Goal: Transaction & Acquisition: Book appointment/travel/reservation

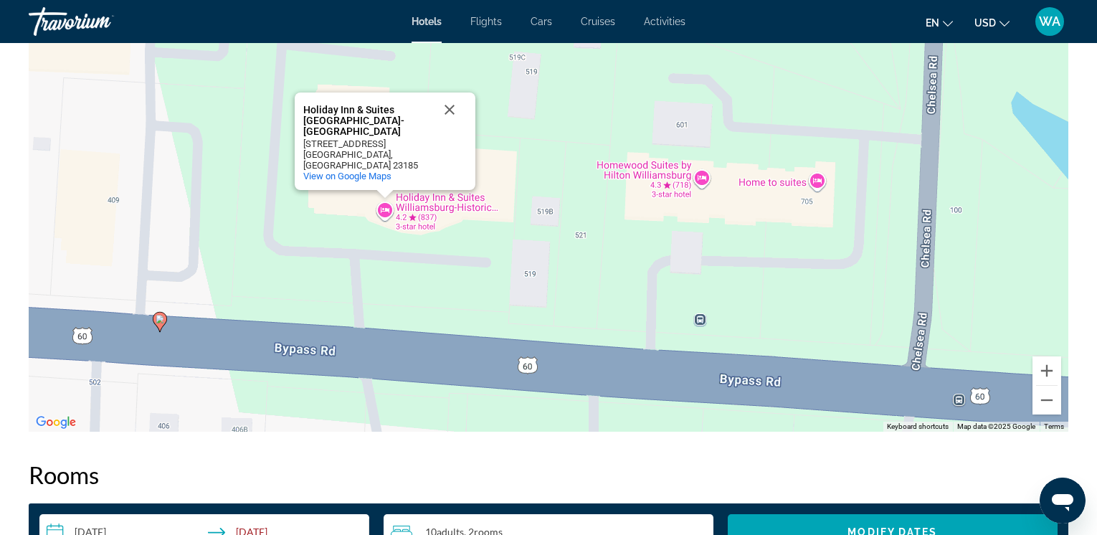
click at [428, 18] on span "Hotels" at bounding box center [427, 21] width 30 height 11
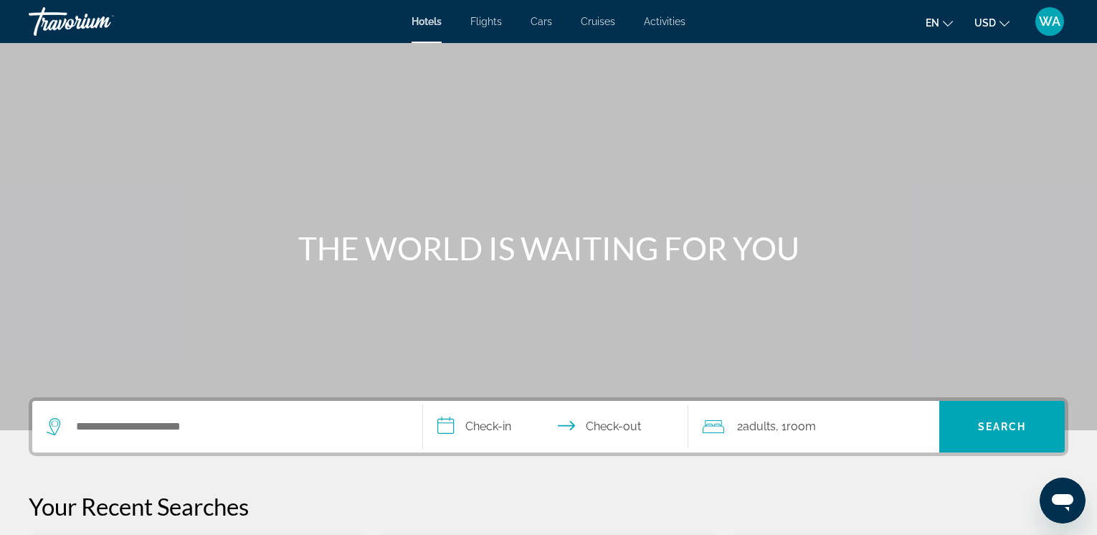
click at [452, 428] on input "**********" at bounding box center [558, 429] width 271 height 56
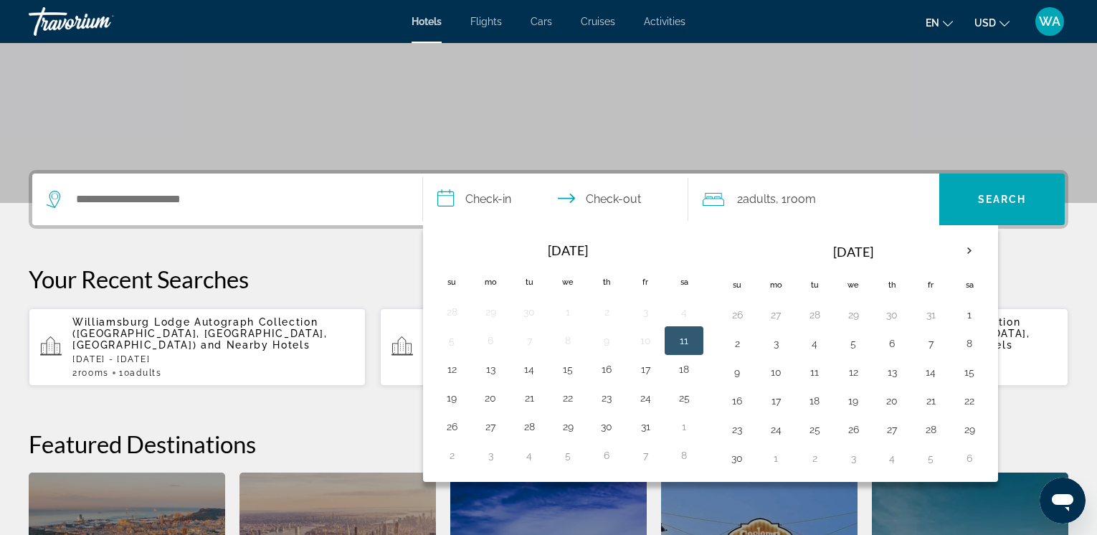
scroll to position [351, 0]
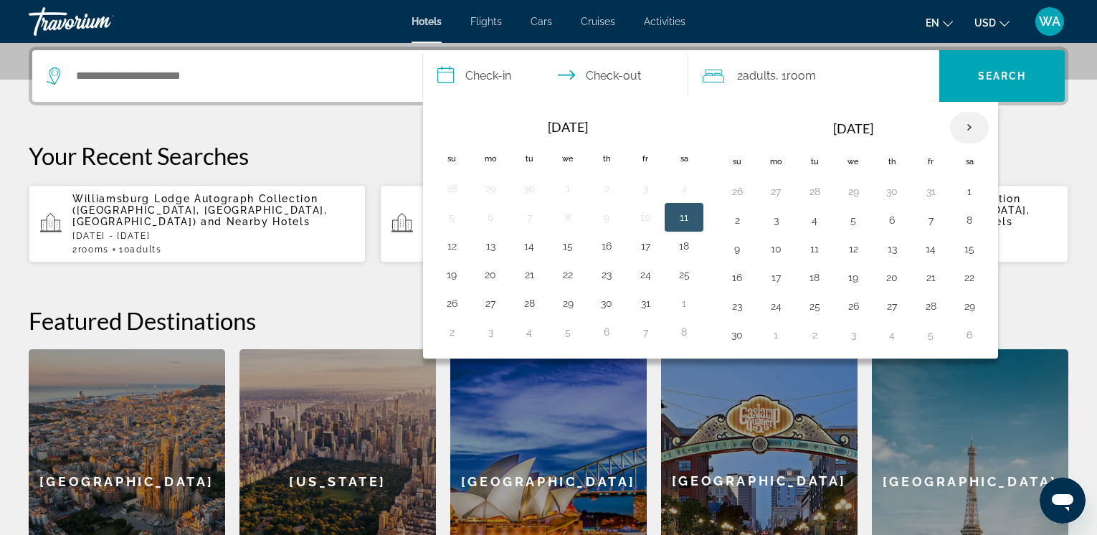
click at [972, 125] on th "Next month" at bounding box center [969, 128] width 39 height 32
click at [924, 225] on button "12" at bounding box center [931, 220] width 23 height 20
click at [744, 251] on button "14" at bounding box center [737, 249] width 23 height 20
type input "**********"
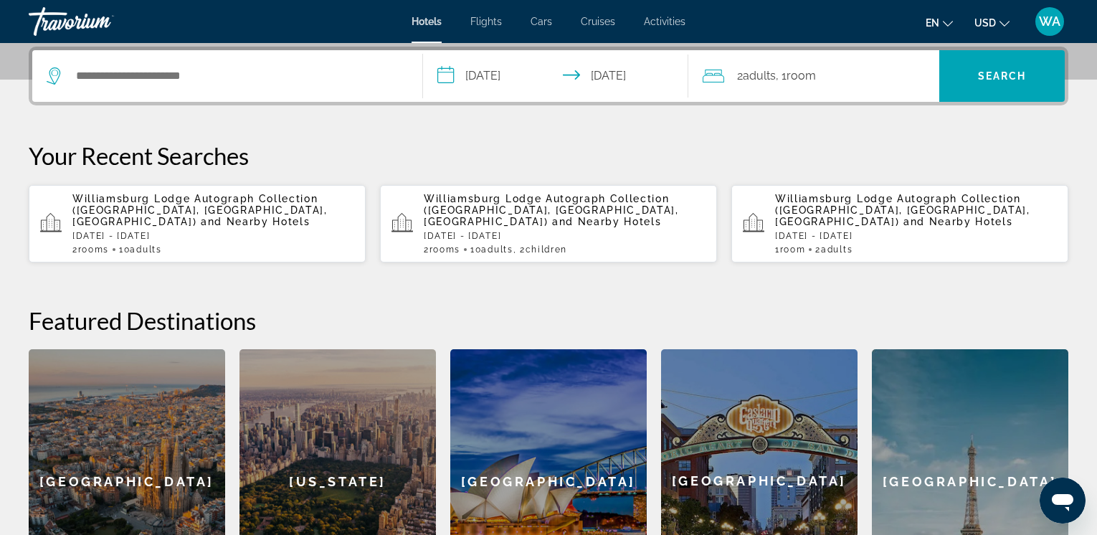
click at [722, 77] on icon "Travelers: 2 adults, 0 children" at bounding box center [714, 75] width 22 height 17
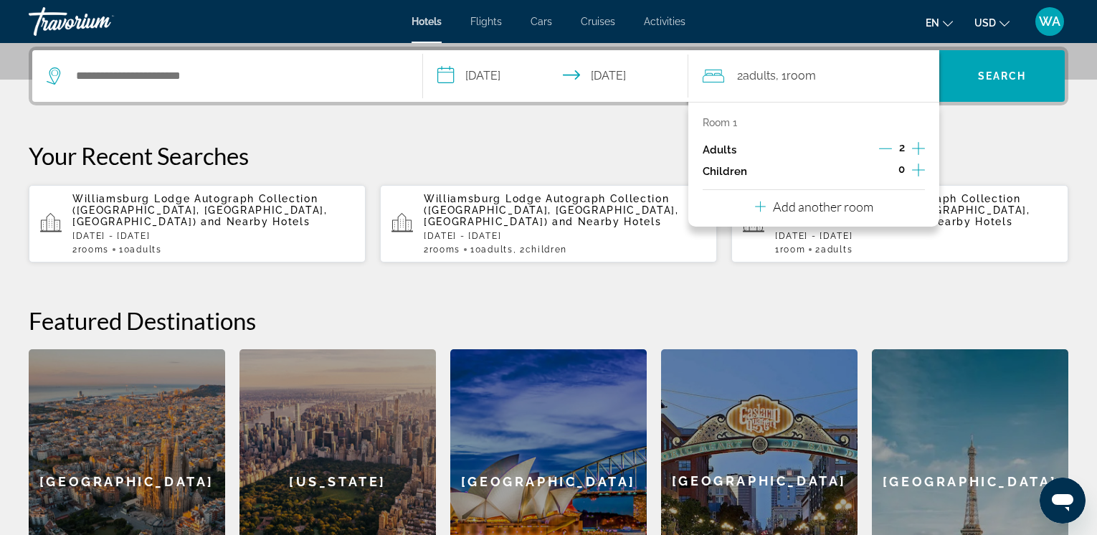
click at [918, 142] on icon "Increment adults" at bounding box center [918, 148] width 13 height 17
click at [810, 209] on p "Add another room" at bounding box center [823, 207] width 100 height 16
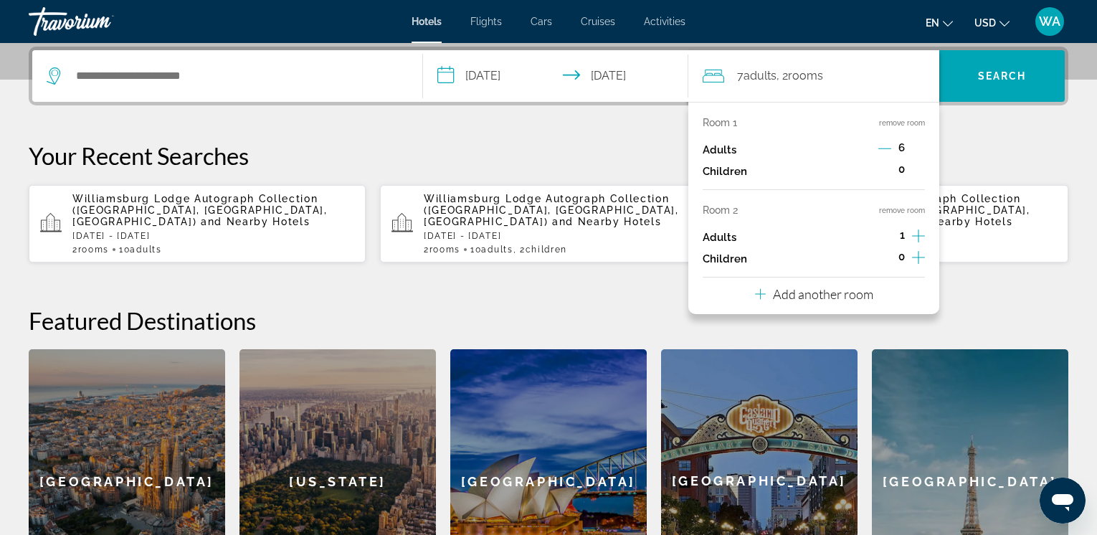
click at [917, 229] on icon "Increment adults" at bounding box center [918, 235] width 13 height 17
click at [917, 230] on icon "Increment adults" at bounding box center [918, 235] width 13 height 17
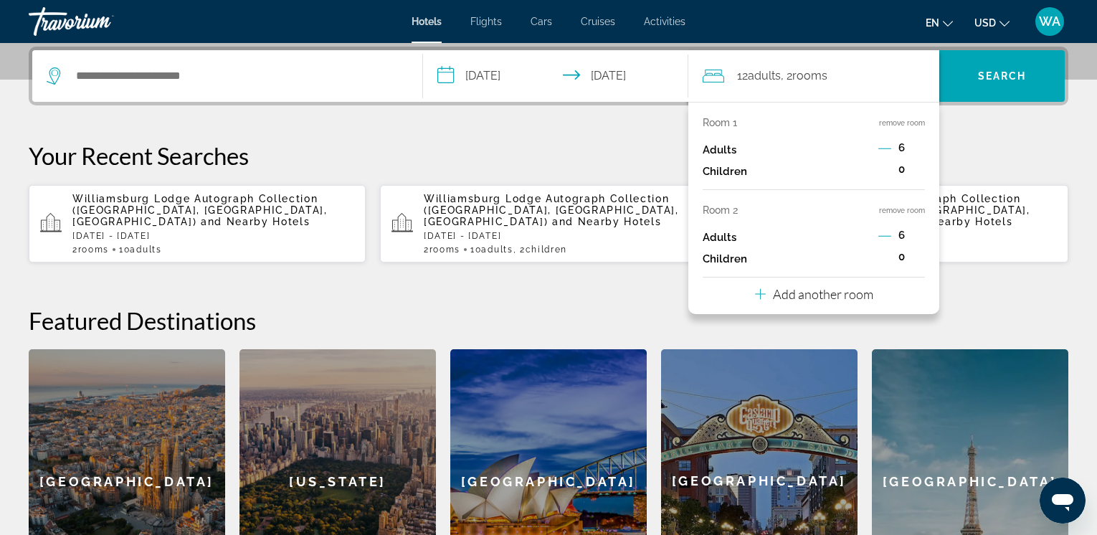
click at [861, 292] on p "Add another room" at bounding box center [823, 294] width 100 height 16
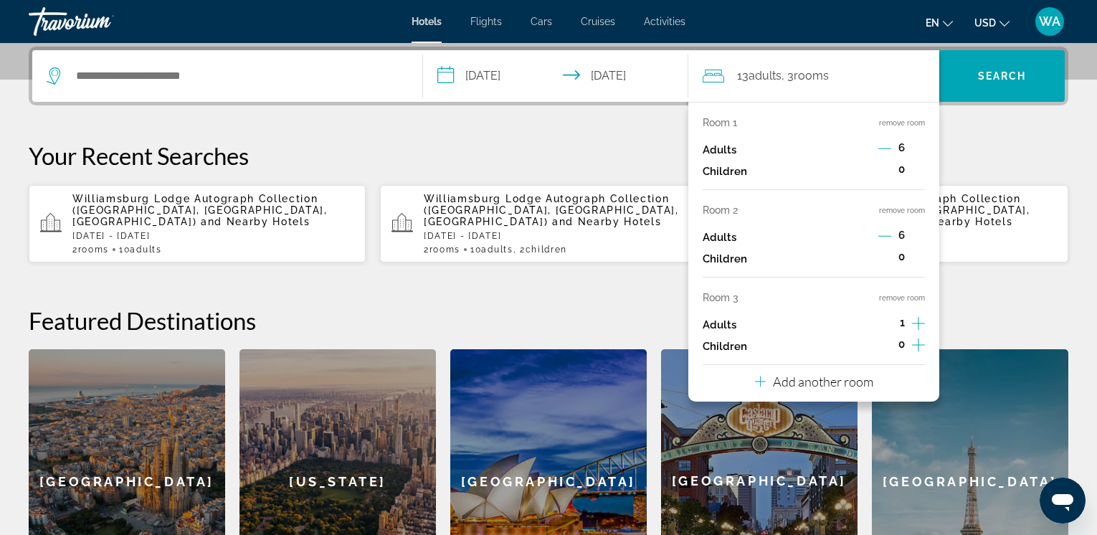
click at [919, 320] on icon "Increment adults" at bounding box center [918, 323] width 13 height 13
click at [889, 318] on icon "Decrement adults" at bounding box center [885, 323] width 13 height 13
click at [903, 231] on span "6" at bounding box center [902, 235] width 6 height 11
click at [884, 231] on icon "Decrement adults" at bounding box center [885, 236] width 13 height 13
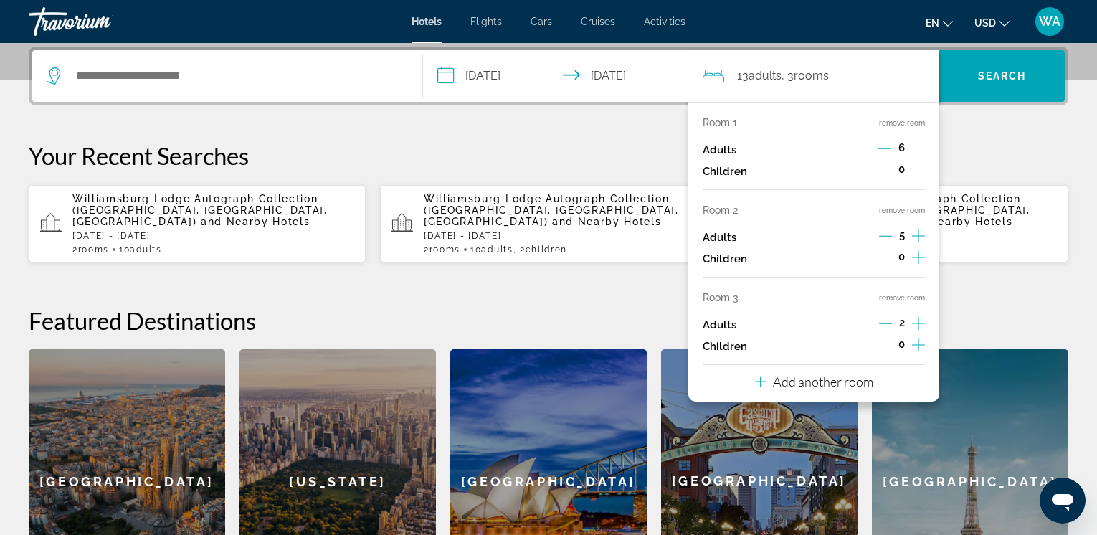
click at [885, 235] on icon "Decrement adults" at bounding box center [885, 236] width 13 height 13
click at [916, 260] on icon "Increment children" at bounding box center [918, 257] width 13 height 17
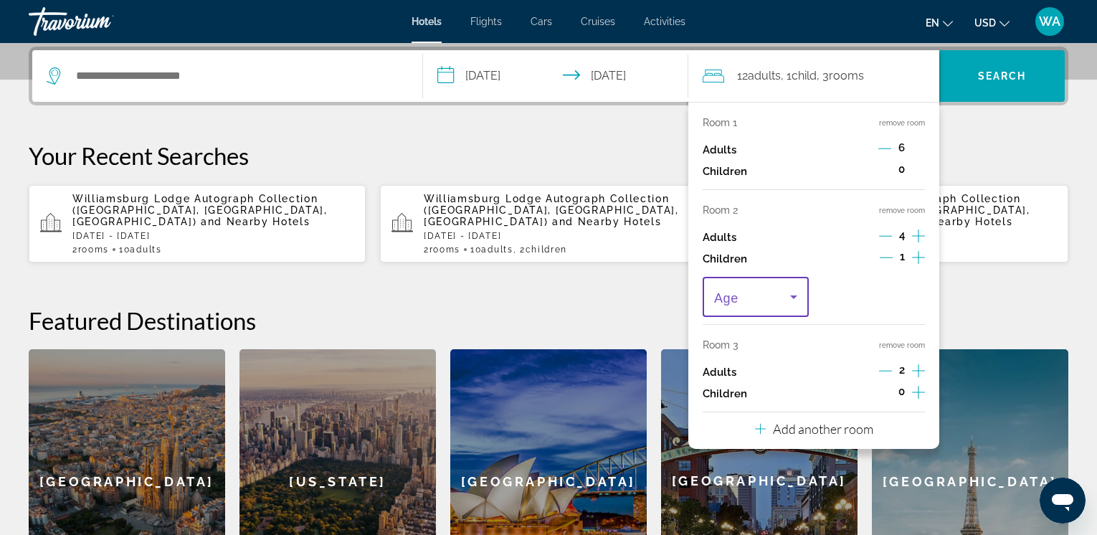
click at [797, 292] on icon "Travelers: 12 adults, 1 child" at bounding box center [793, 296] width 17 height 17
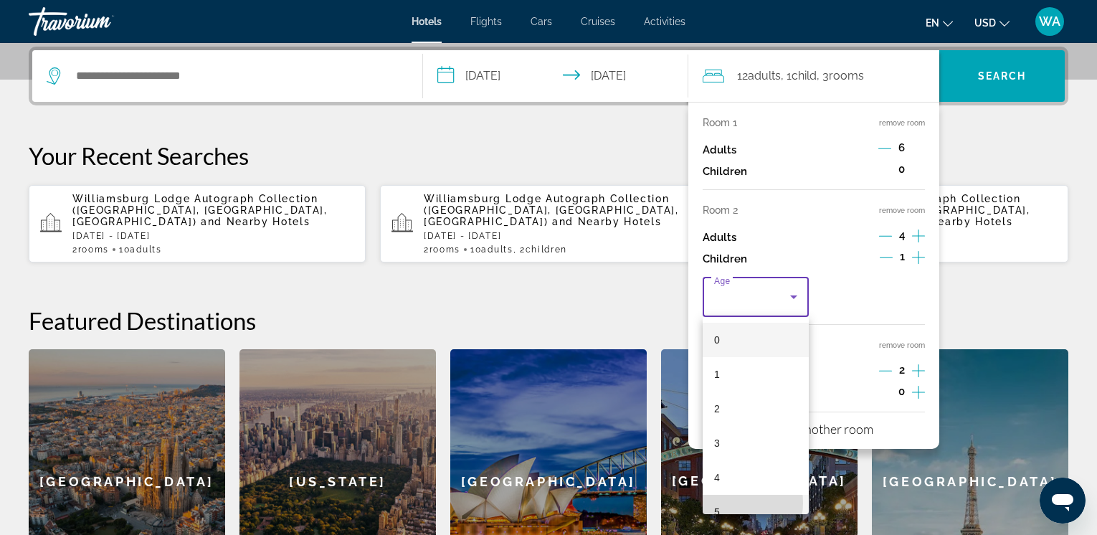
click at [731, 503] on mat-option "5" at bounding box center [756, 512] width 106 height 34
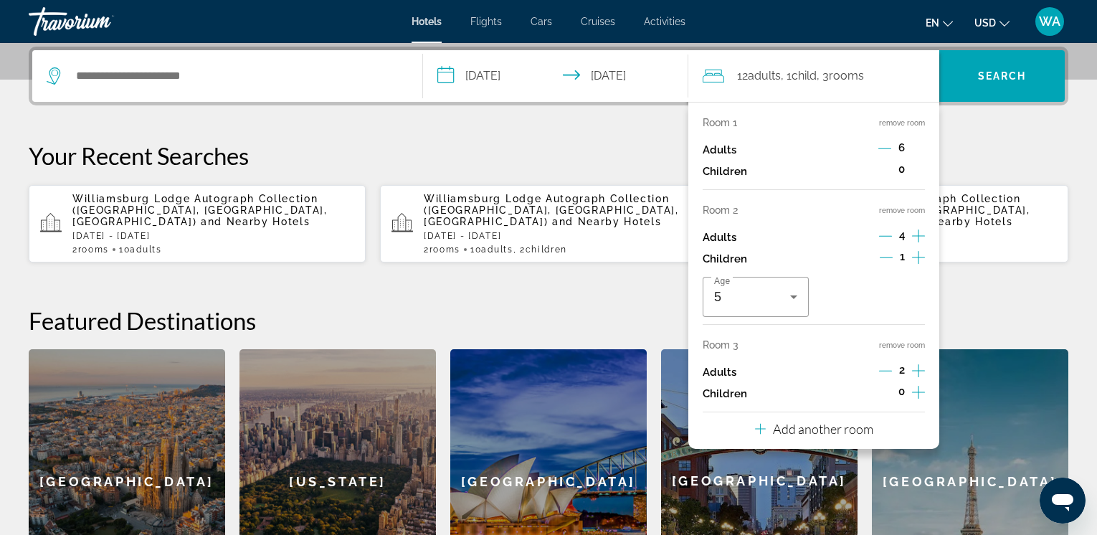
click at [918, 232] on icon "Increment adults" at bounding box center [918, 235] width 13 height 17
click at [887, 258] on icon "Decrement children" at bounding box center [886, 258] width 13 height 1
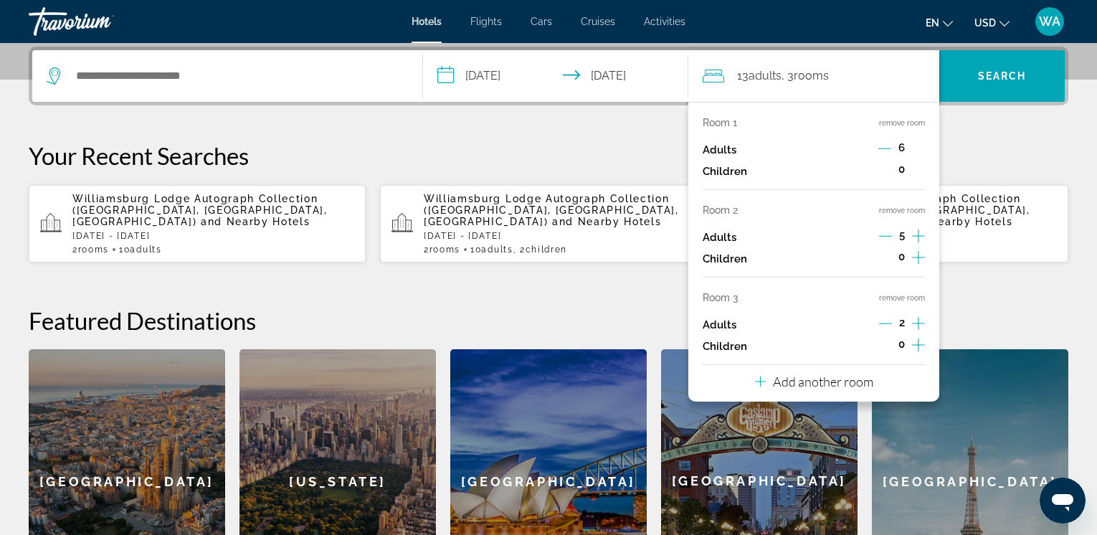
click at [917, 232] on icon "Increment adults" at bounding box center [918, 235] width 13 height 17
click at [883, 232] on icon "Decrement adults" at bounding box center [885, 236] width 13 height 13
click at [884, 232] on icon "Decrement adults" at bounding box center [885, 236] width 13 height 13
click at [916, 235] on icon "Increment adults" at bounding box center [918, 235] width 13 height 17
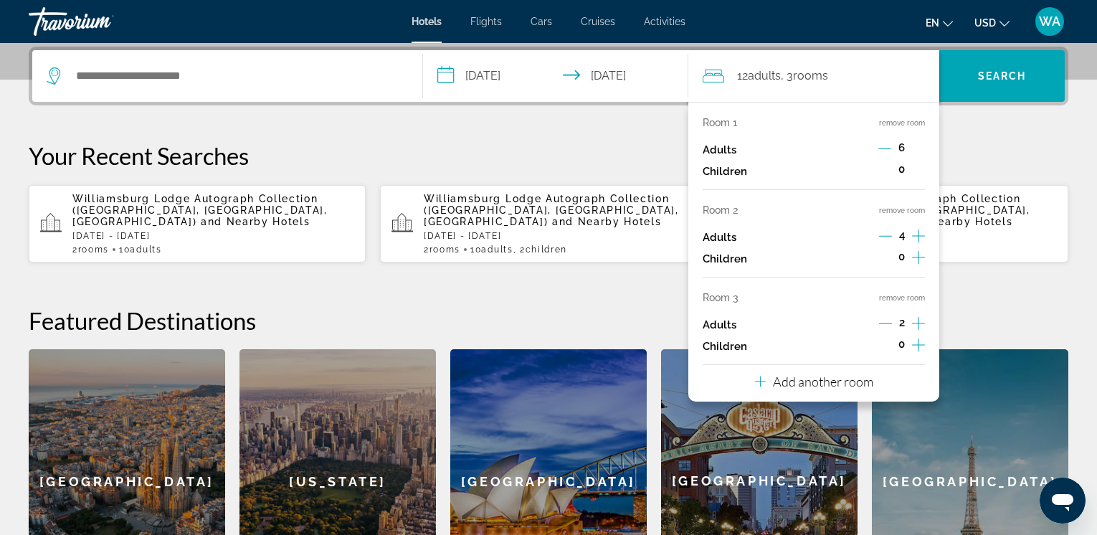
click at [922, 252] on icon "Increment children" at bounding box center [918, 257] width 13 height 17
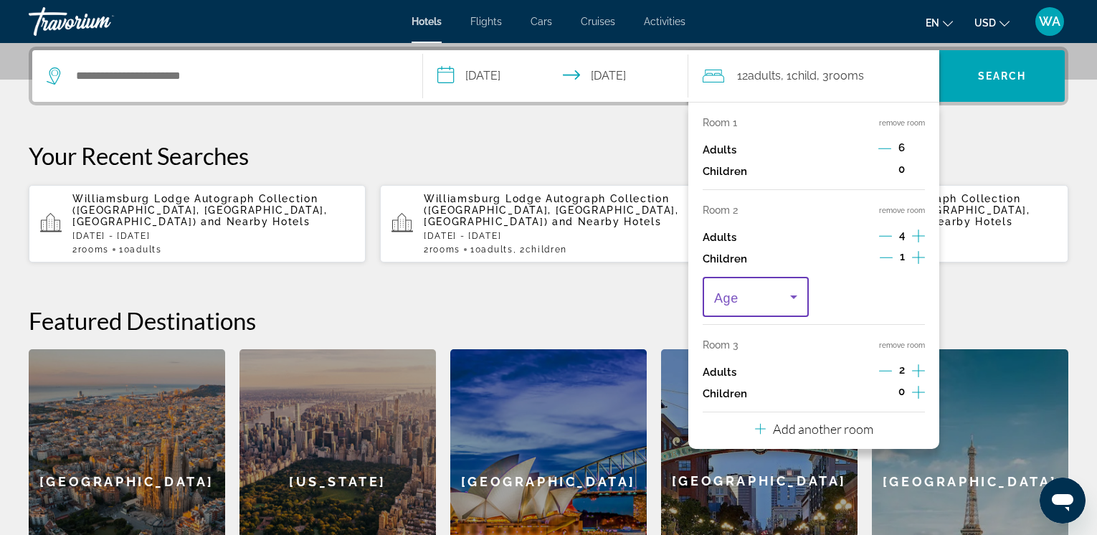
click at [792, 291] on icon "Travelers: 12 adults, 1 child" at bounding box center [793, 296] width 17 height 17
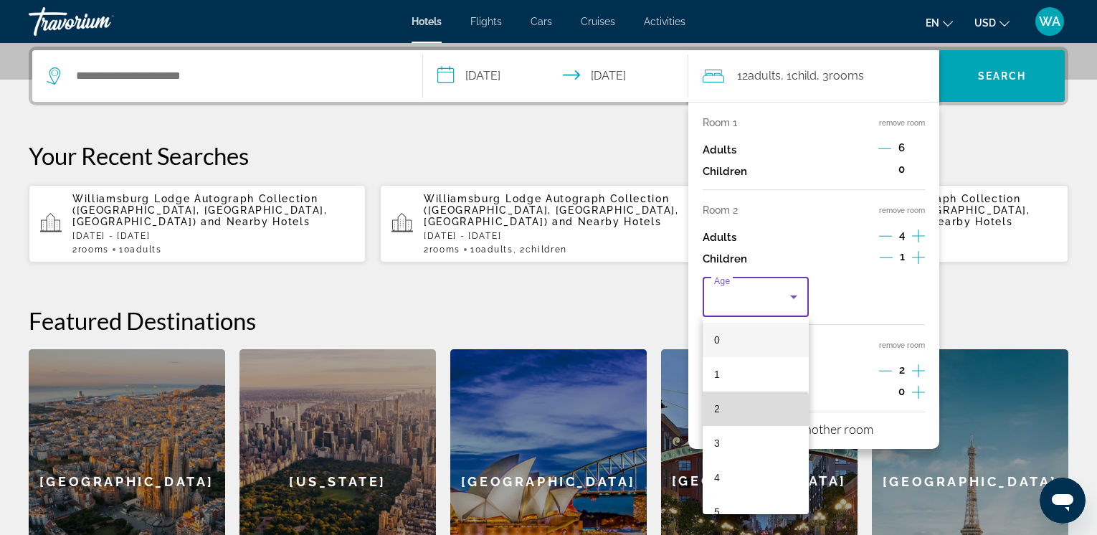
click at [755, 413] on mat-option "2" at bounding box center [756, 409] width 106 height 34
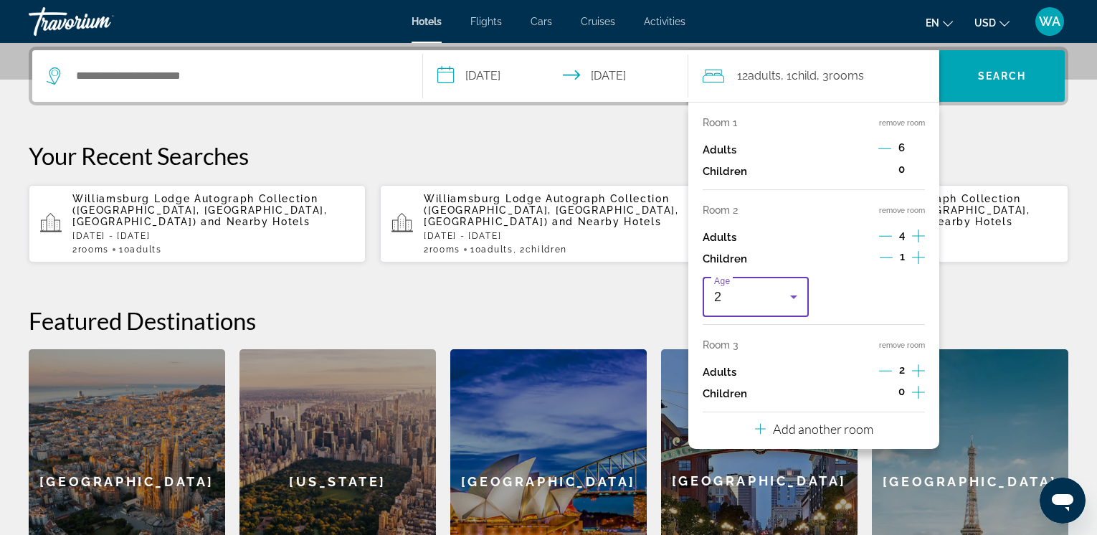
click at [798, 298] on icon "Travelers: 12 adults, 1 child" at bounding box center [793, 296] width 17 height 17
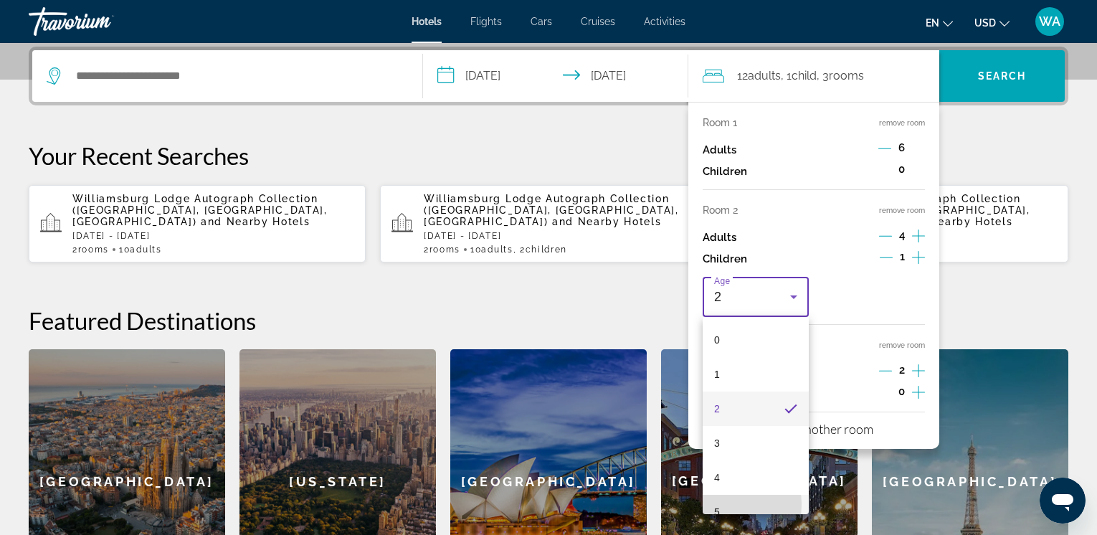
click at [721, 504] on mat-option "5" at bounding box center [756, 512] width 106 height 34
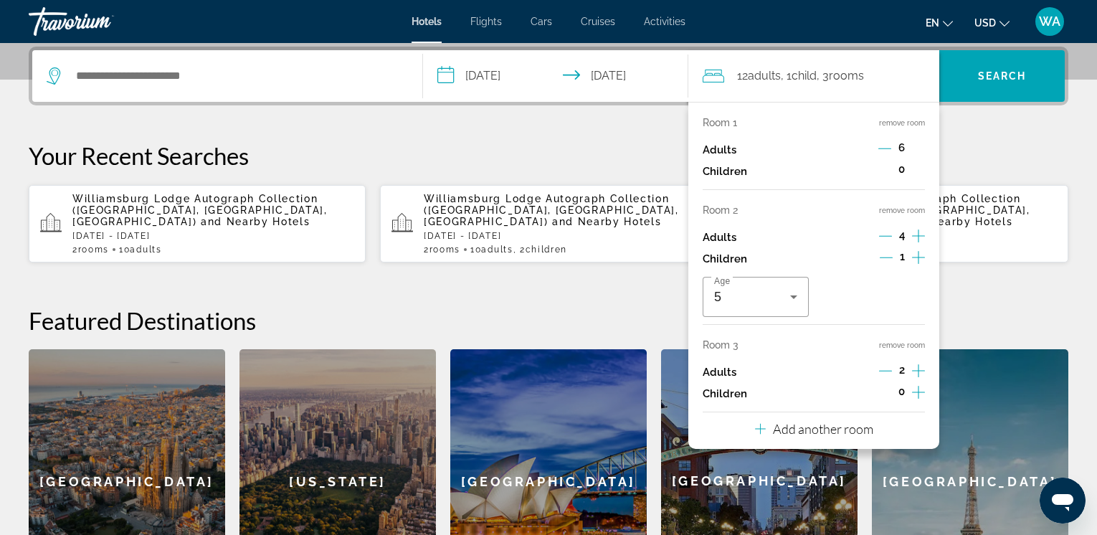
click at [889, 145] on icon "Decrement adults" at bounding box center [885, 148] width 13 height 13
click at [879, 141] on button "Decrement adults" at bounding box center [885, 149] width 13 height 17
click at [919, 168] on icon "Increment children" at bounding box center [918, 170] width 13 height 13
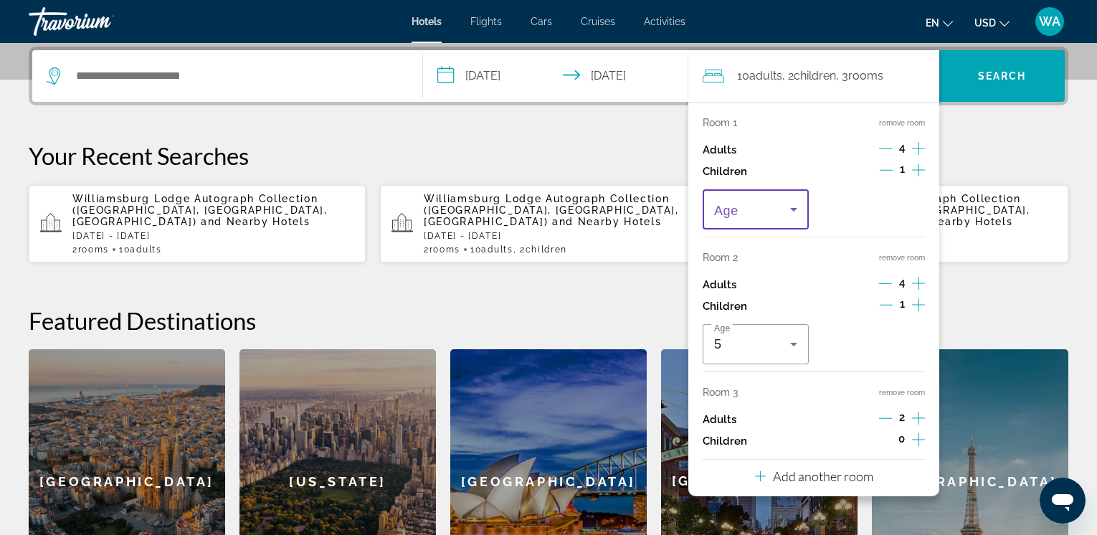
click at [795, 209] on icon "Travelers: 10 adults, 2 children" at bounding box center [793, 210] width 7 height 4
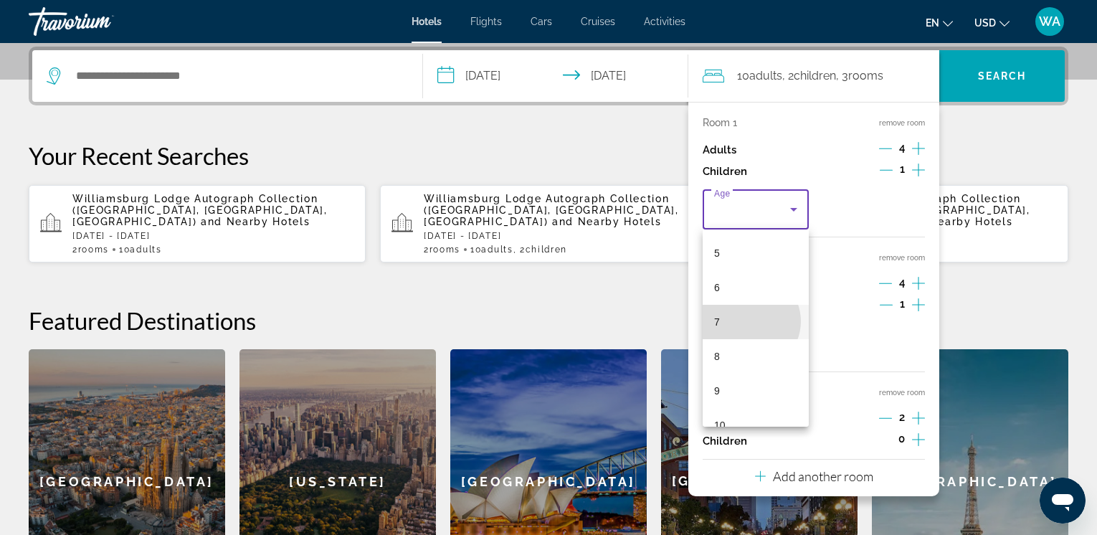
click at [750, 321] on mat-option "7" at bounding box center [756, 322] width 106 height 34
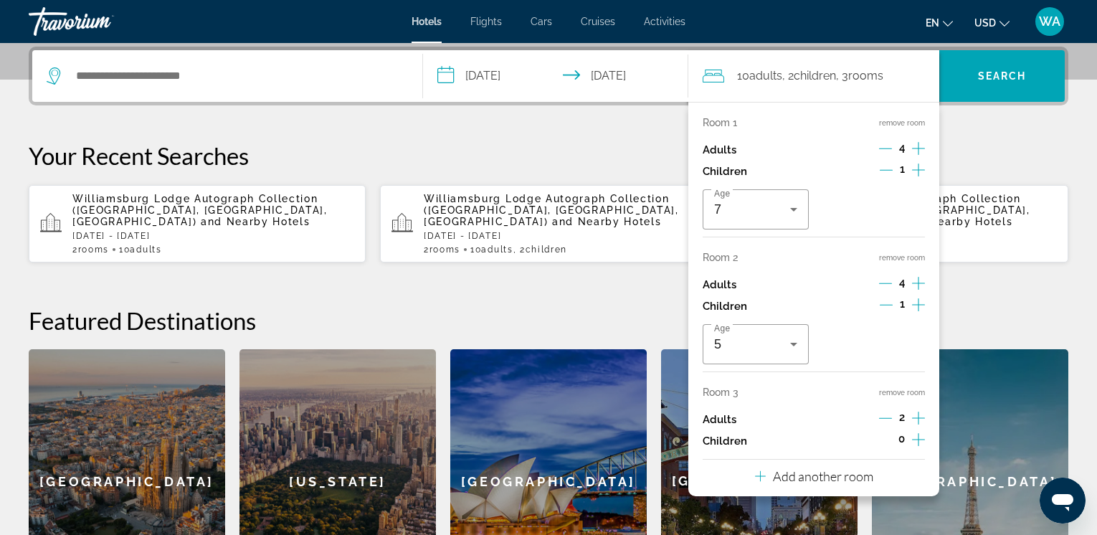
click at [813, 473] on p "Add another room" at bounding box center [823, 476] width 100 height 16
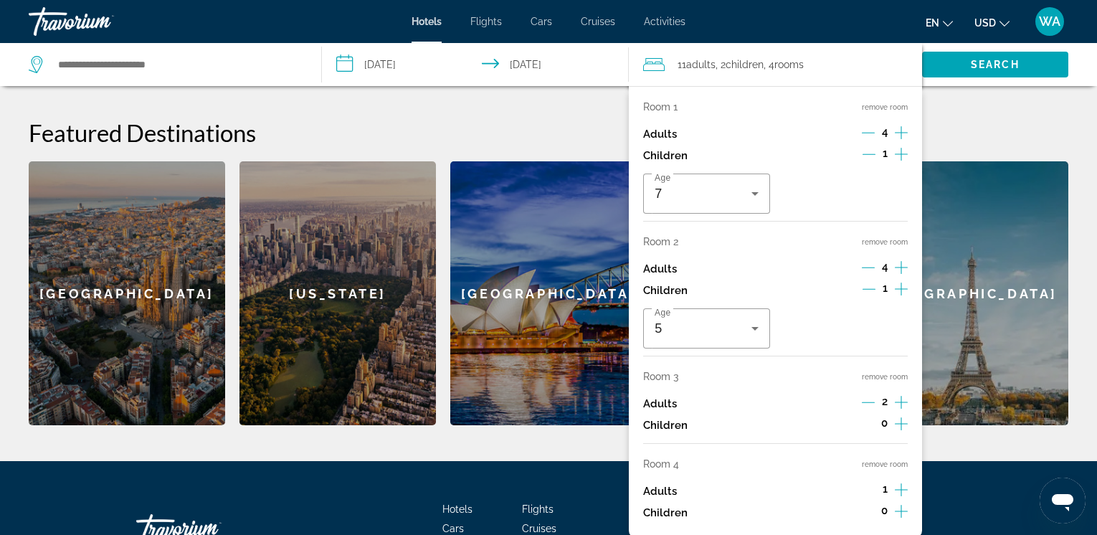
scroll to position [542, 0]
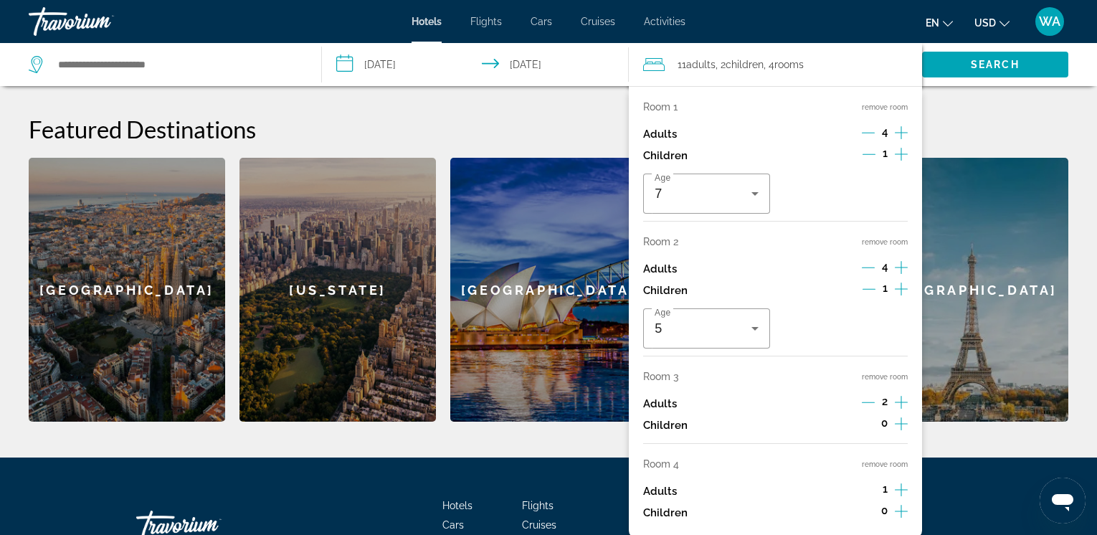
click at [899, 488] on icon "Increment adults" at bounding box center [901, 489] width 13 height 17
click at [161, 70] on input "Search hotel destination" at bounding box center [178, 65] width 243 height 22
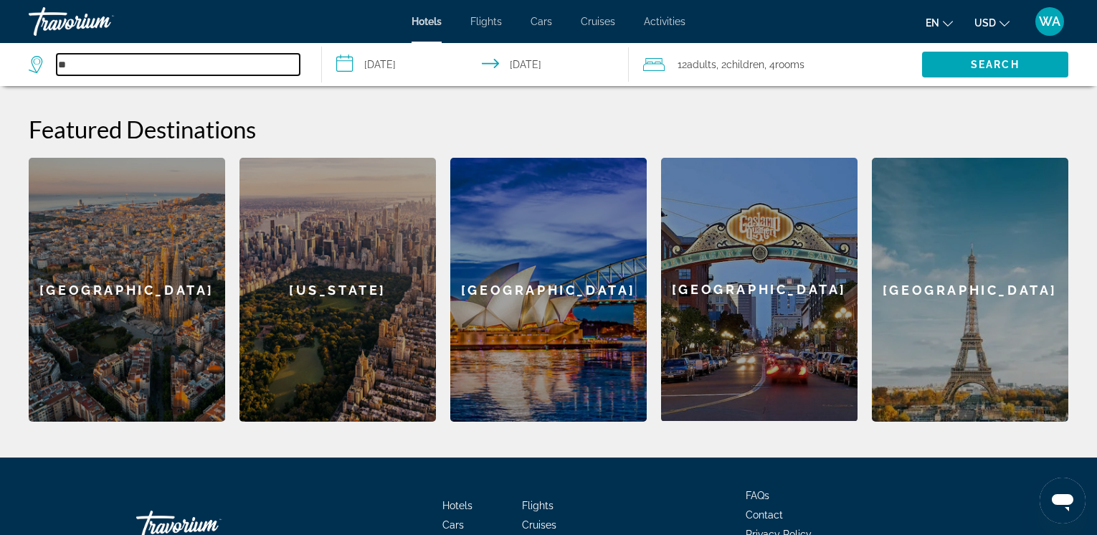
type input "*"
click at [965, 62] on span "Search" at bounding box center [995, 64] width 146 height 34
click at [132, 62] on input "Search hotel destination" at bounding box center [178, 65] width 243 height 22
click at [132, 65] on input "Search hotel destination" at bounding box center [178, 65] width 243 height 22
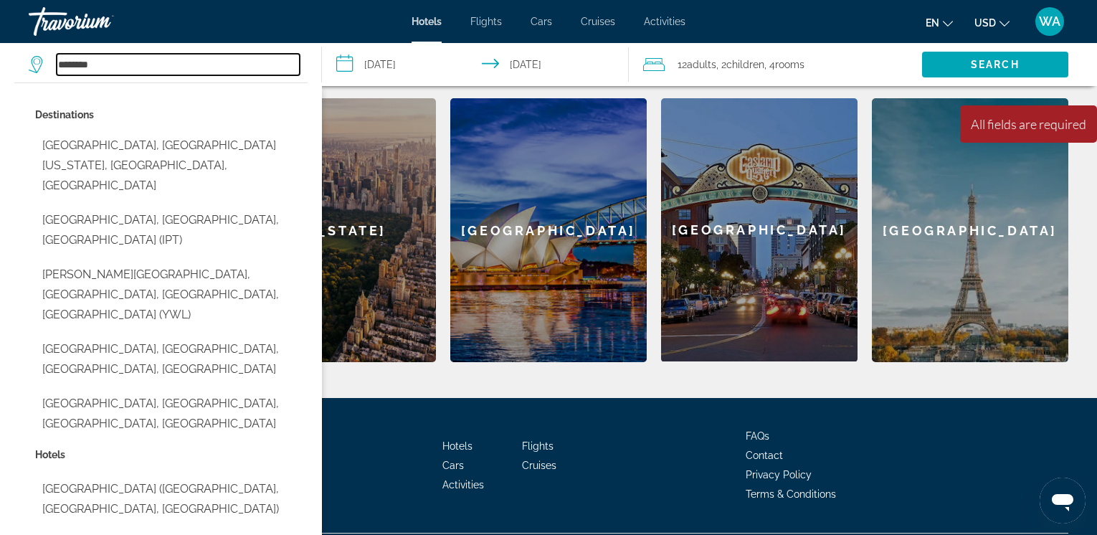
scroll to position [629, 0]
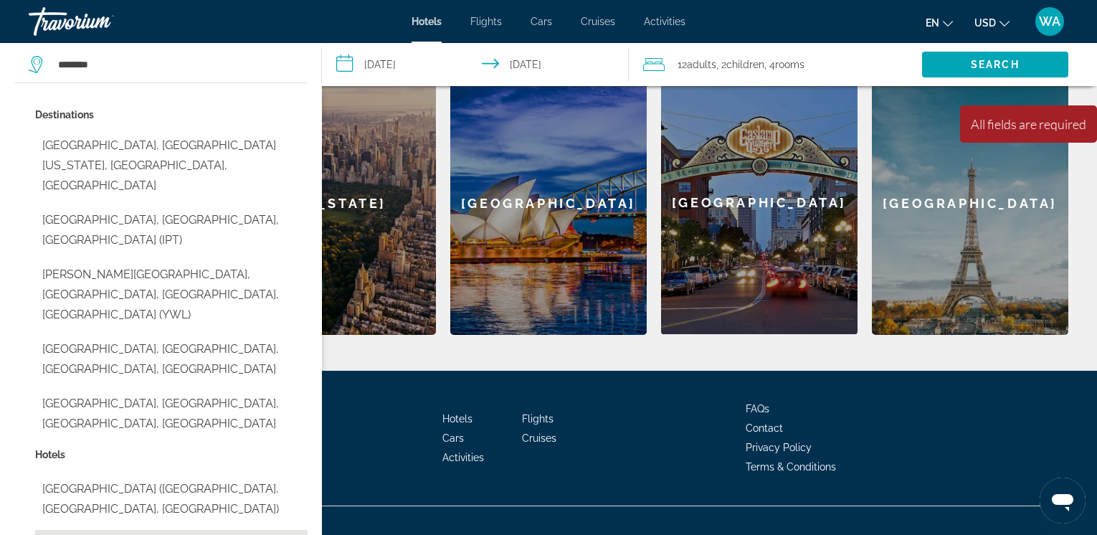
type input "**********"
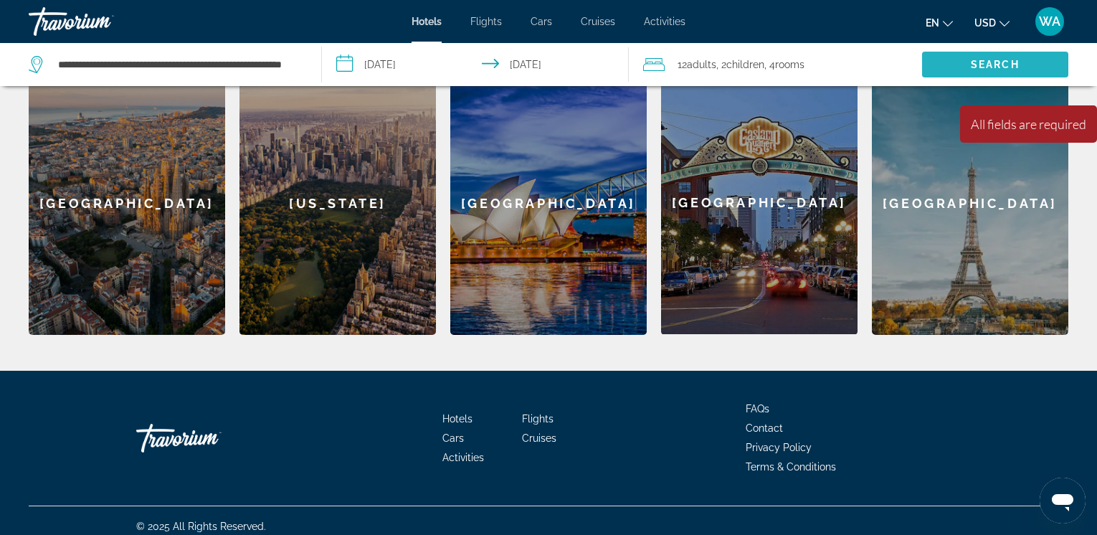
click at [1013, 57] on span "Search" at bounding box center [995, 64] width 146 height 34
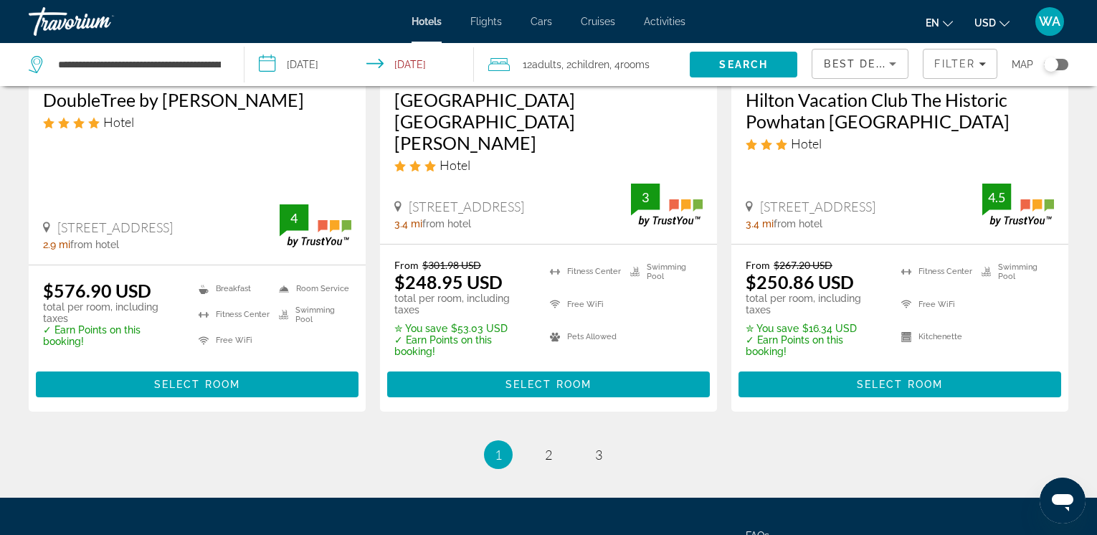
scroll to position [1957, 0]
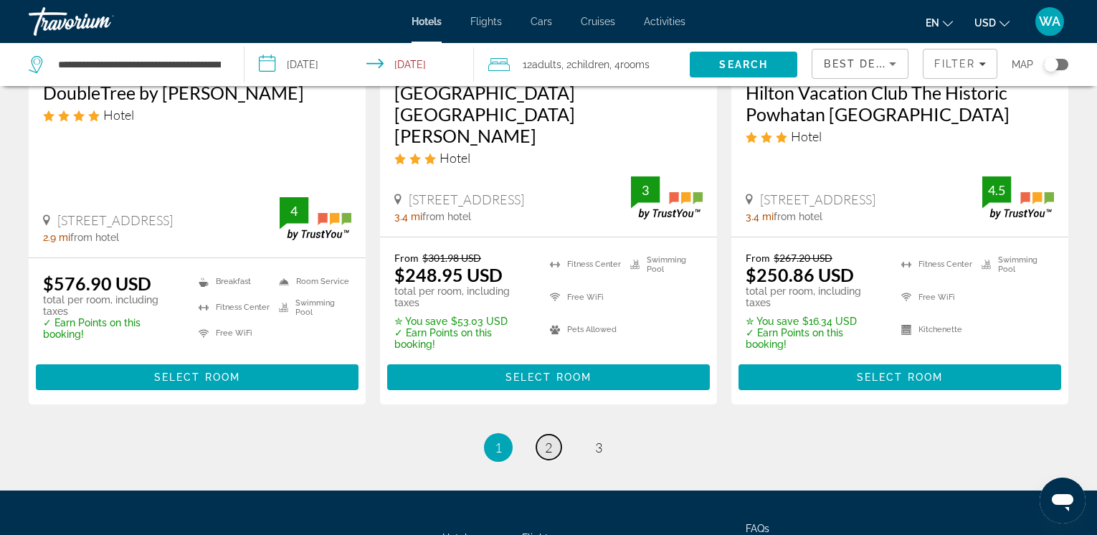
click at [549, 450] on span "2" at bounding box center [548, 448] width 7 height 16
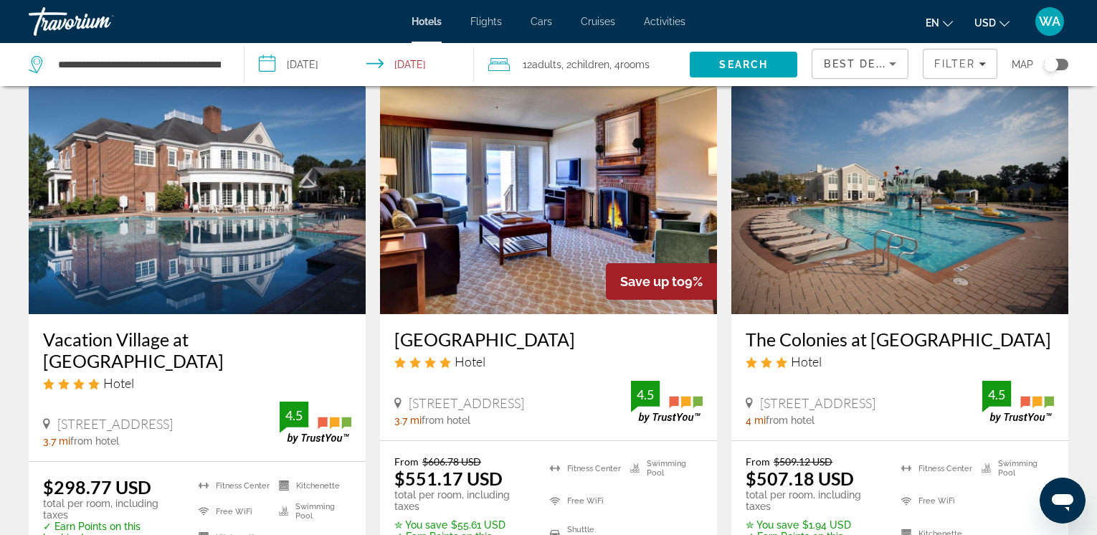
scroll to position [44, 0]
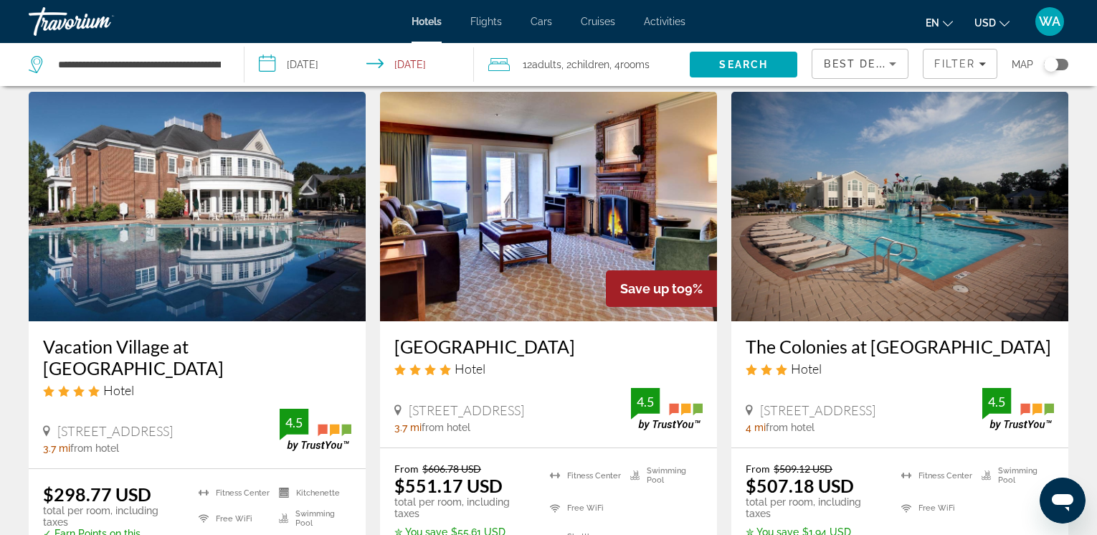
click at [597, 211] on img "Main content" at bounding box center [548, 207] width 337 height 230
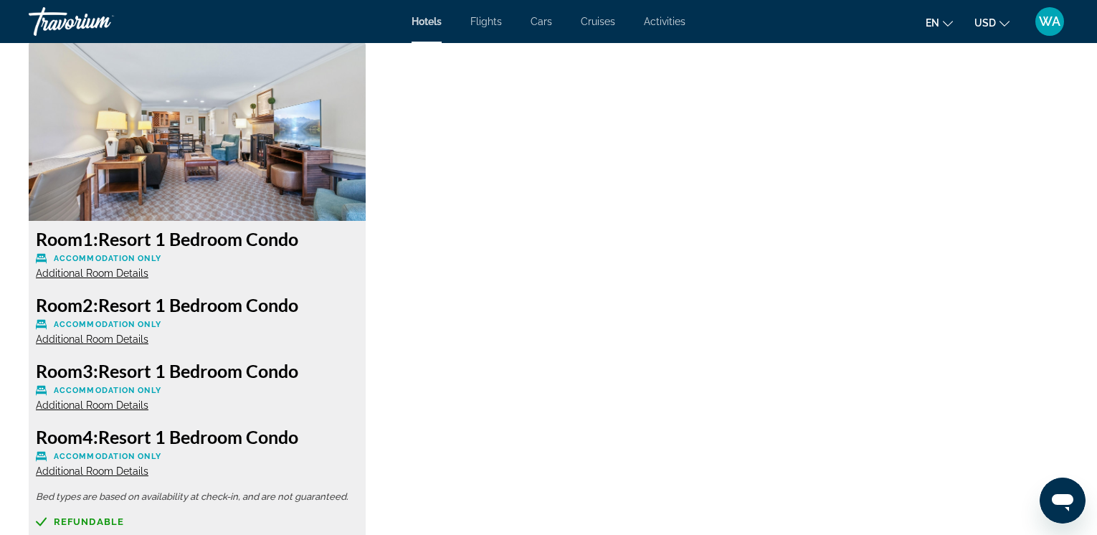
scroll to position [1960, 0]
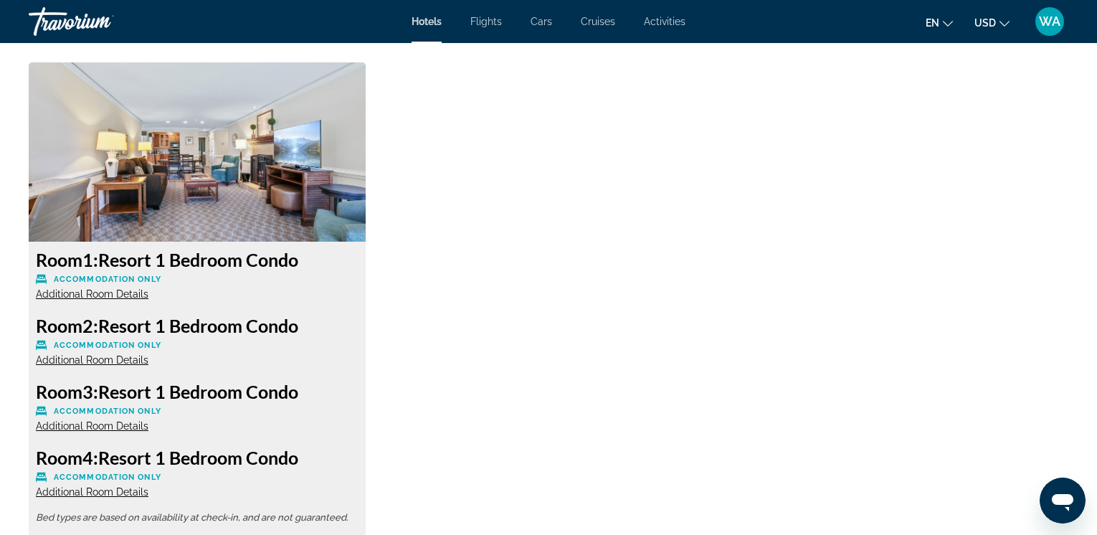
click at [93, 293] on span "Additional Room Details" at bounding box center [92, 293] width 113 height 11
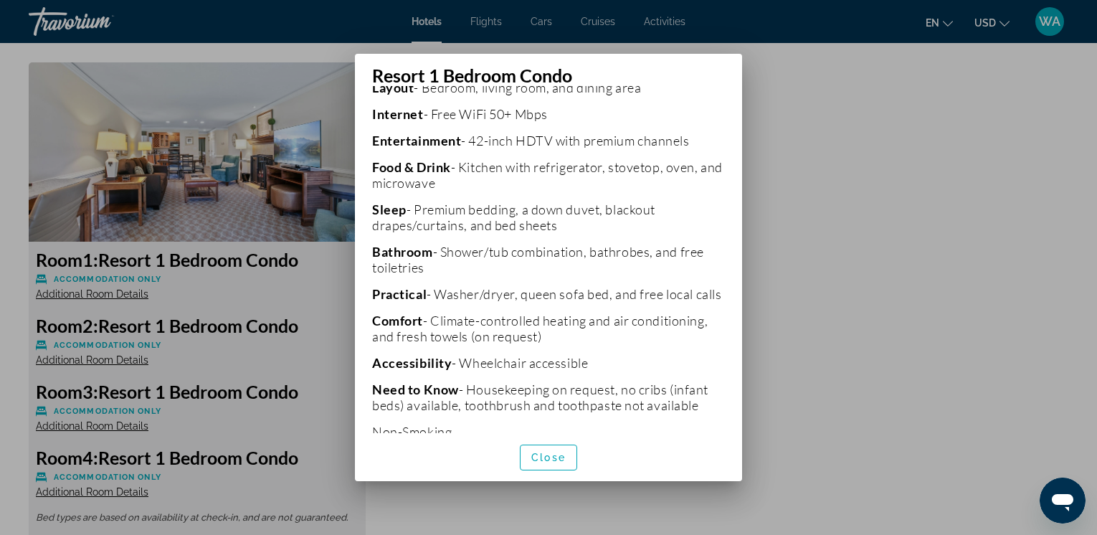
scroll to position [360, 0]
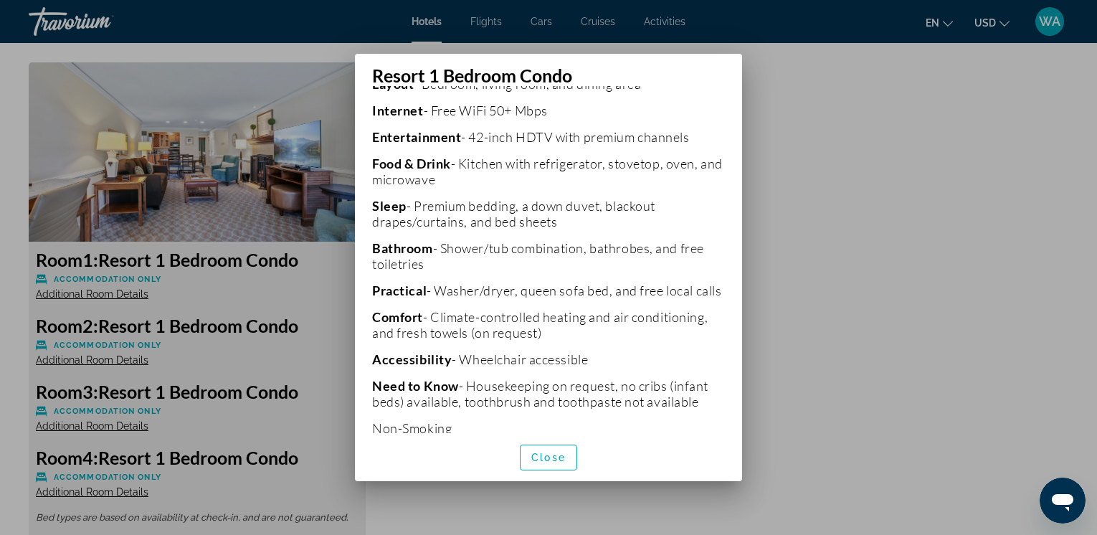
click at [82, 359] on div at bounding box center [548, 267] width 1097 height 535
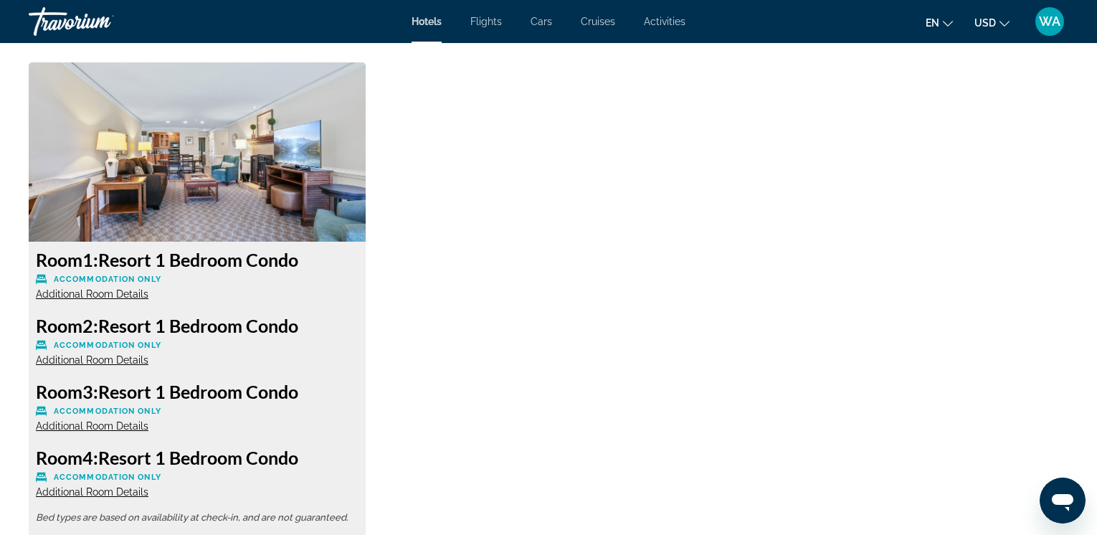
scroll to position [1960, 0]
click at [96, 361] on span "Additional Room Details" at bounding box center [92, 359] width 113 height 11
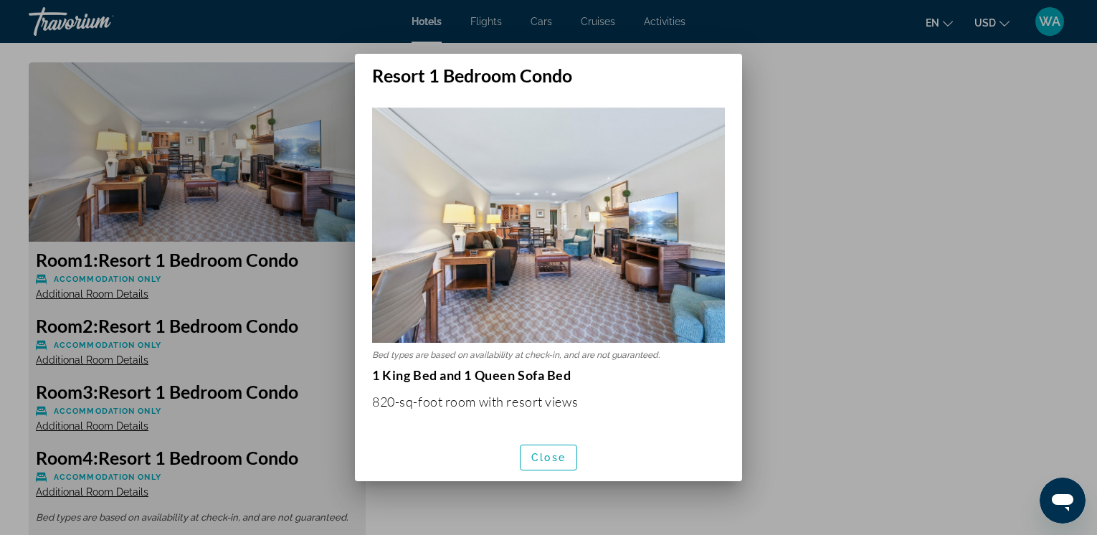
scroll to position [0, 0]
click at [86, 429] on div at bounding box center [548, 267] width 1097 height 535
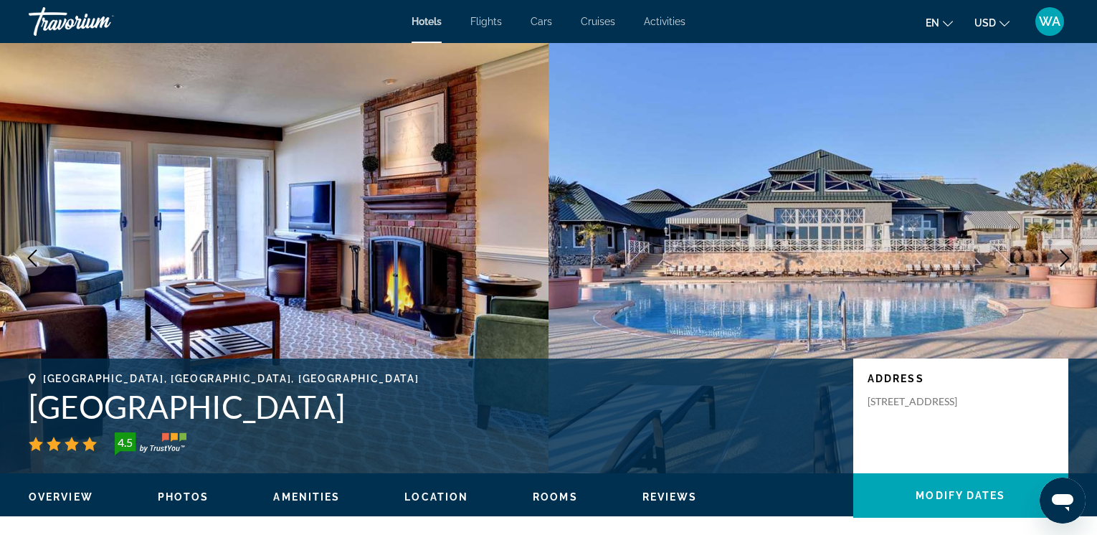
scroll to position [1960, 0]
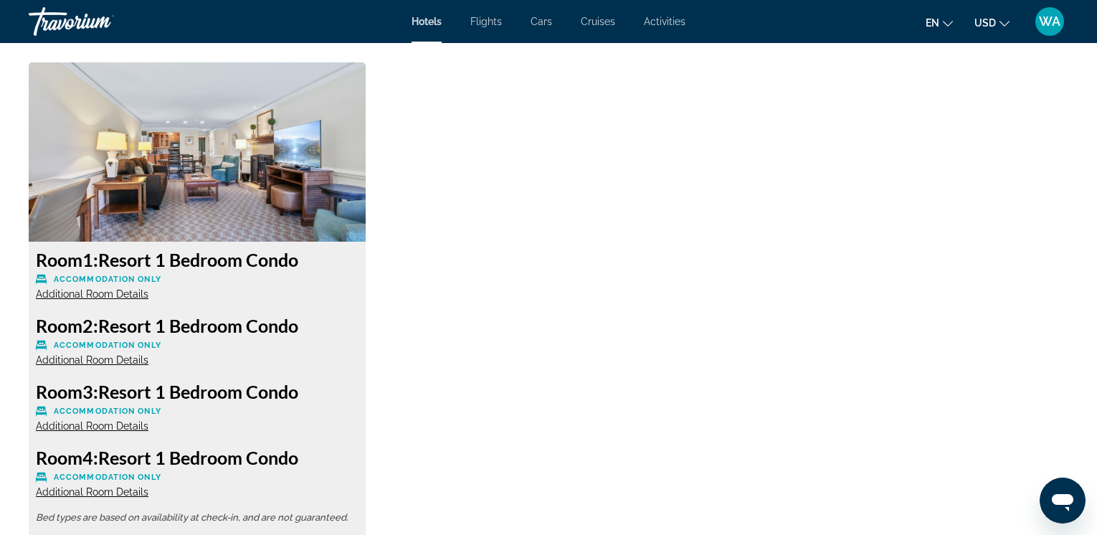
click at [85, 426] on span "Additional Room Details" at bounding box center [92, 425] width 113 height 11
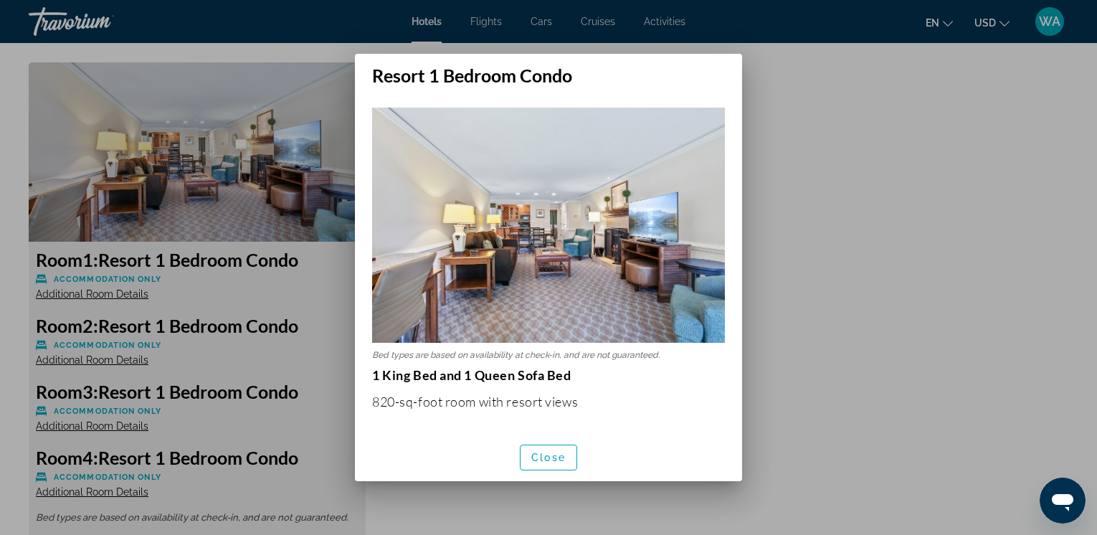
click at [81, 491] on div at bounding box center [548, 267] width 1097 height 535
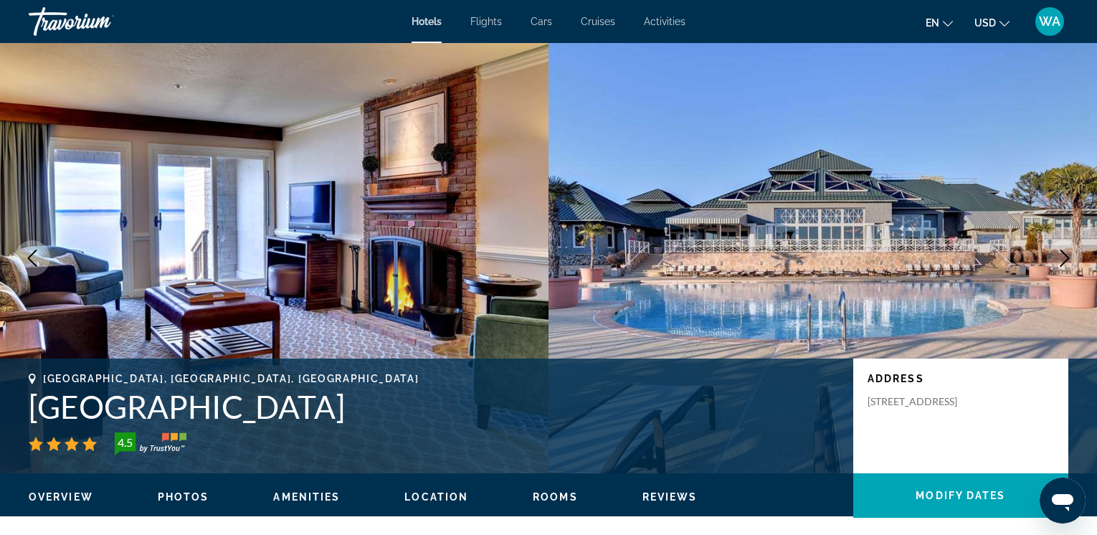
scroll to position [1960, 0]
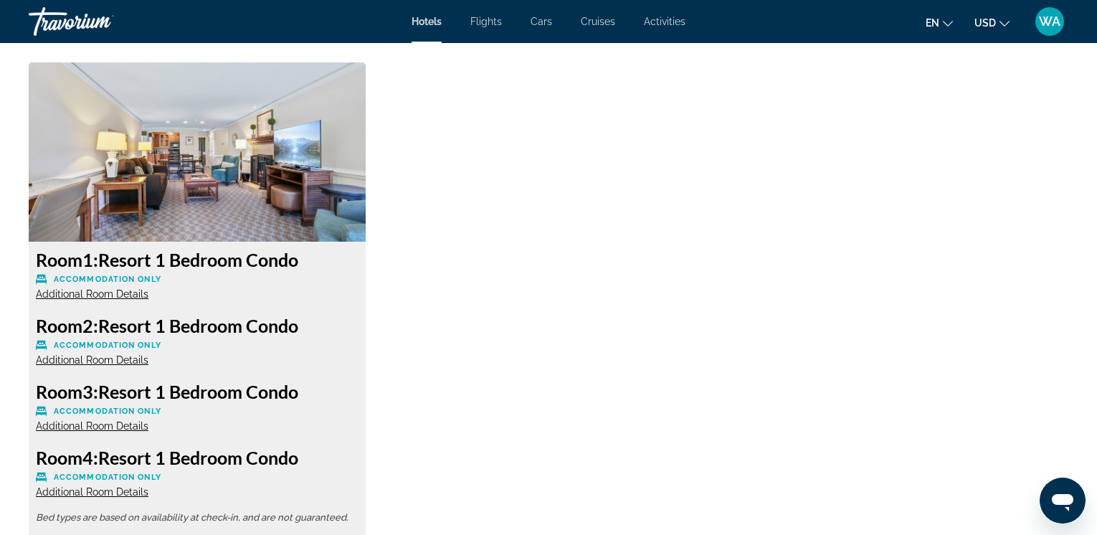
click at [81, 491] on span "Additional Room Details" at bounding box center [92, 491] width 113 height 11
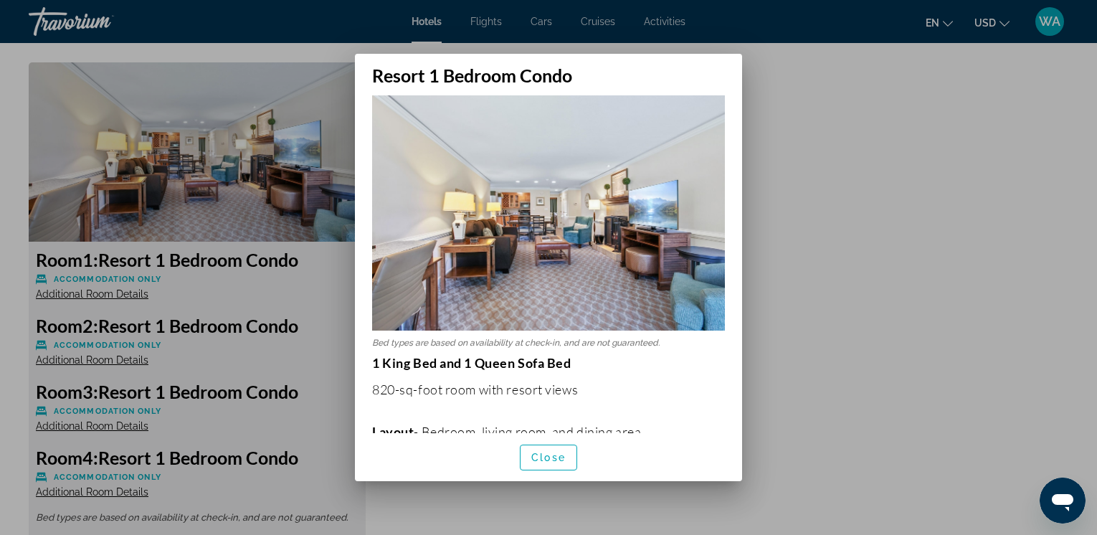
scroll to position [0, 0]
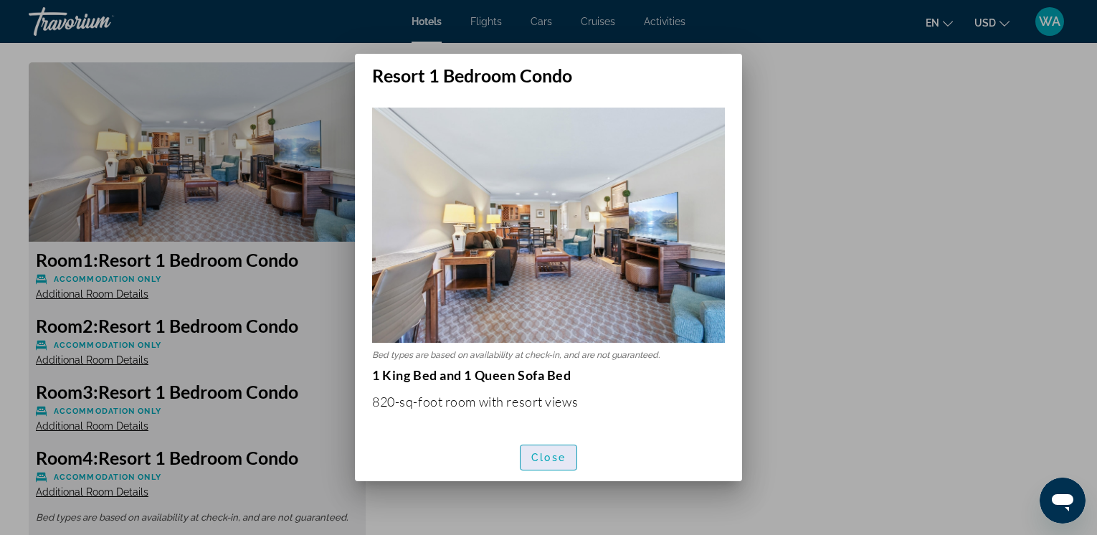
click at [552, 458] on span "Close" at bounding box center [549, 457] width 34 height 11
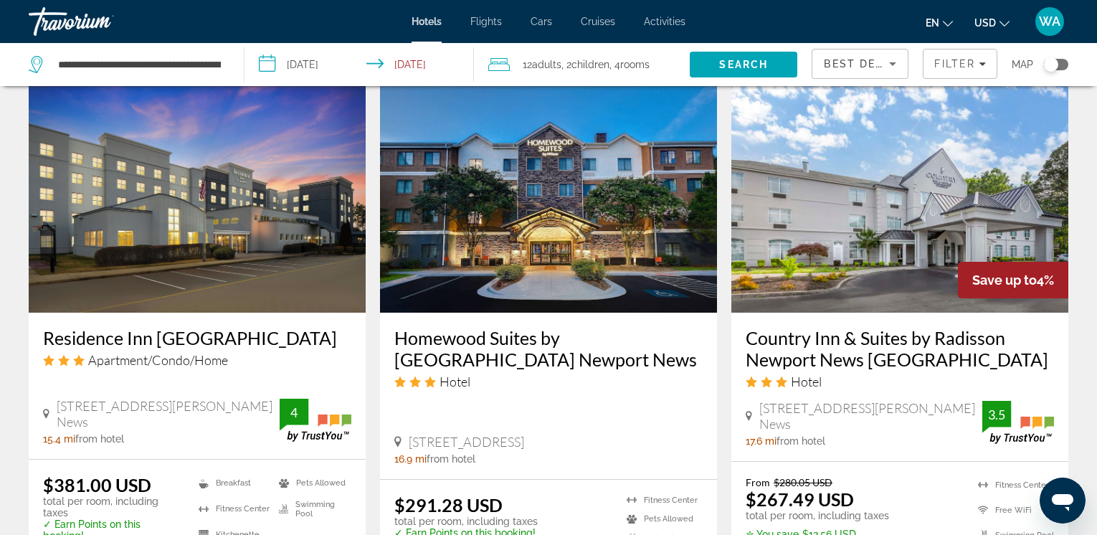
scroll to position [1172, 0]
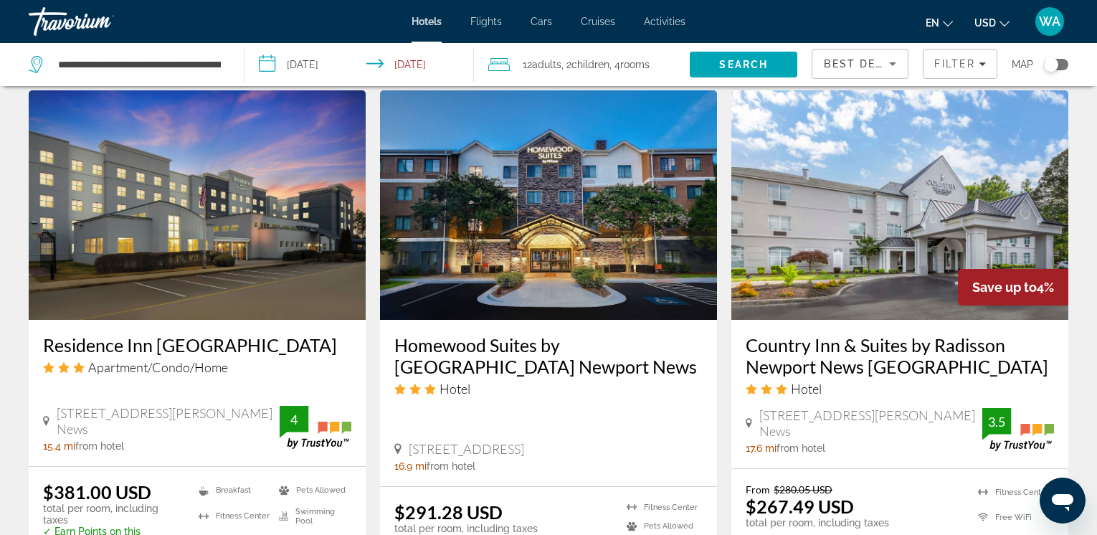
click at [902, 250] on img "Main content" at bounding box center [900, 205] width 337 height 230
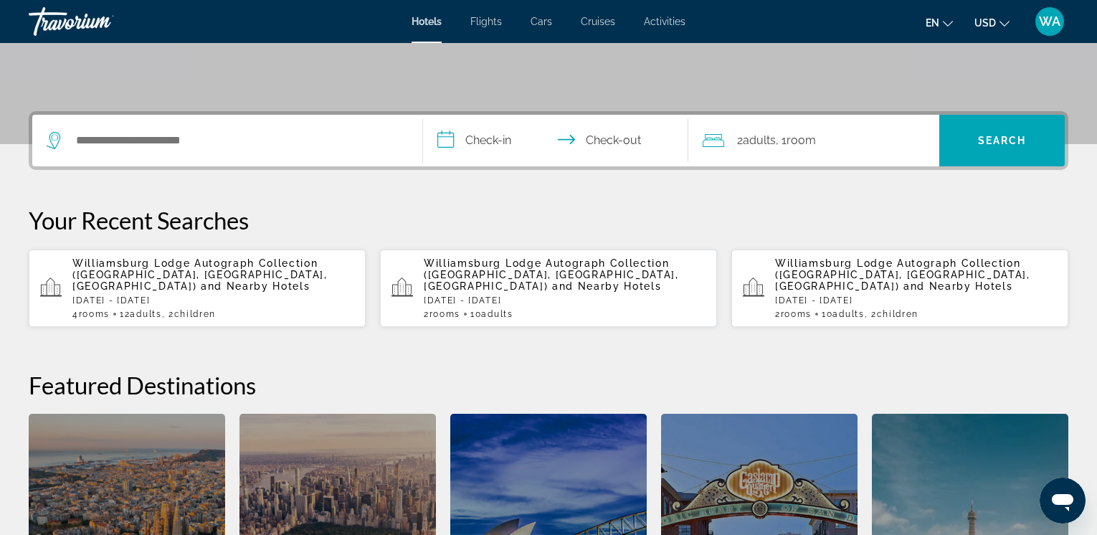
scroll to position [261, 0]
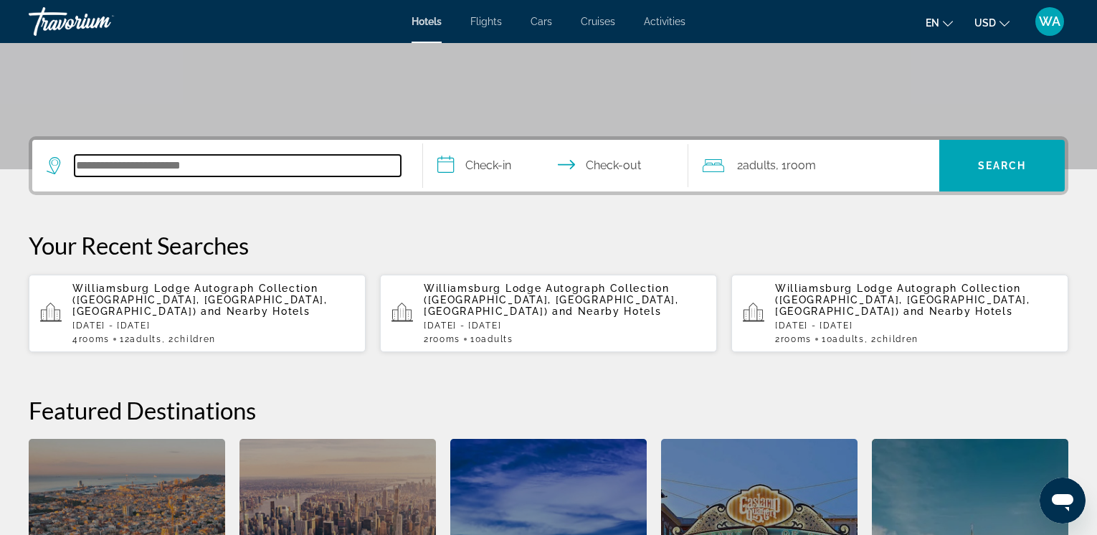
click at [156, 171] on input "Search hotel destination" at bounding box center [238, 166] width 326 height 22
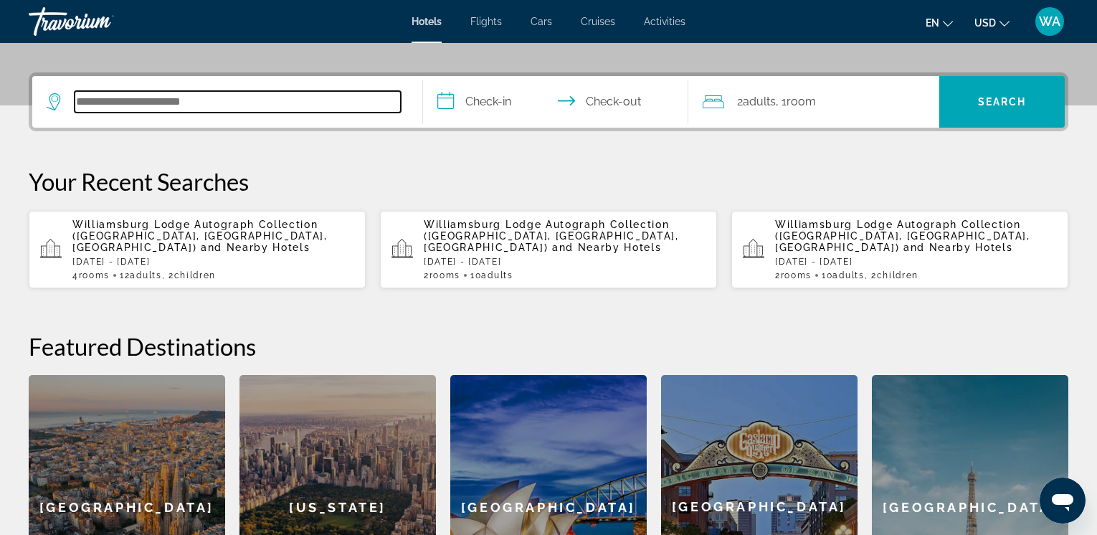
scroll to position [351, 0]
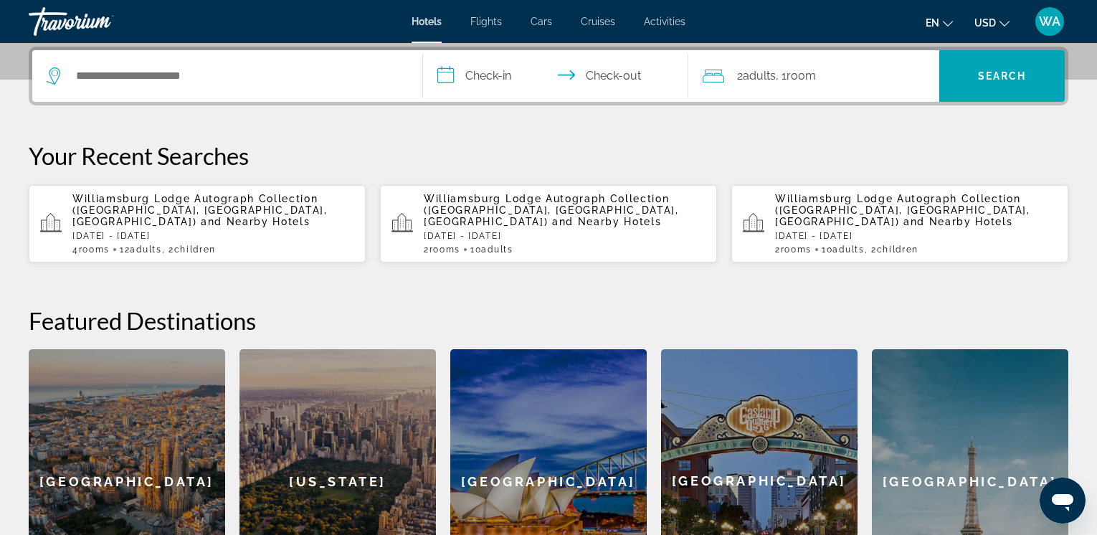
click at [455, 74] on input "**********" at bounding box center [558, 78] width 271 height 56
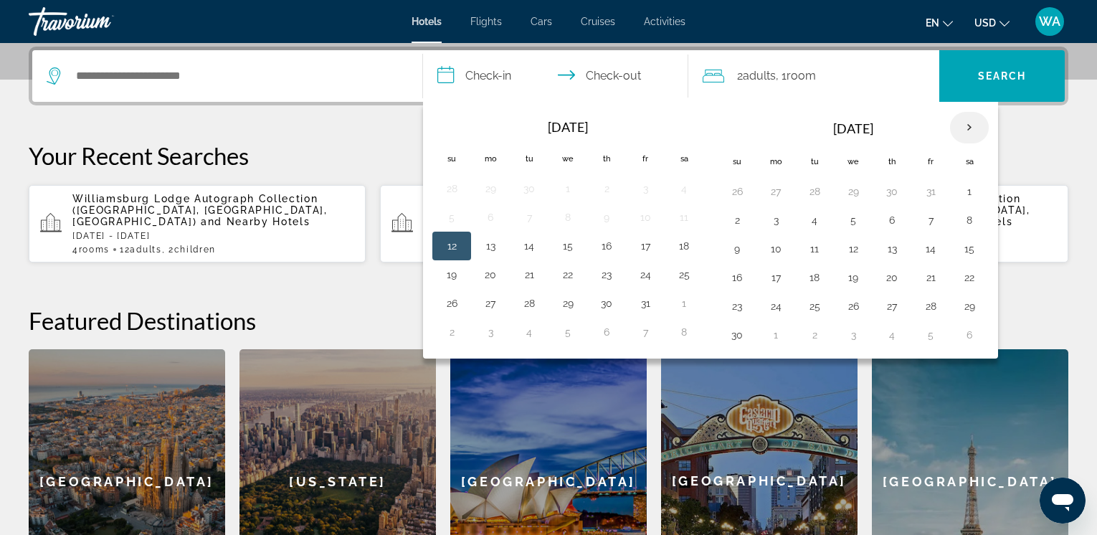
click at [969, 126] on th "Next month" at bounding box center [969, 128] width 39 height 32
click at [931, 222] on button "12" at bounding box center [931, 220] width 23 height 20
click at [741, 248] on button "14" at bounding box center [737, 249] width 23 height 20
type input "**********"
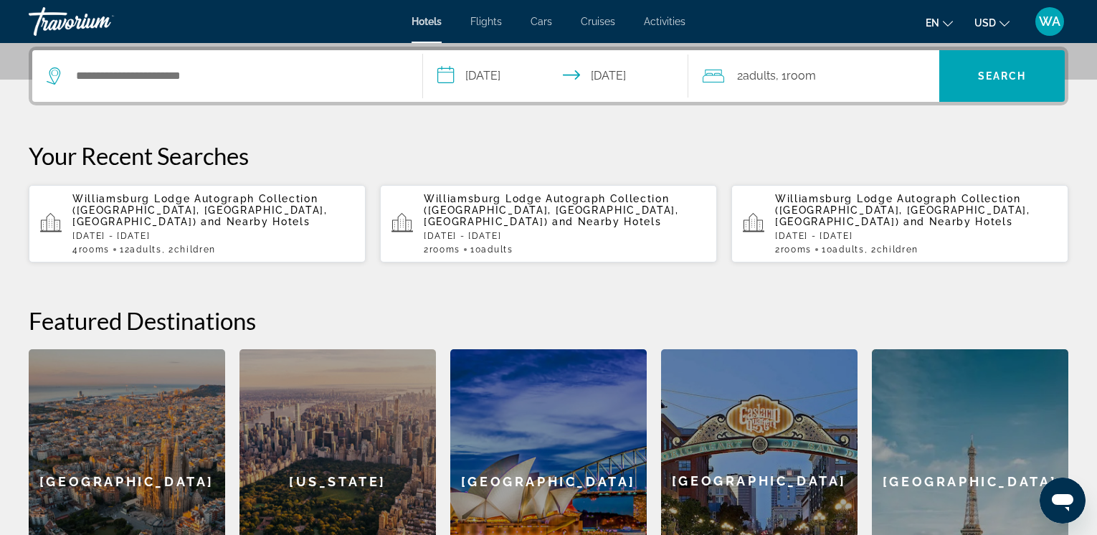
click at [733, 78] on div "2 Adult Adults , 1 Room rooms" at bounding box center [821, 76] width 237 height 20
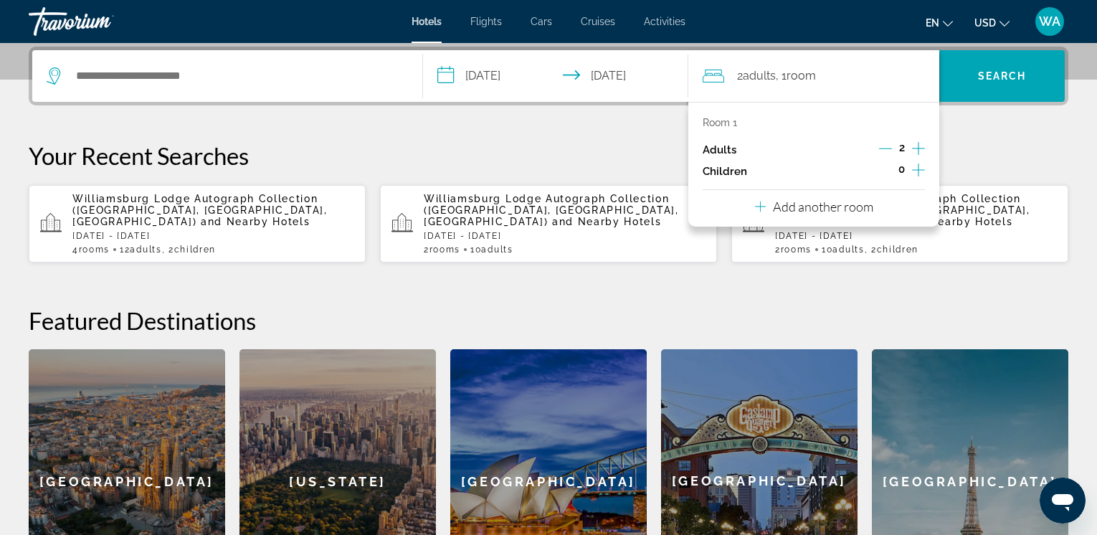
click at [918, 144] on icon "Increment adults" at bounding box center [918, 148] width 13 height 17
click at [919, 169] on icon "Increment children" at bounding box center [918, 170] width 13 height 13
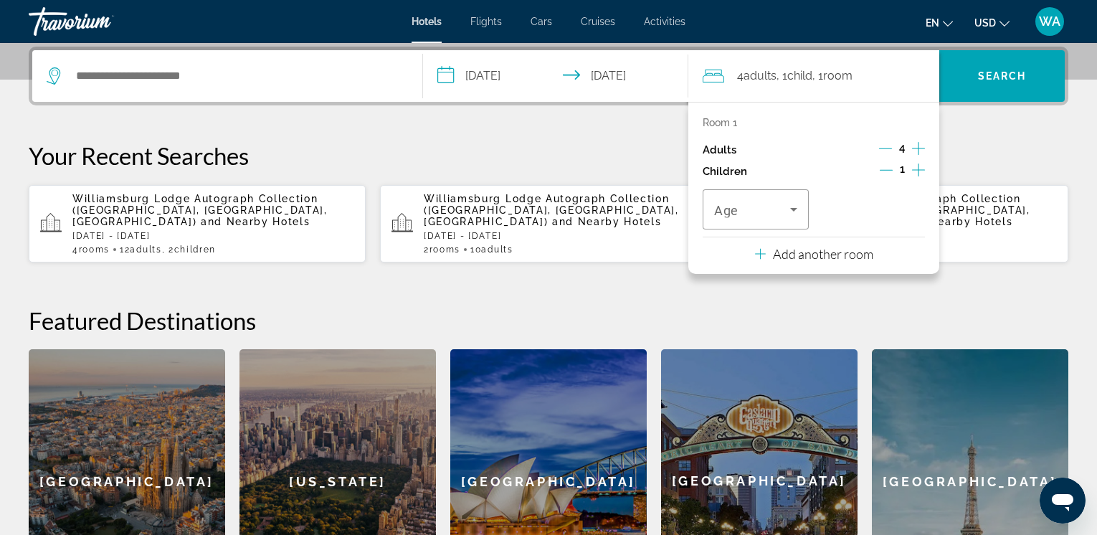
click at [922, 168] on icon "Increment children" at bounding box center [918, 169] width 13 height 17
click at [793, 206] on icon "Travelers: 4 adults, 2 children" at bounding box center [793, 209] width 17 height 17
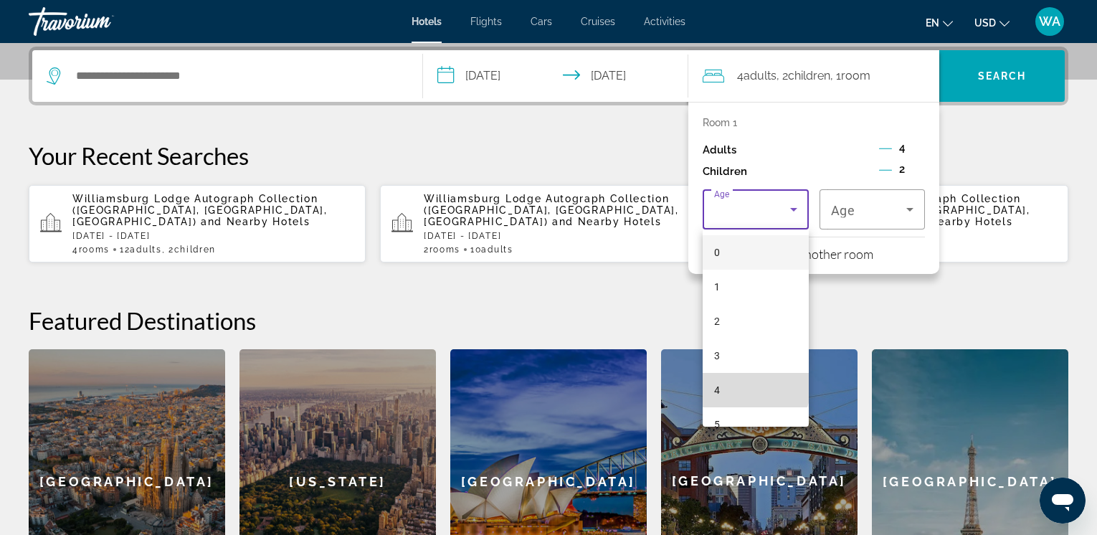
click at [755, 385] on mat-option "4" at bounding box center [756, 390] width 106 height 34
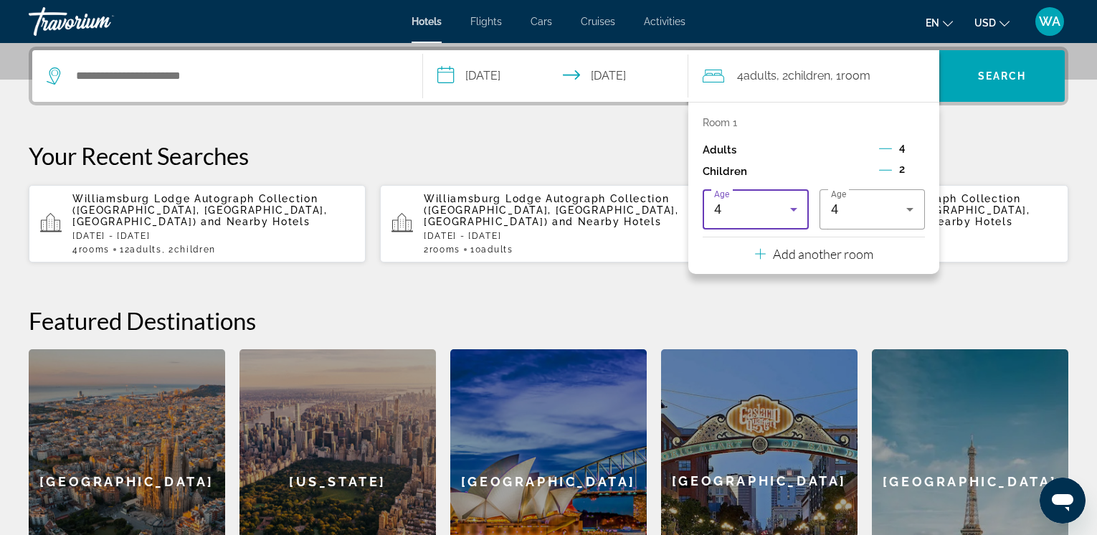
click at [797, 205] on icon "Travelers: 4 adults, 2 children" at bounding box center [793, 209] width 17 height 17
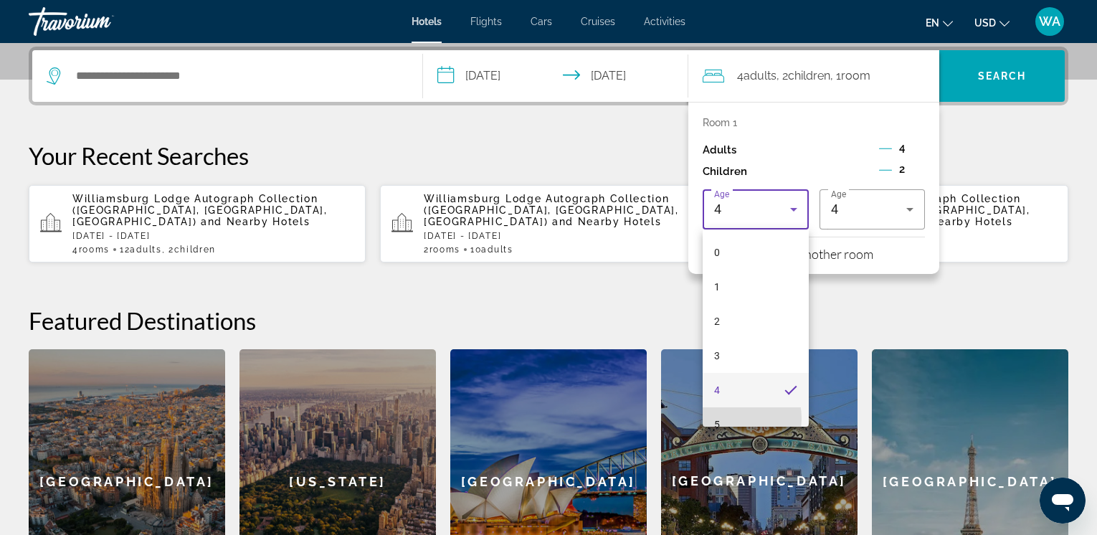
click at [732, 418] on mat-option "5" at bounding box center [756, 424] width 106 height 34
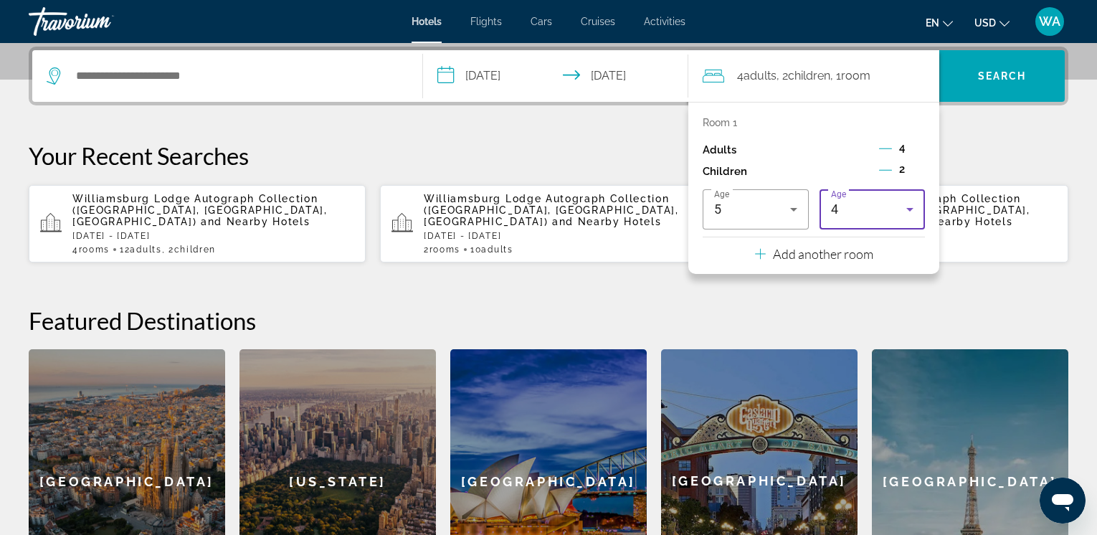
click at [912, 204] on icon "Travelers: 4 adults, 2 children" at bounding box center [910, 209] width 17 height 17
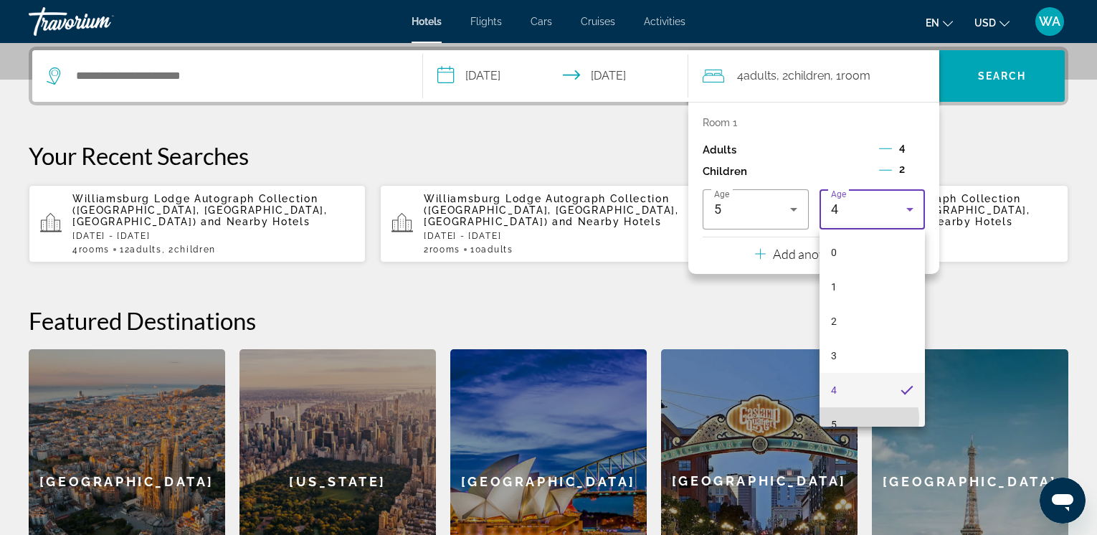
click at [864, 418] on mat-option "5" at bounding box center [873, 424] width 106 height 34
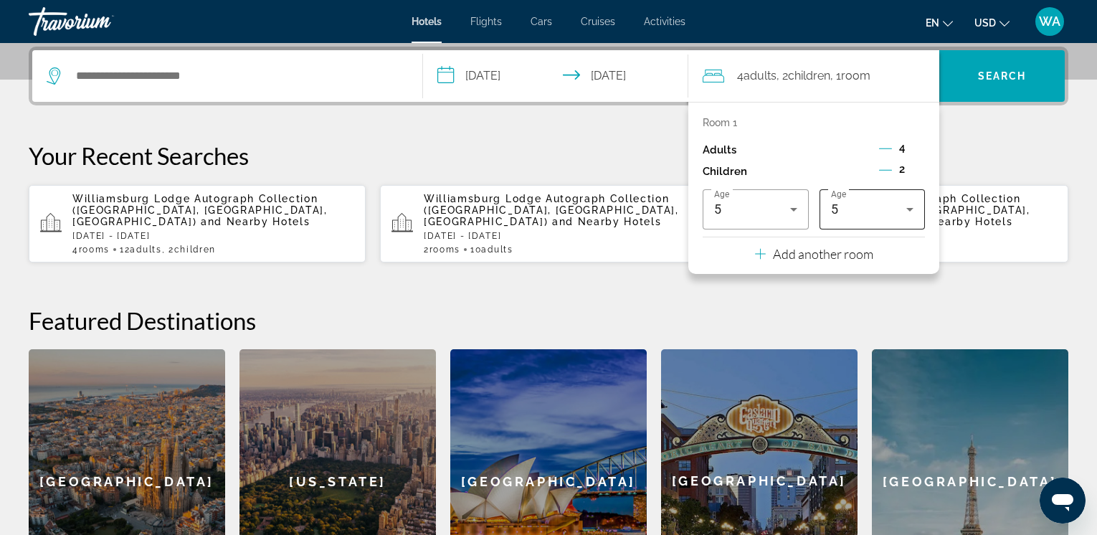
click at [913, 207] on icon "Travelers: 4 adults, 2 children" at bounding box center [910, 209] width 17 height 17
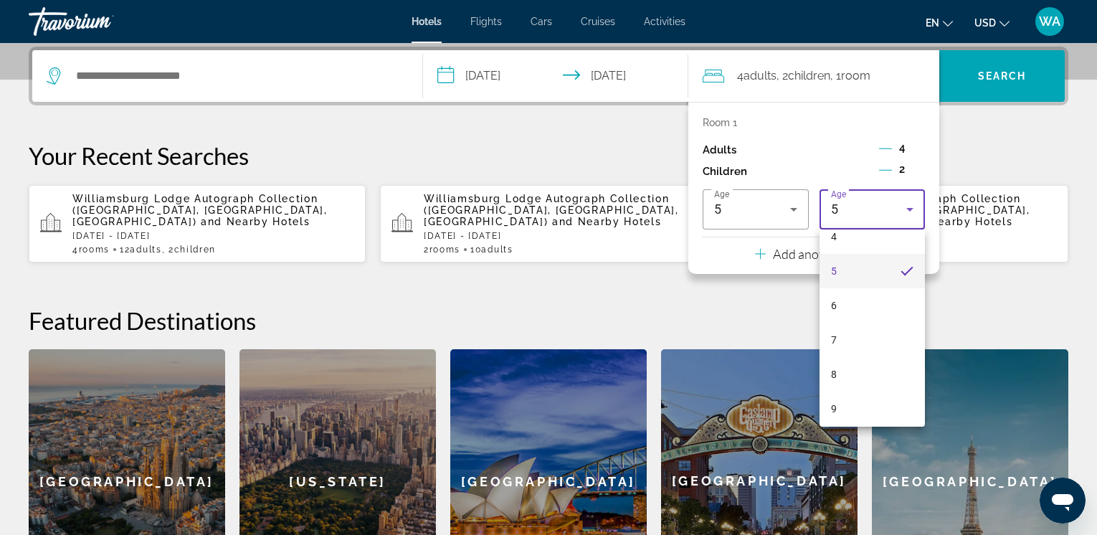
scroll to position [161, 0]
click at [879, 332] on mat-option "7" at bounding box center [873, 332] width 106 height 34
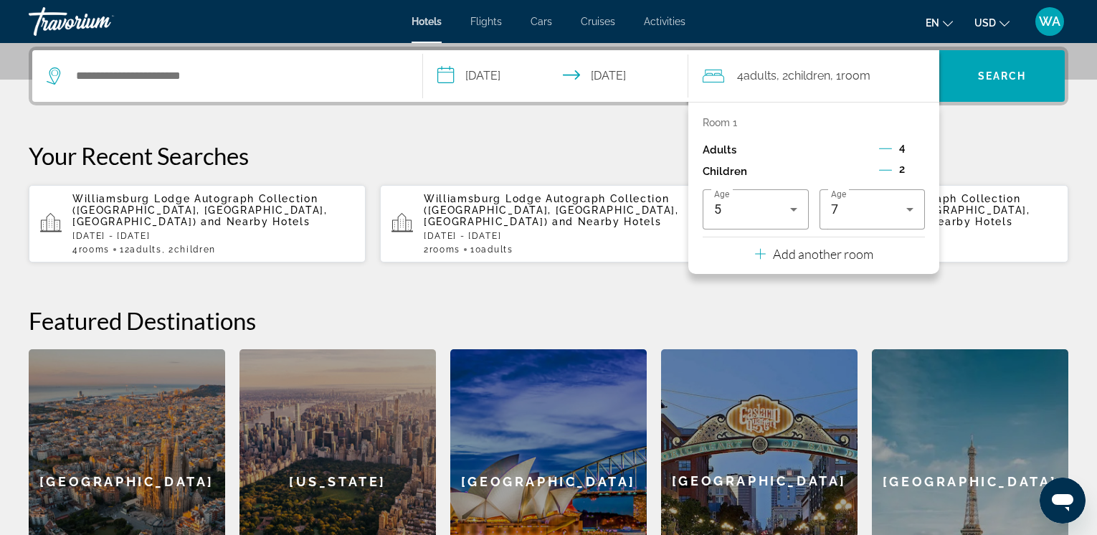
click at [823, 257] on p "Add another room" at bounding box center [823, 254] width 100 height 16
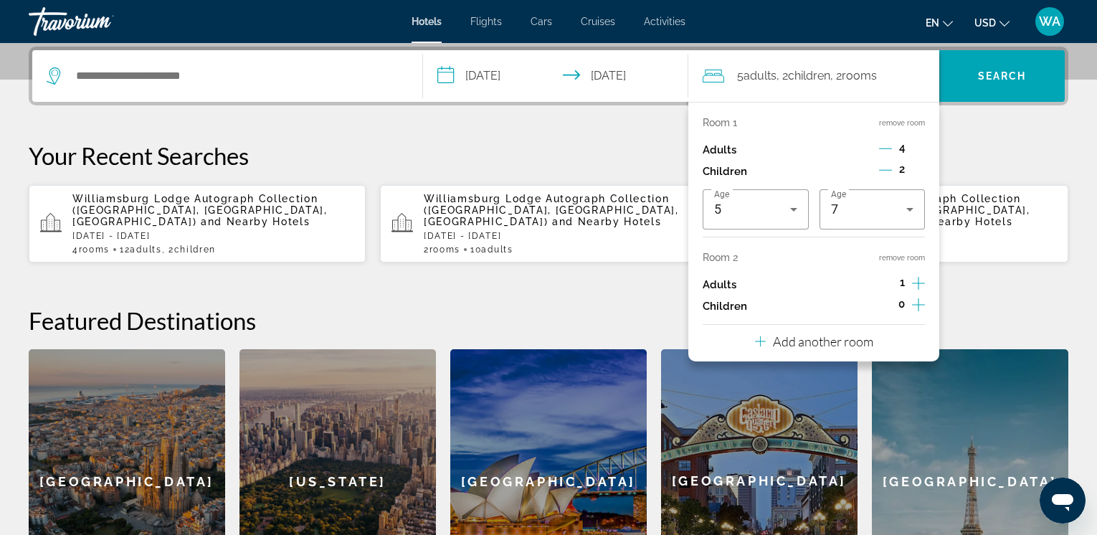
click at [917, 280] on icon "Increment adults" at bounding box center [918, 283] width 13 height 17
click at [877, 344] on div "Room 1 remove room Adults 4 Children 2 Age 5 Age 7 Room 2 remove room Adults 2 …" at bounding box center [814, 232] width 251 height 260
click at [812, 339] on p "Add another room" at bounding box center [823, 342] width 100 height 16
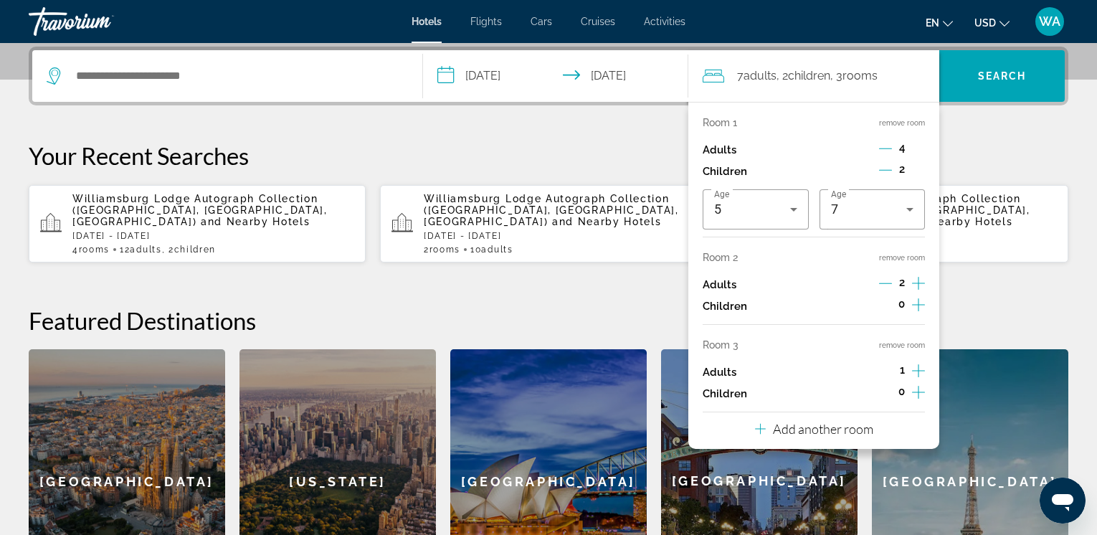
click at [914, 364] on icon "Increment adults" at bounding box center [918, 370] width 13 height 17
click at [826, 426] on p "Add another room" at bounding box center [823, 429] width 100 height 16
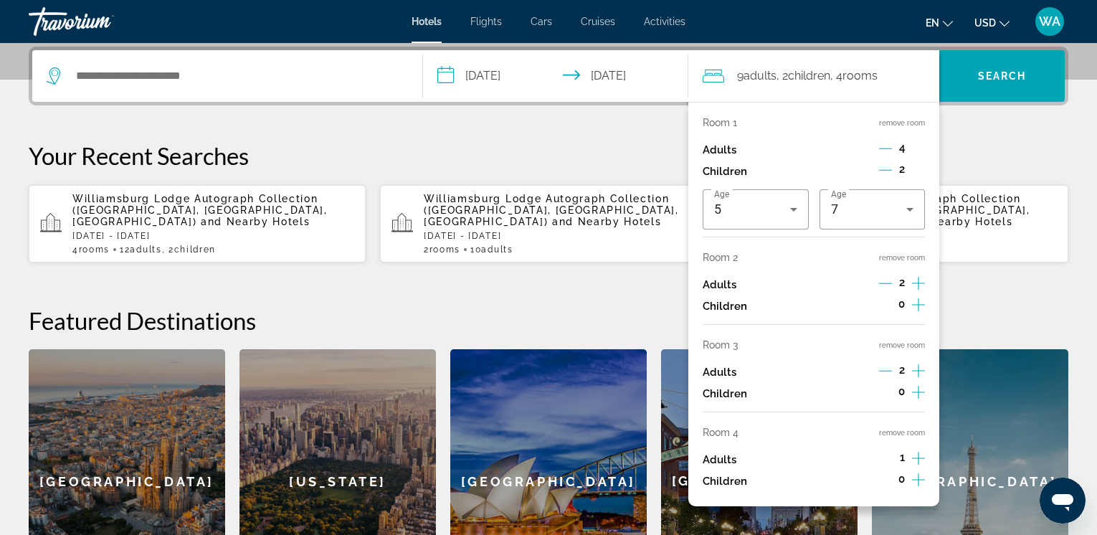
click at [917, 458] on icon "Increment adults" at bounding box center [918, 458] width 13 height 13
click at [886, 147] on icon "Decrement adults" at bounding box center [885, 148] width 13 height 13
click at [917, 280] on icon "Increment adults" at bounding box center [918, 283] width 13 height 17
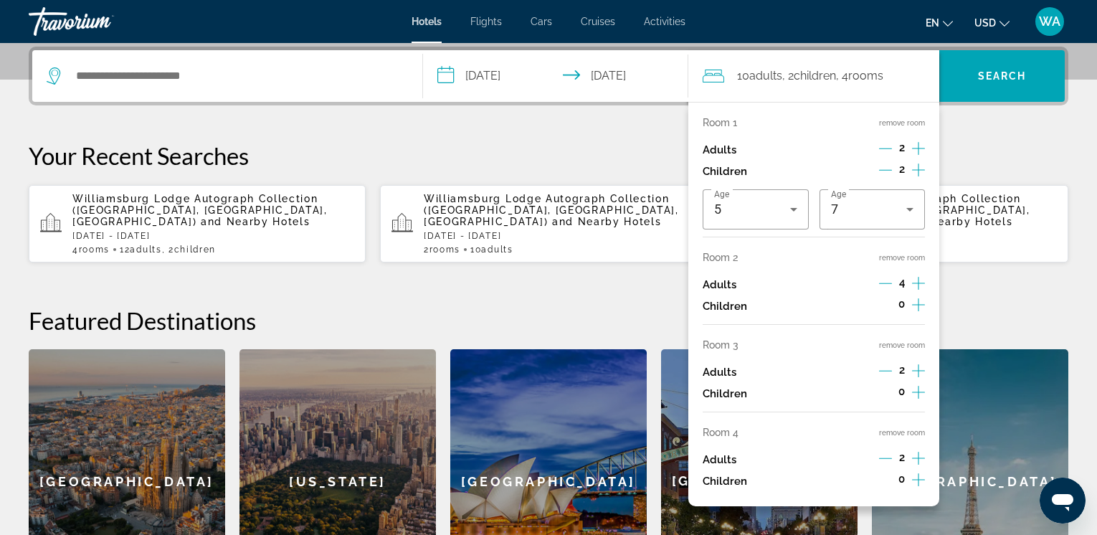
click at [918, 429] on button "remove room" at bounding box center [902, 432] width 46 height 9
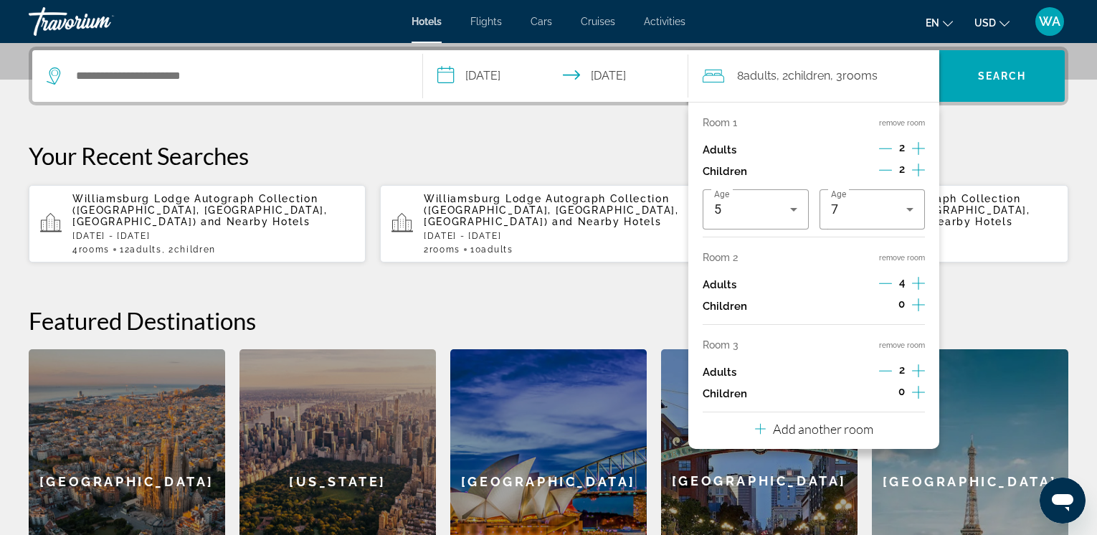
click at [988, 146] on p "Your Recent Searches" at bounding box center [549, 155] width 1040 height 29
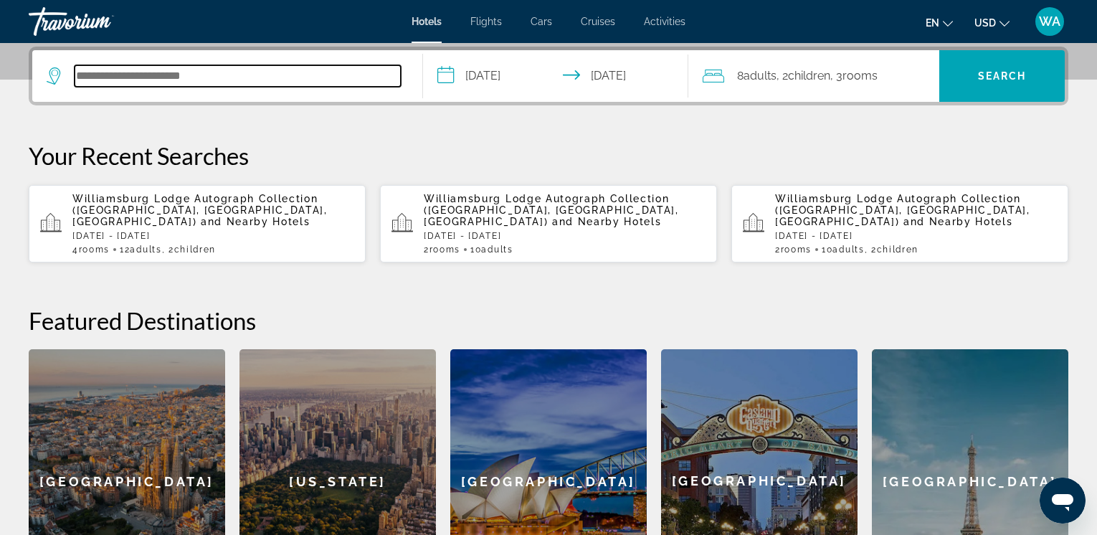
click at [136, 76] on input "Search hotel destination" at bounding box center [238, 76] width 326 height 22
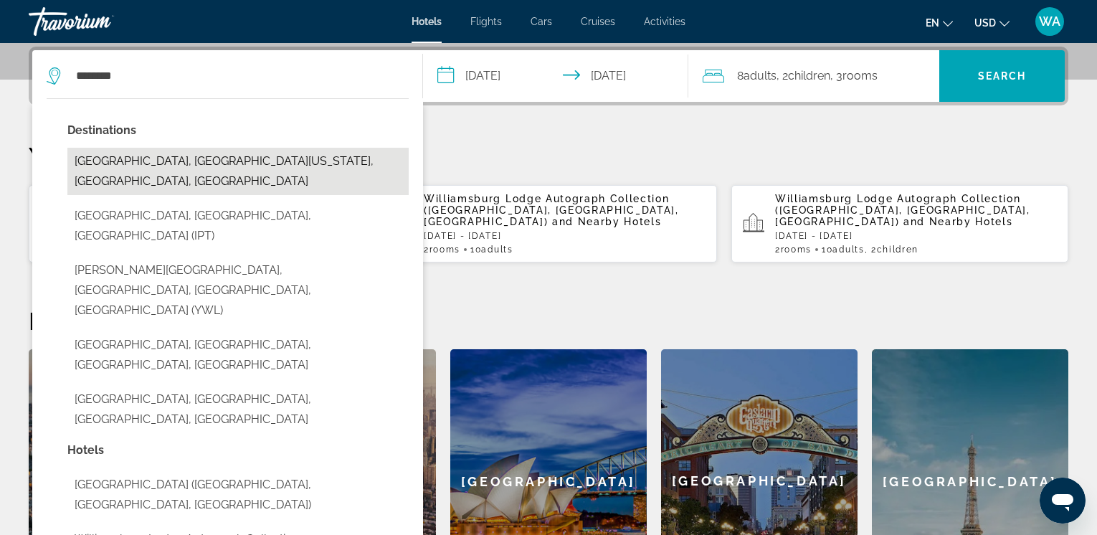
click at [179, 160] on button "Williamsburg, Coastal Virginia, VA, United States" at bounding box center [237, 171] width 341 height 47
type input "**********"
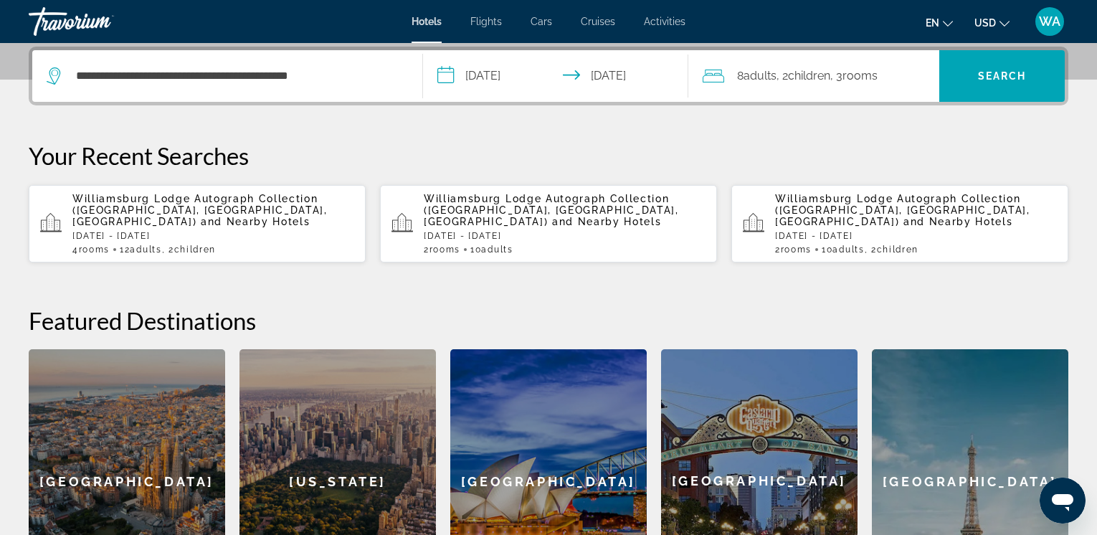
click at [242, 216] on span "and Nearby Hotels" at bounding box center [256, 221] width 110 height 11
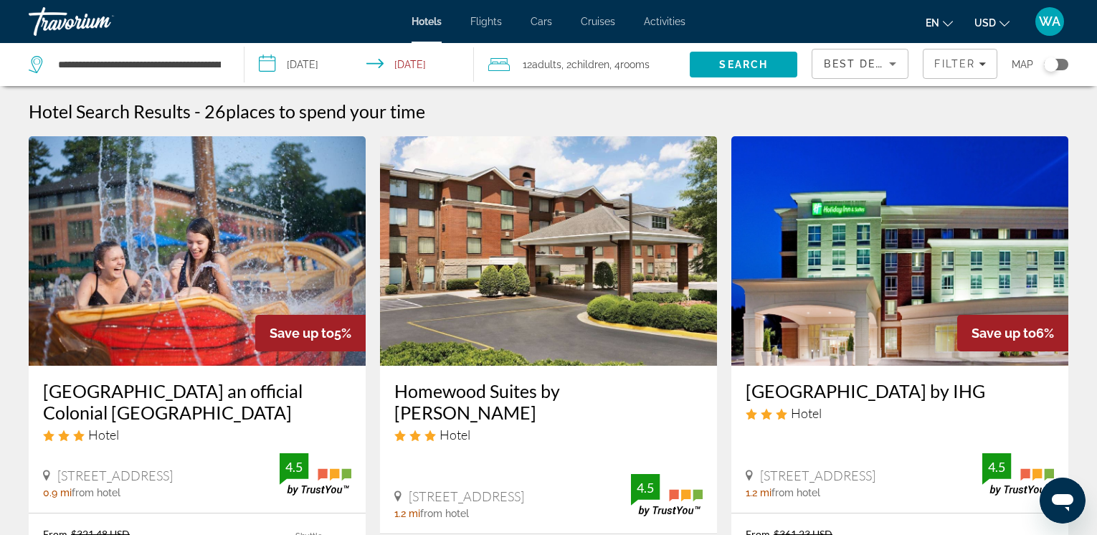
click at [870, 285] on img "Main content" at bounding box center [900, 251] width 337 height 230
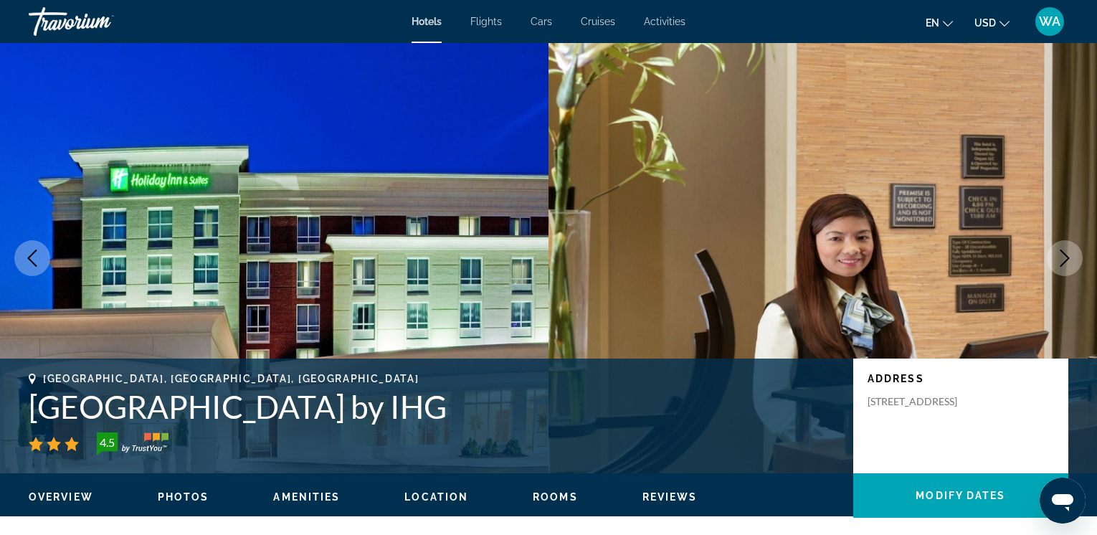
click at [1059, 258] on icon "Next image" at bounding box center [1065, 258] width 17 height 17
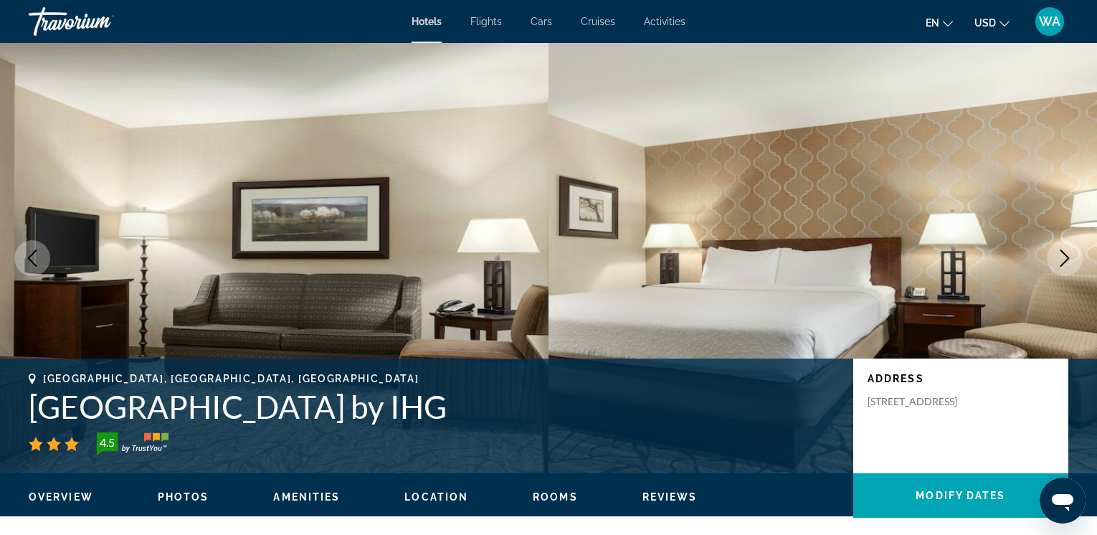
click at [1059, 258] on icon "Next image" at bounding box center [1065, 258] width 17 height 17
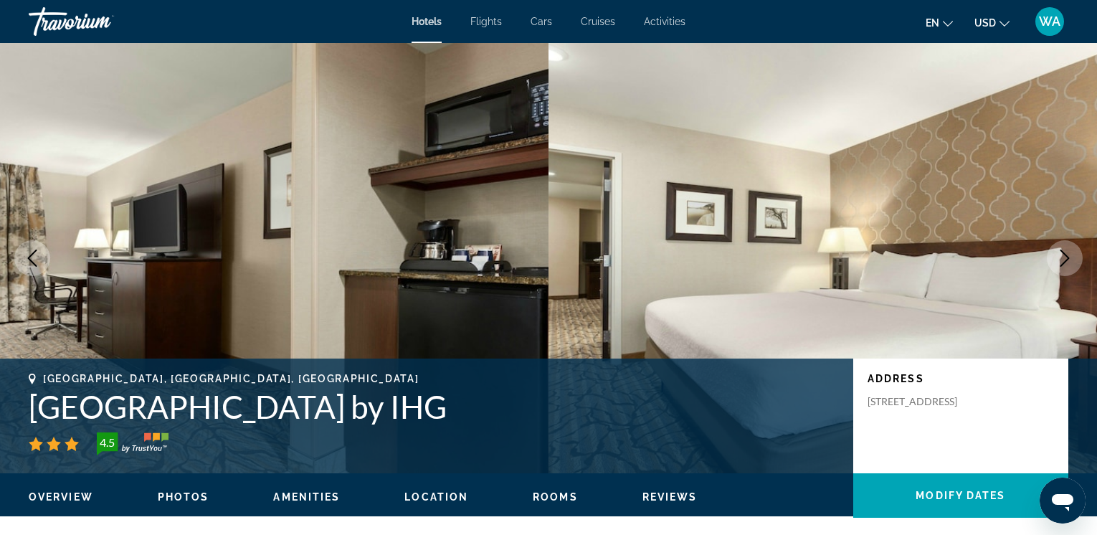
click at [1059, 258] on icon "Next image" at bounding box center [1065, 258] width 17 height 17
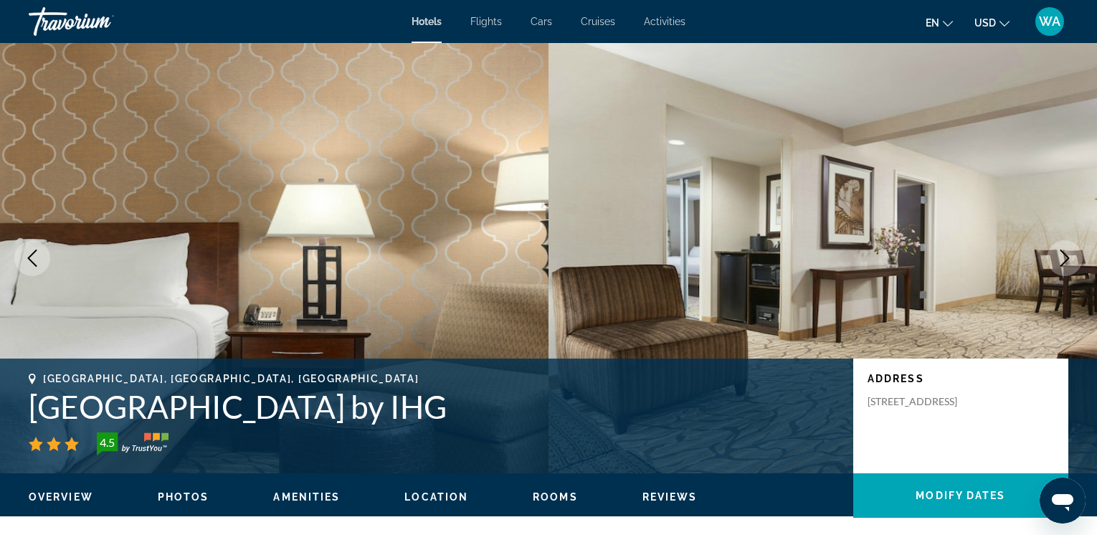
click at [1059, 258] on icon "Next image" at bounding box center [1065, 258] width 17 height 17
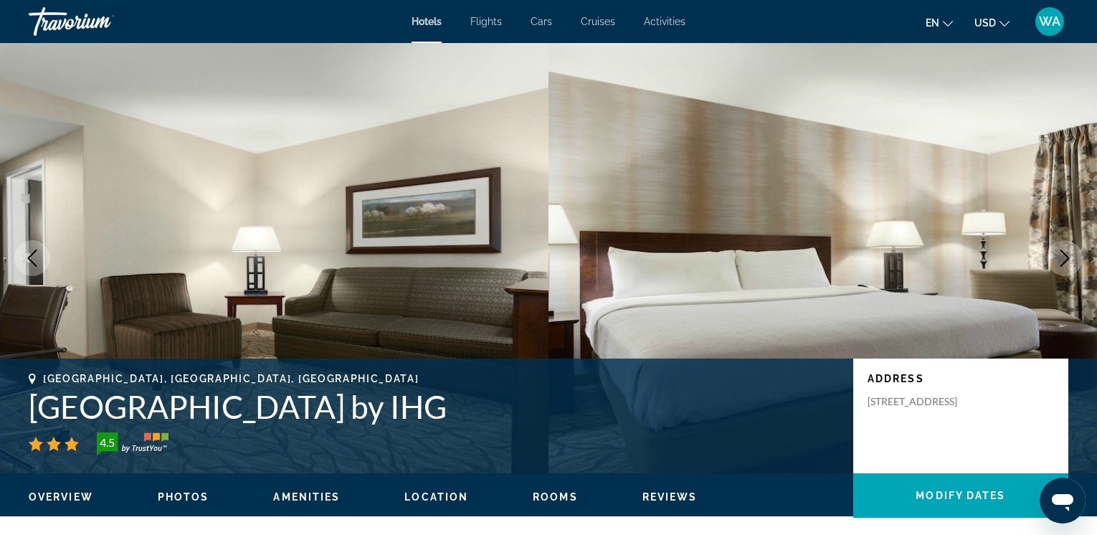
click at [1059, 258] on icon "Next image" at bounding box center [1065, 258] width 17 height 17
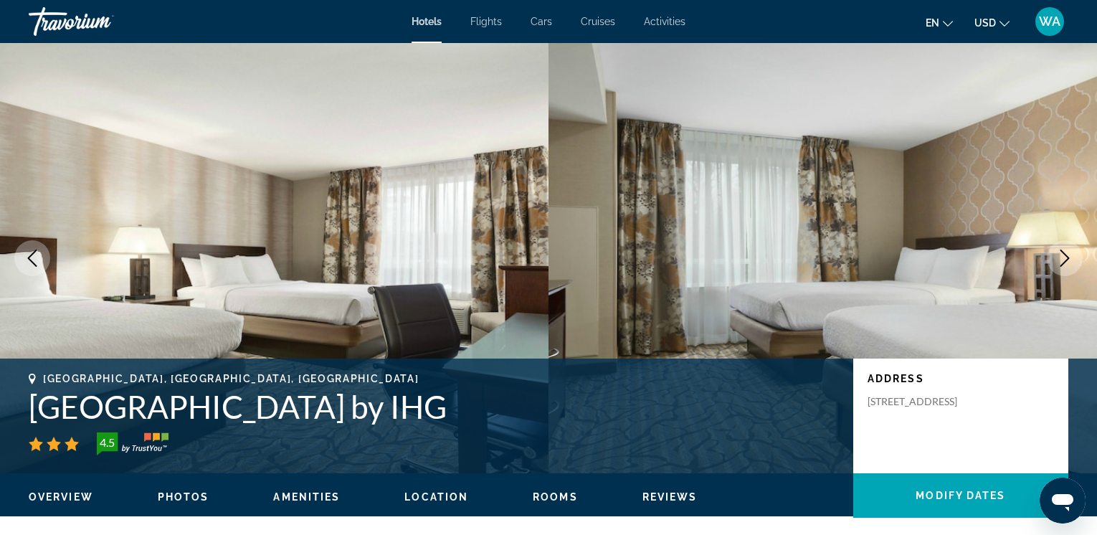
click at [1059, 258] on icon "Next image" at bounding box center [1065, 258] width 17 height 17
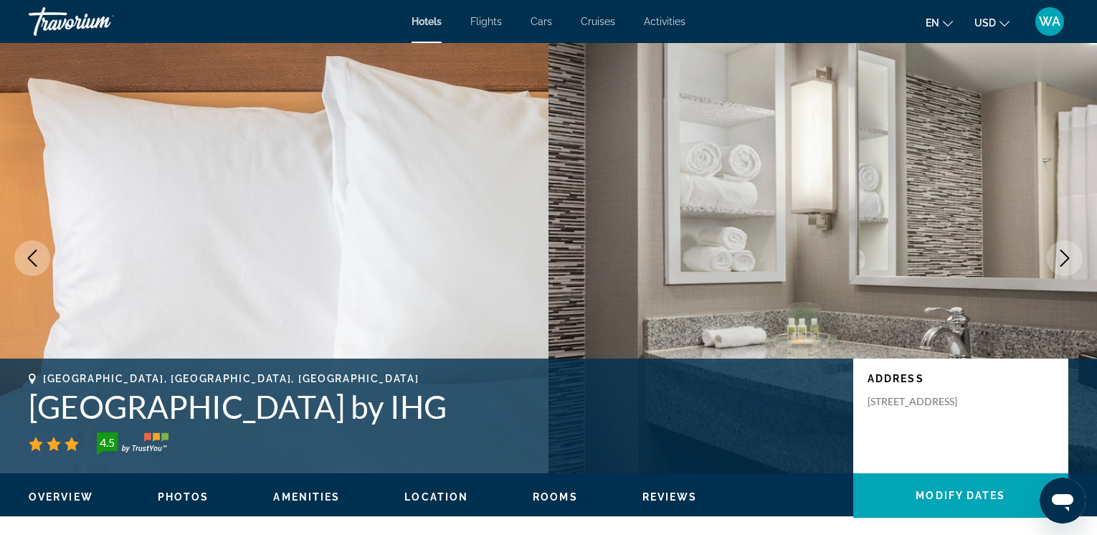
click at [1059, 258] on icon "Next image" at bounding box center [1065, 258] width 17 height 17
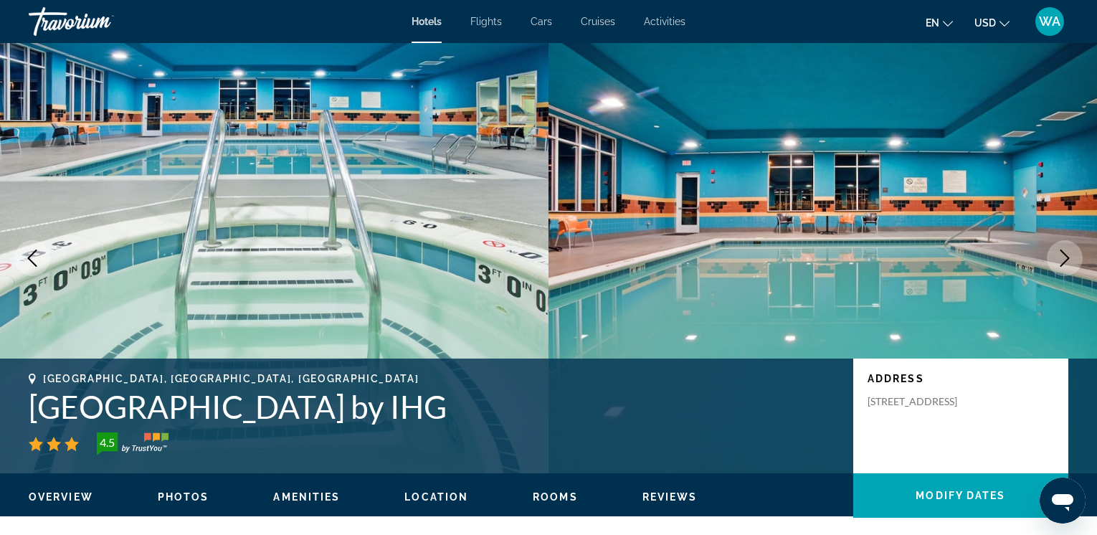
click at [1059, 258] on icon "Next image" at bounding box center [1065, 258] width 17 height 17
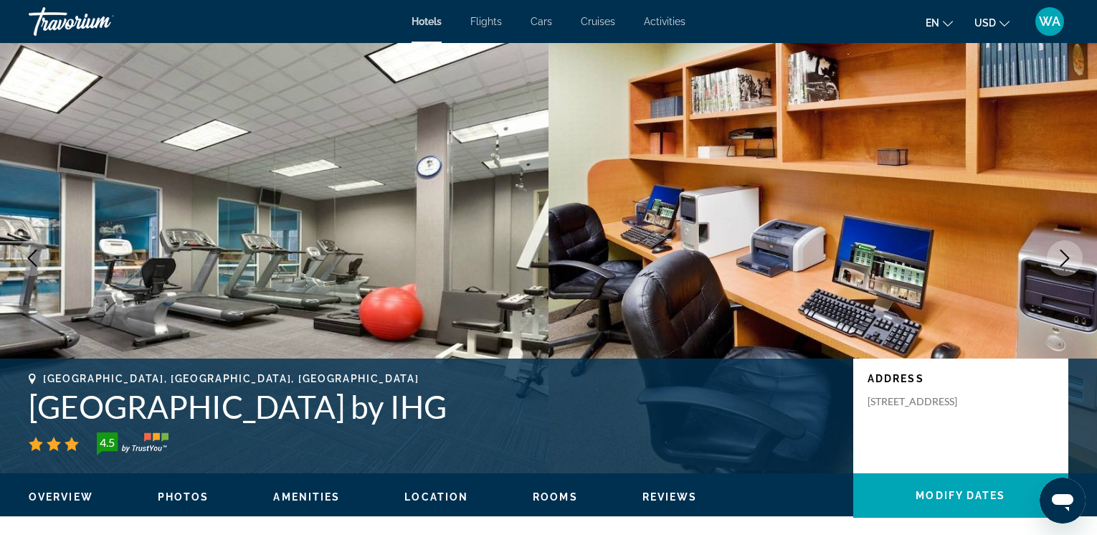
click at [1059, 258] on icon "Next image" at bounding box center [1065, 258] width 17 height 17
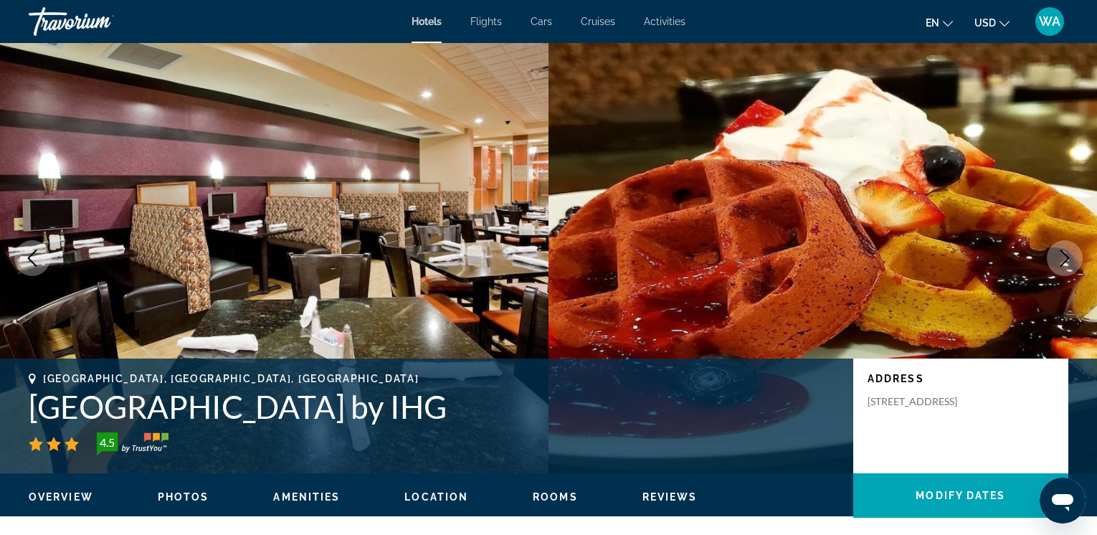
click at [1059, 258] on icon "Next image" at bounding box center [1065, 258] width 17 height 17
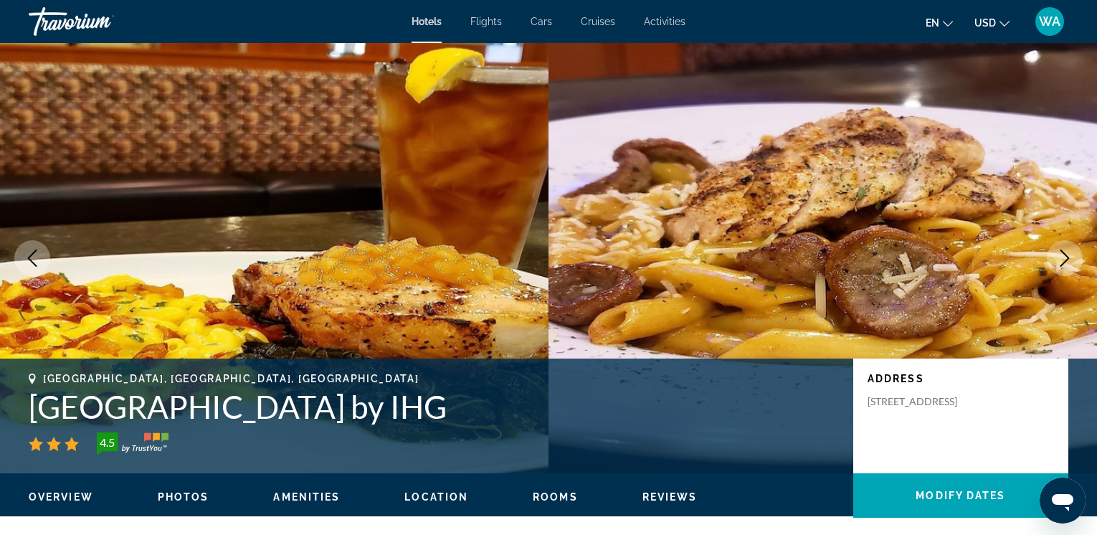
click at [1059, 258] on icon "Next image" at bounding box center [1065, 258] width 17 height 17
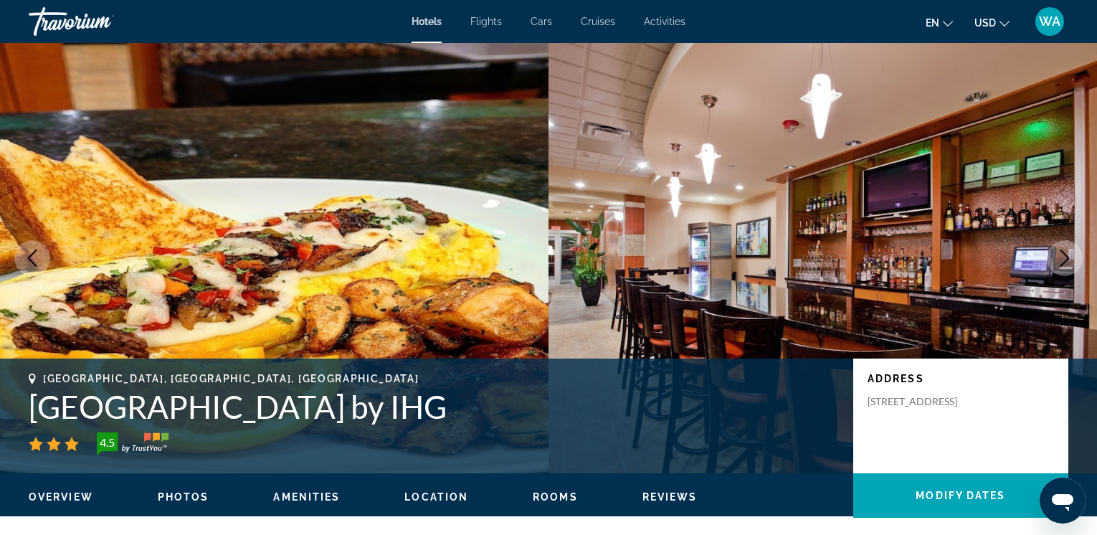
click at [1059, 262] on icon "Next image" at bounding box center [1065, 258] width 17 height 17
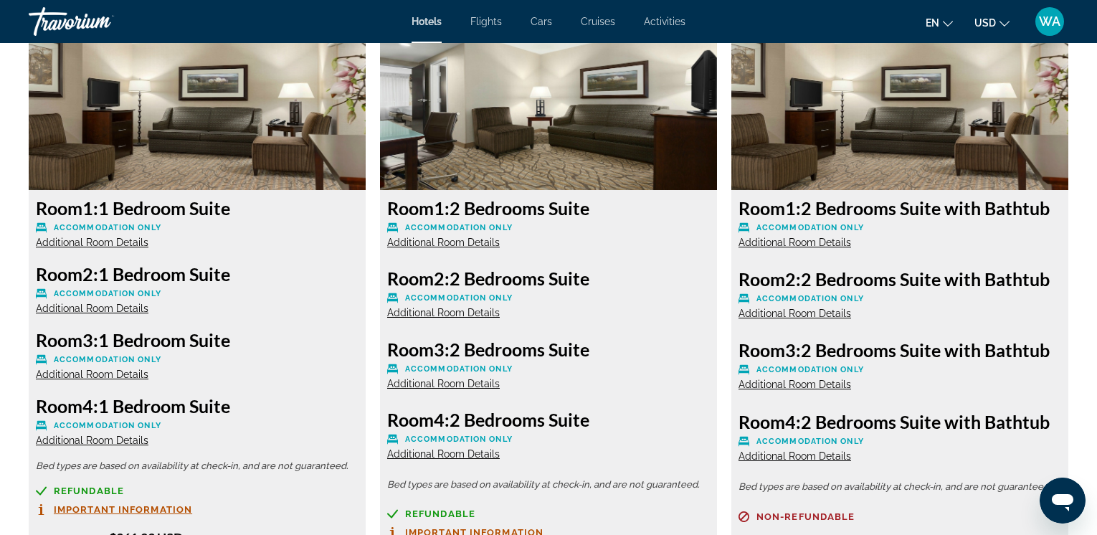
scroll to position [2009, 0]
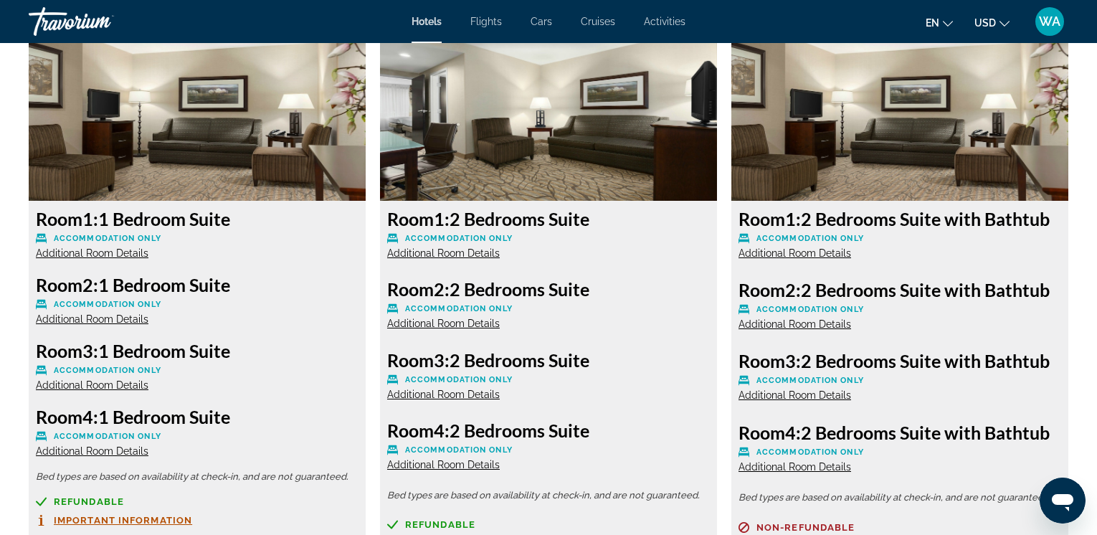
click at [93, 255] on span "Additional Room Details" at bounding box center [92, 252] width 113 height 11
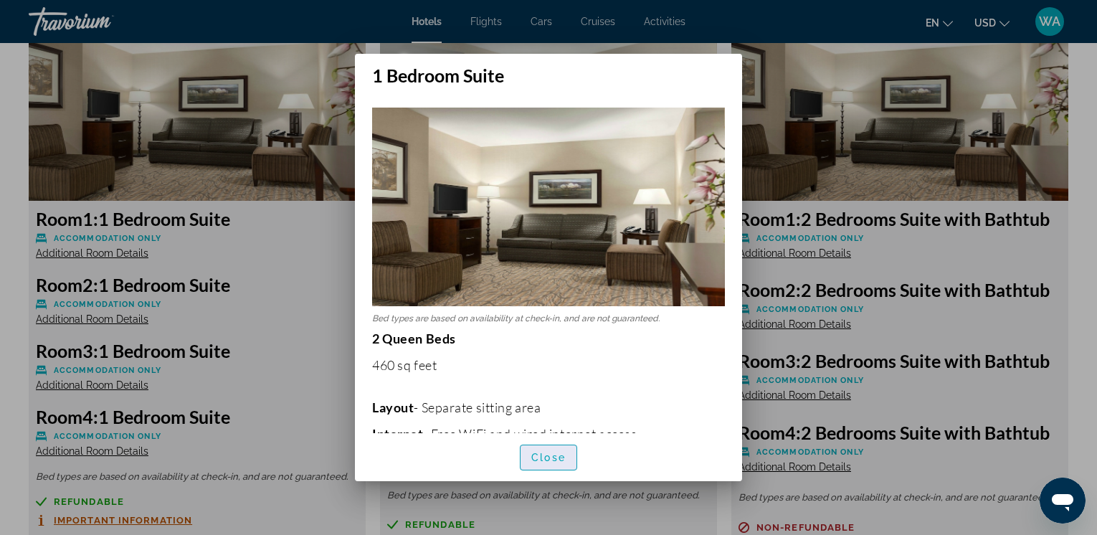
click at [539, 456] on span "Close" at bounding box center [549, 457] width 34 height 11
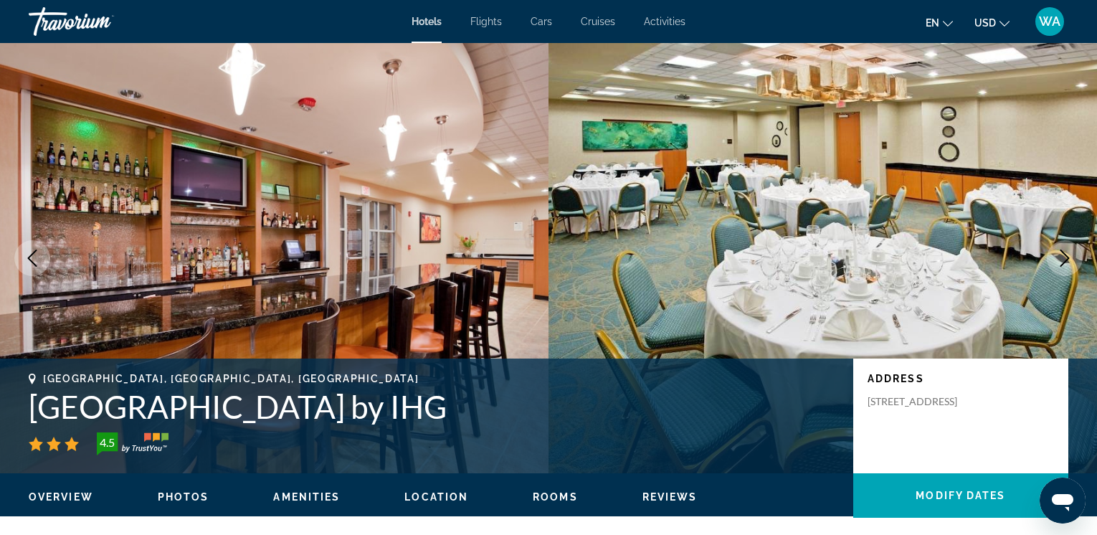
scroll to position [2009, 0]
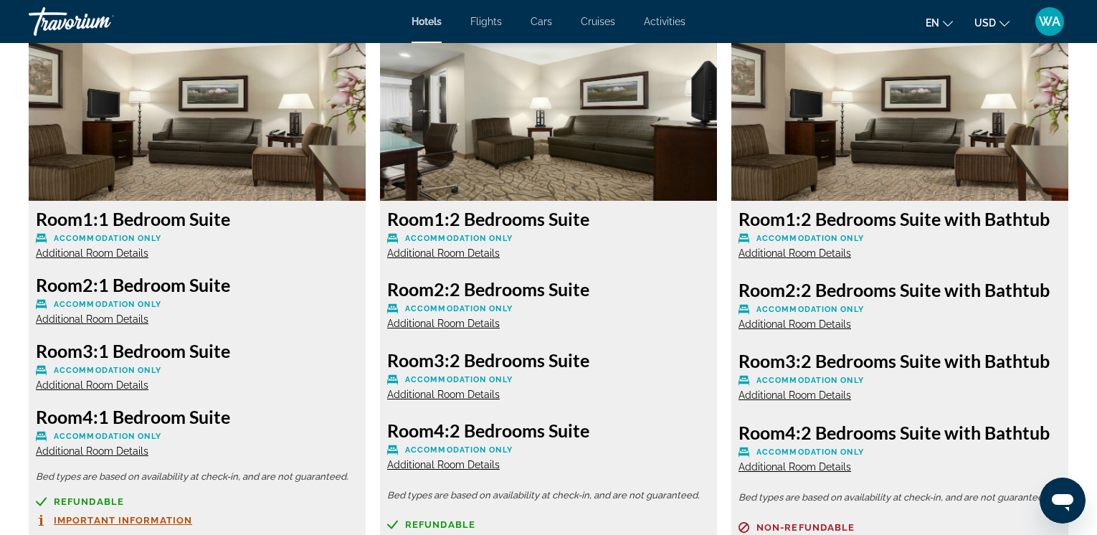
click at [106, 318] on span "Additional Room Details" at bounding box center [92, 318] width 113 height 11
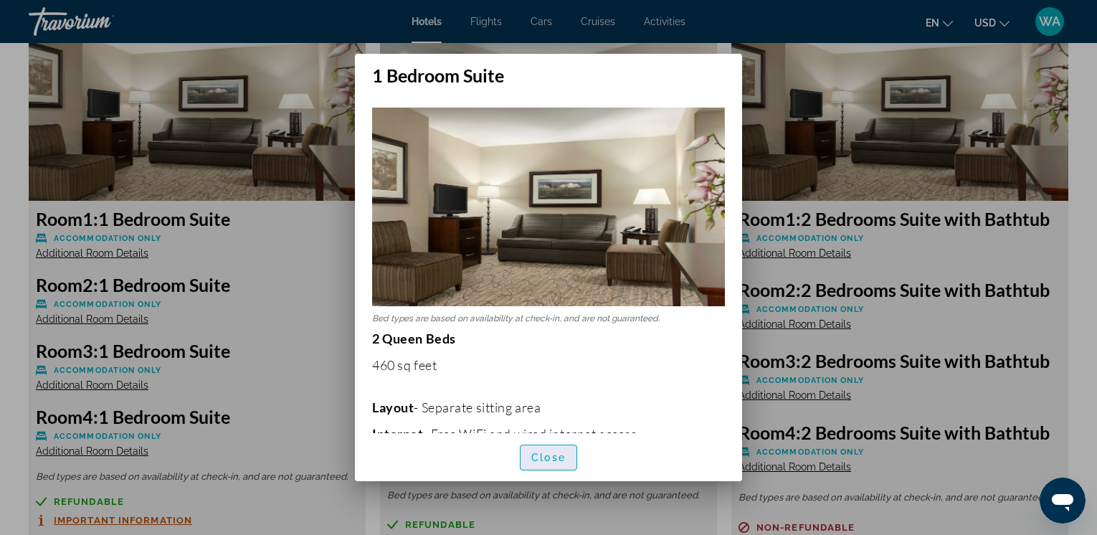
click at [537, 461] on span "Close" at bounding box center [549, 457] width 34 height 11
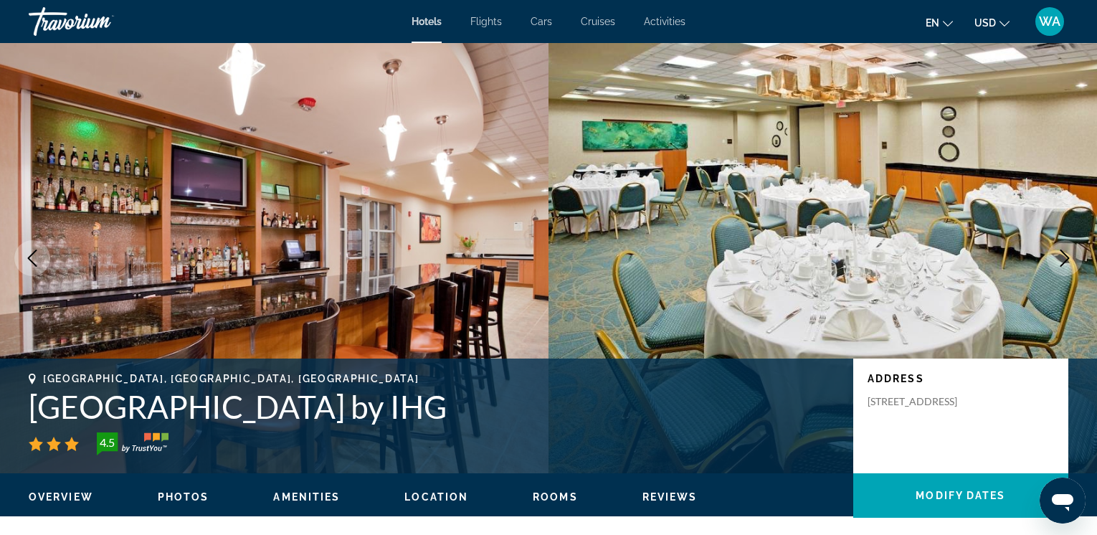
scroll to position [2009, 0]
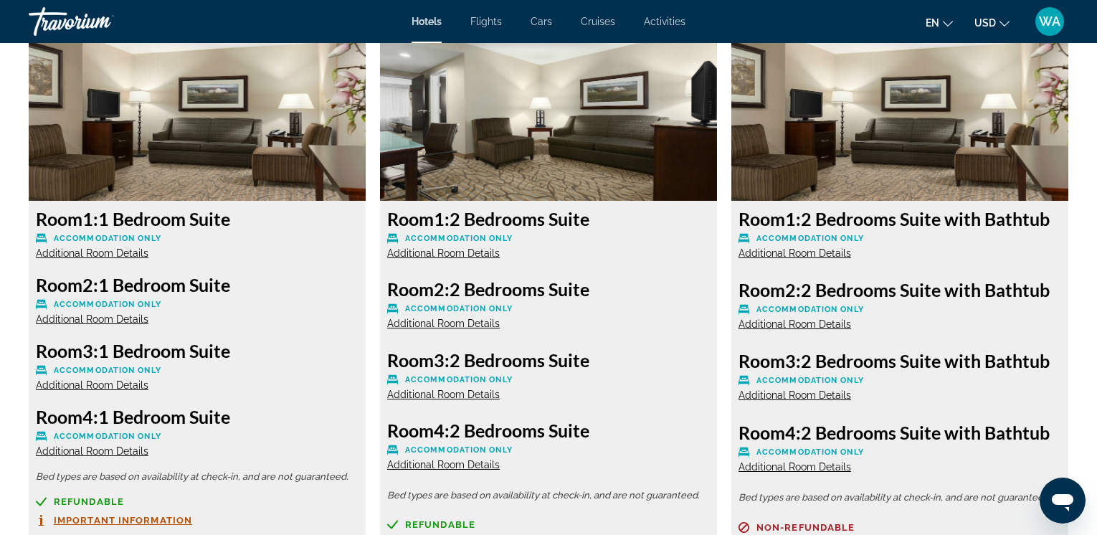
click at [111, 384] on span "Additional Room Details" at bounding box center [92, 384] width 113 height 11
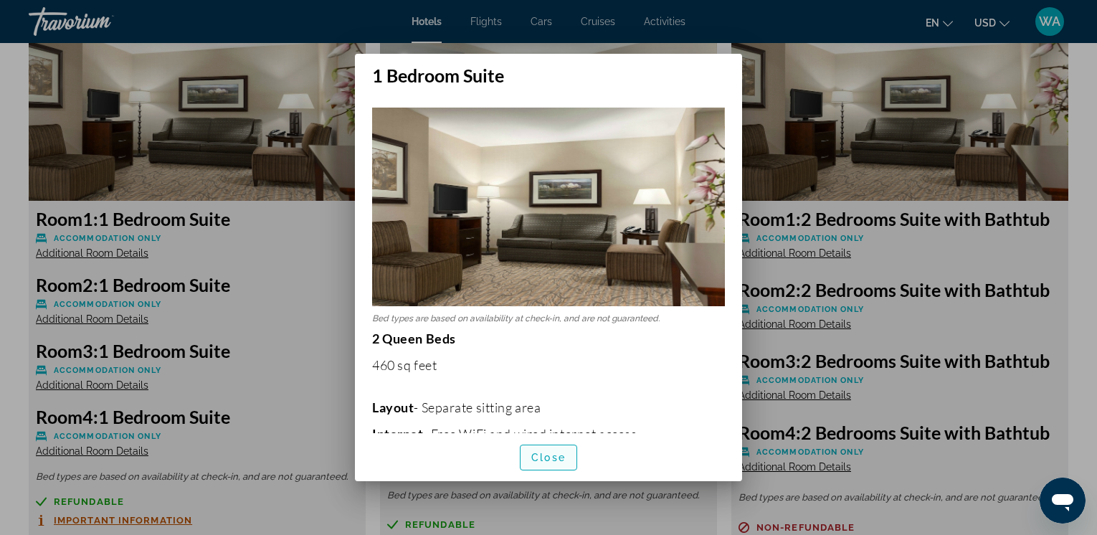
click at [541, 457] on span "Close" at bounding box center [549, 457] width 34 height 11
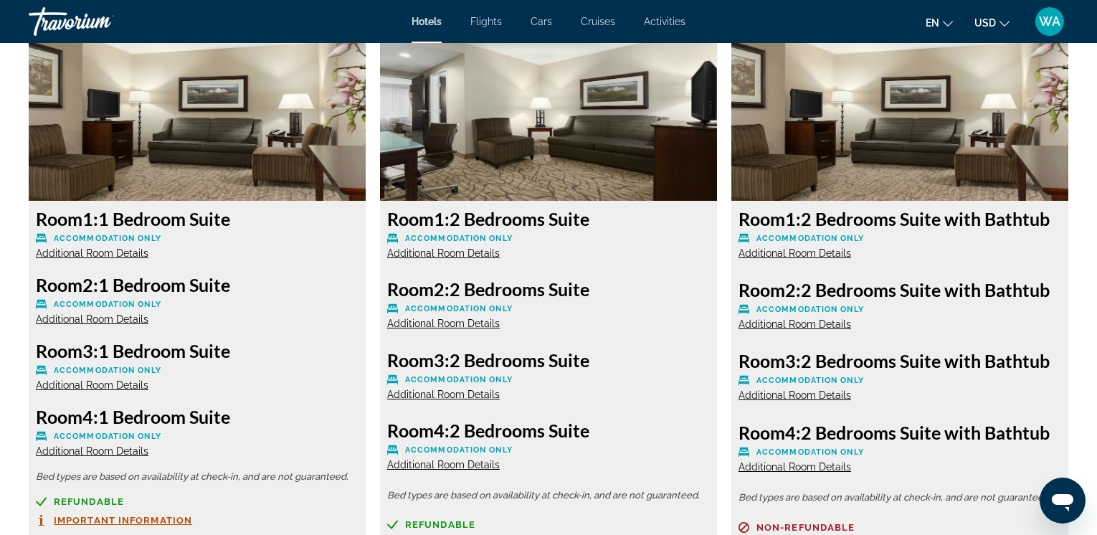
scroll to position [2009, 0]
click at [91, 452] on span "Additional Room Details" at bounding box center [92, 450] width 113 height 11
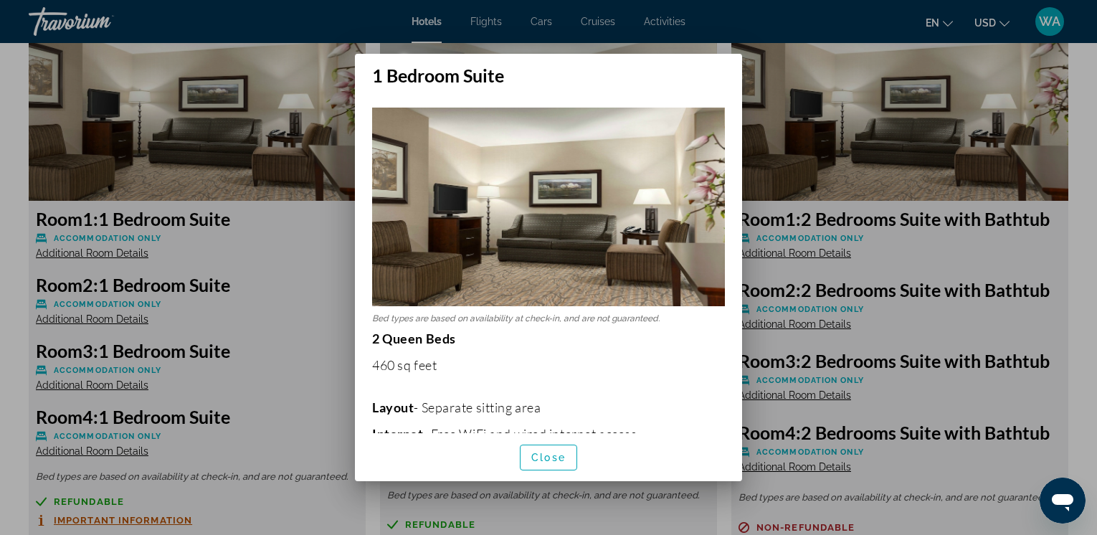
scroll to position [0, 0]
click at [537, 453] on span "Close" at bounding box center [549, 457] width 34 height 11
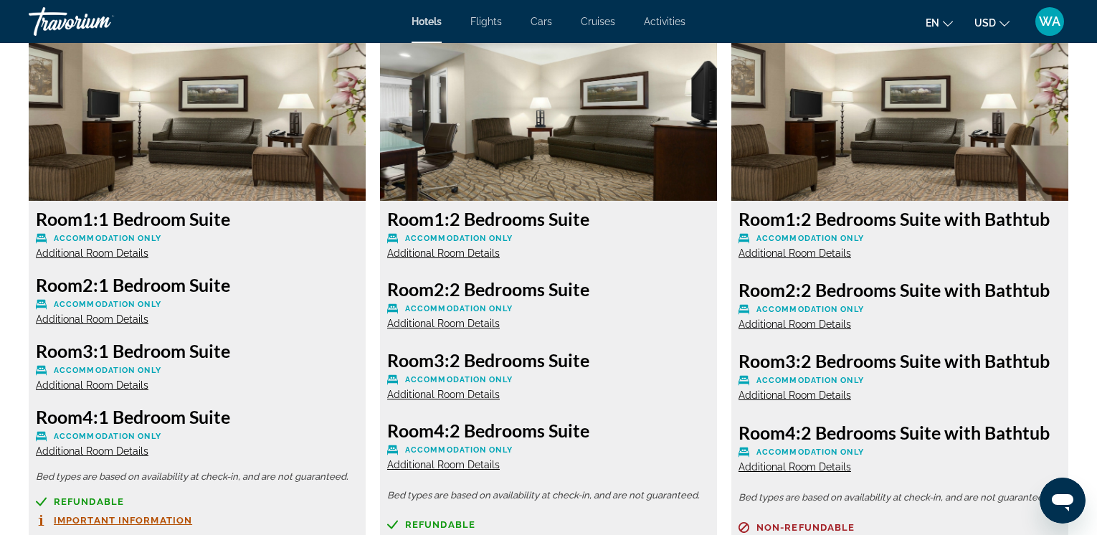
scroll to position [2009, 0]
click at [455, 250] on span "Additional Room Details" at bounding box center [443, 252] width 113 height 11
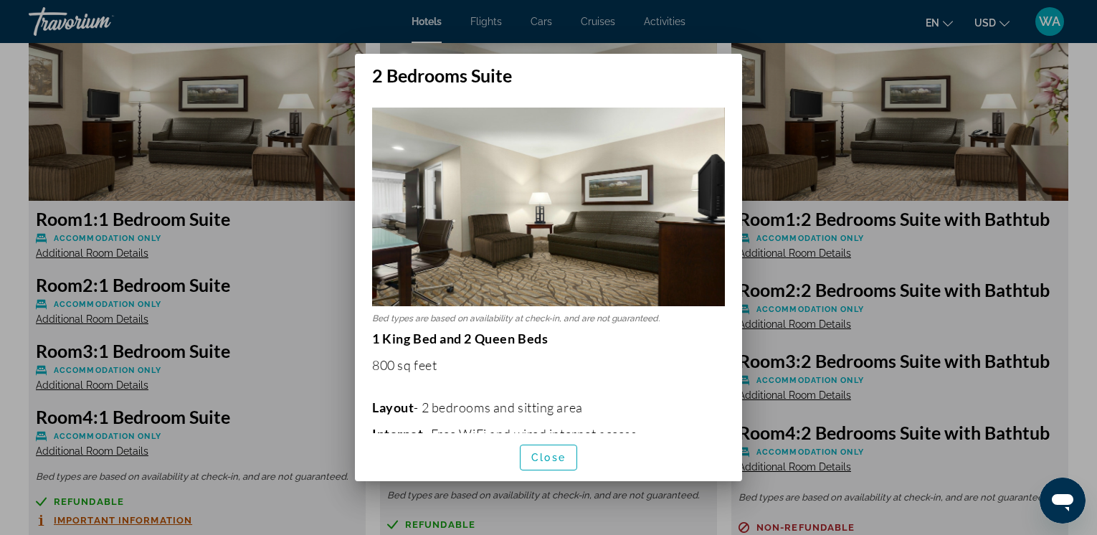
scroll to position [0, 0]
click at [546, 459] on span "Close" at bounding box center [549, 457] width 34 height 11
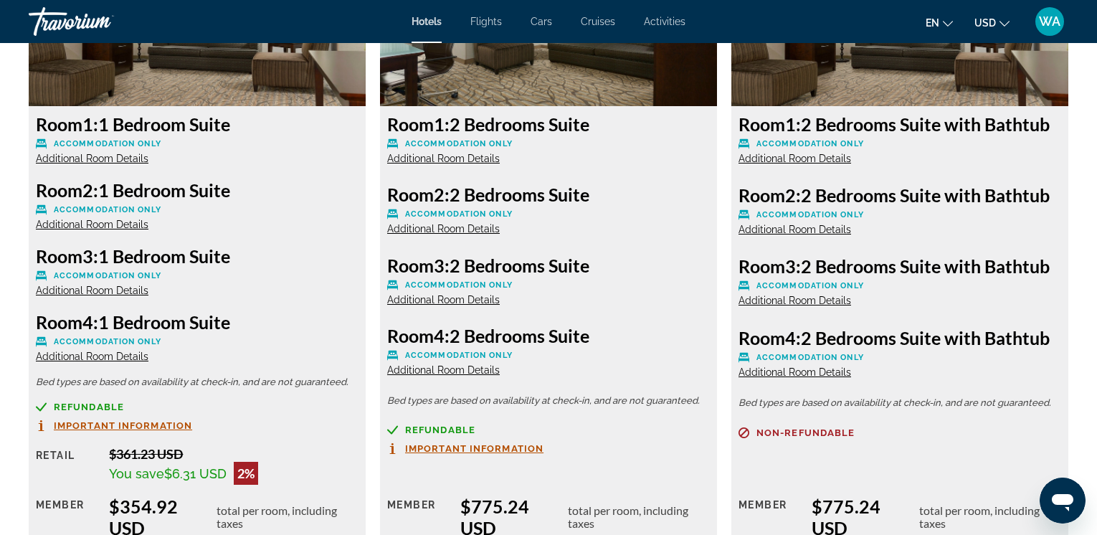
scroll to position [2109, 0]
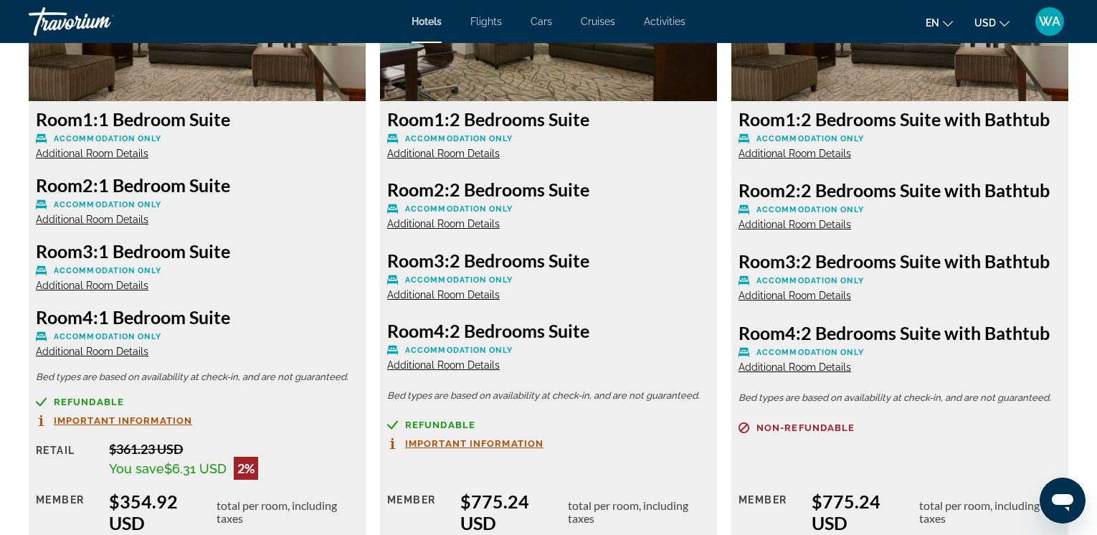
click at [93, 351] on span "Additional Room Details" at bounding box center [92, 351] width 113 height 11
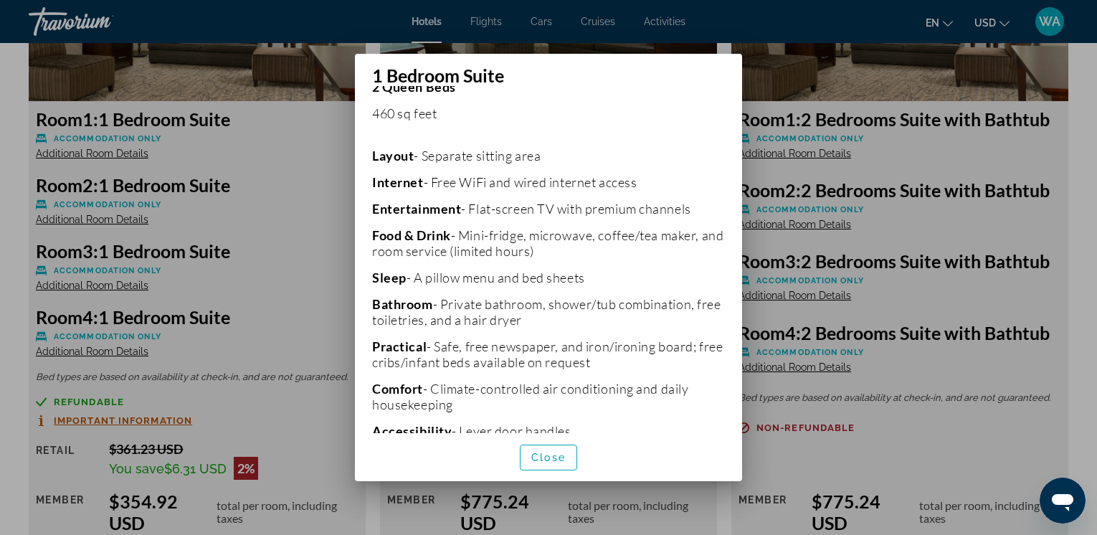
scroll to position [253, 0]
click at [291, 188] on div at bounding box center [548, 267] width 1097 height 535
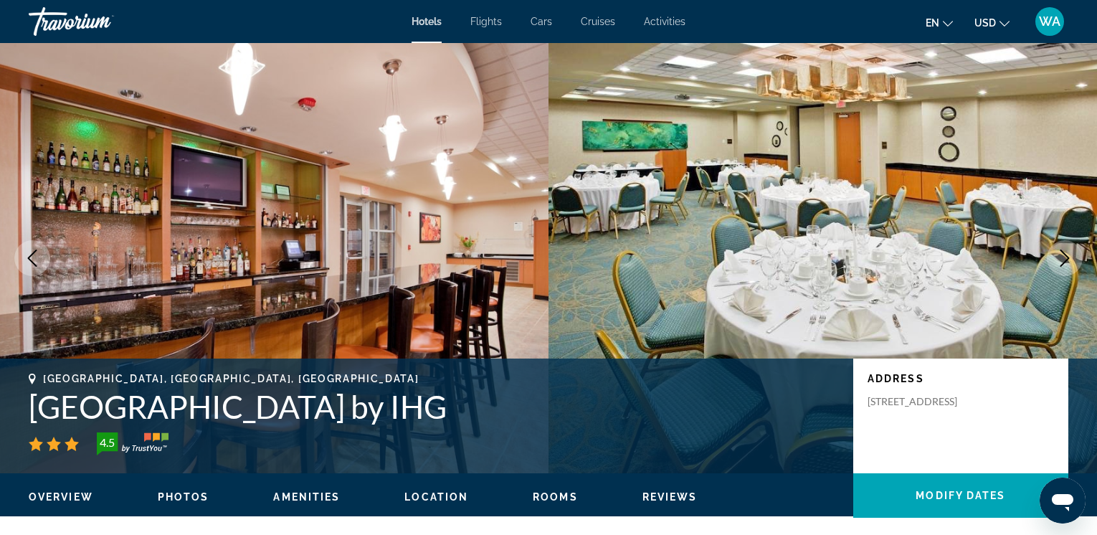
scroll to position [2109, 0]
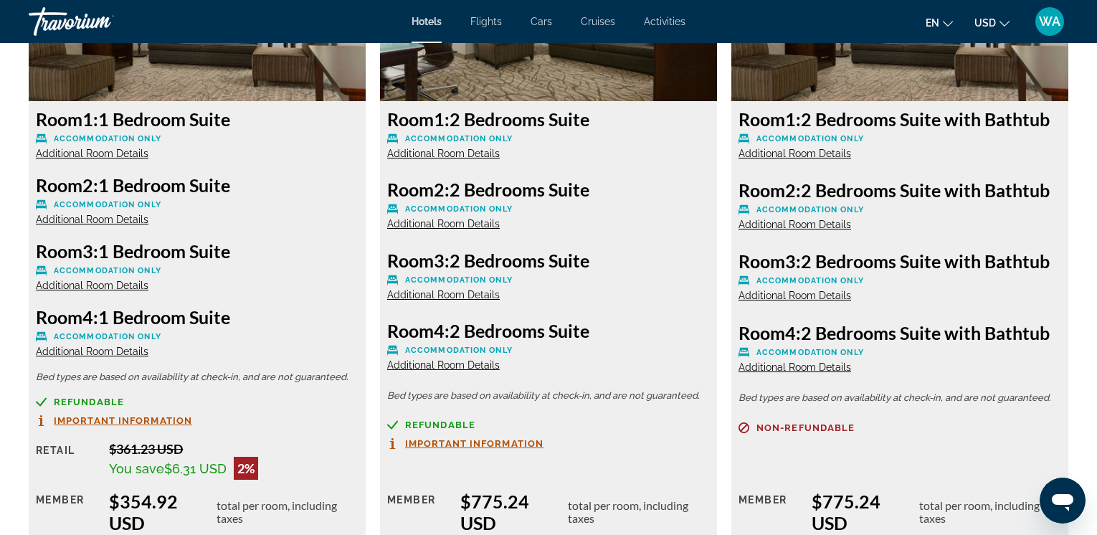
click at [462, 155] on span "Additional Room Details" at bounding box center [443, 153] width 113 height 11
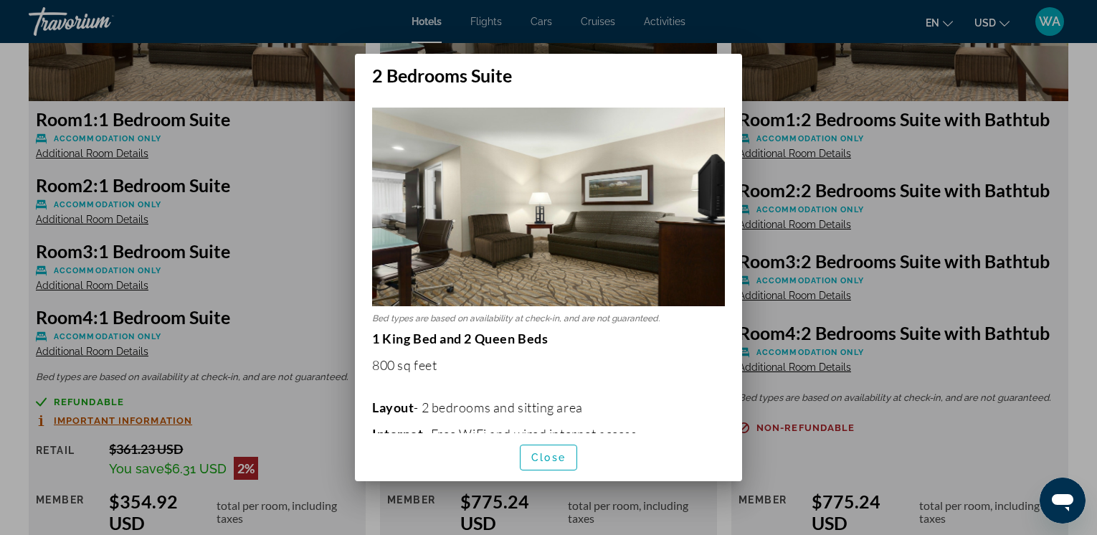
scroll to position [0, 0]
click at [546, 457] on span "Close" at bounding box center [549, 457] width 34 height 11
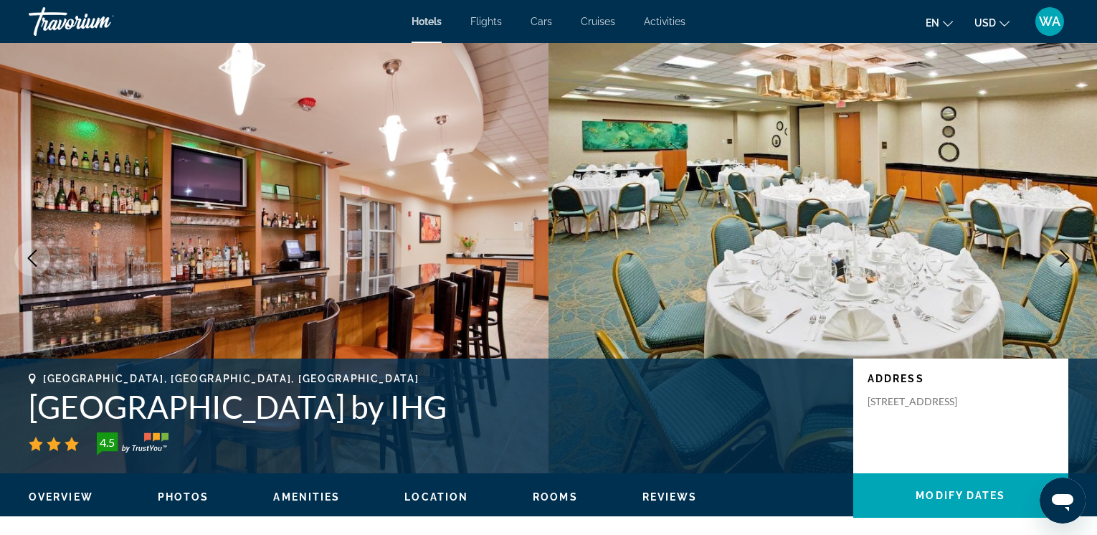
scroll to position [2109, 0]
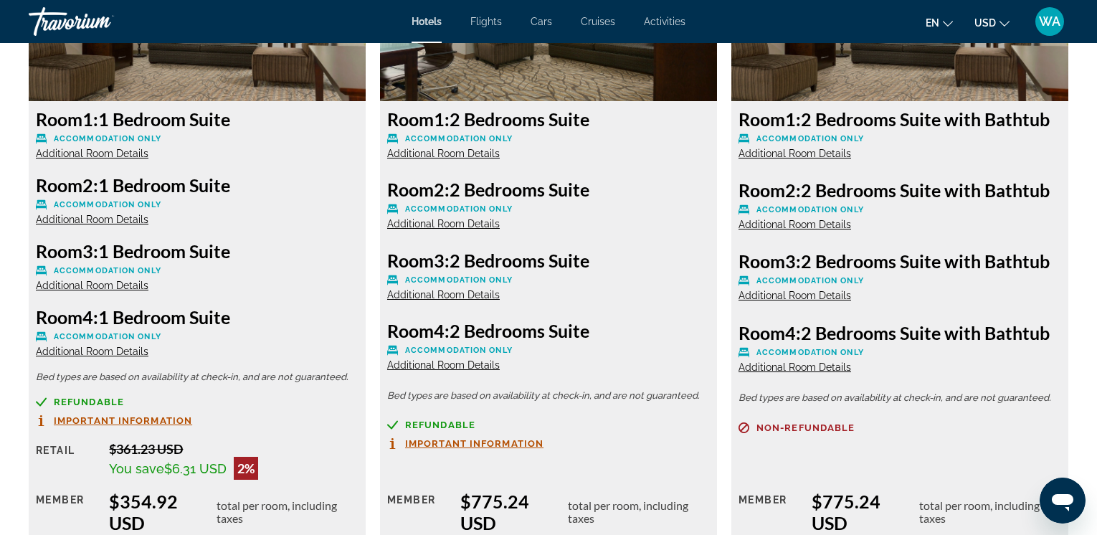
click at [450, 153] on span "Additional Room Details" at bounding box center [443, 153] width 113 height 11
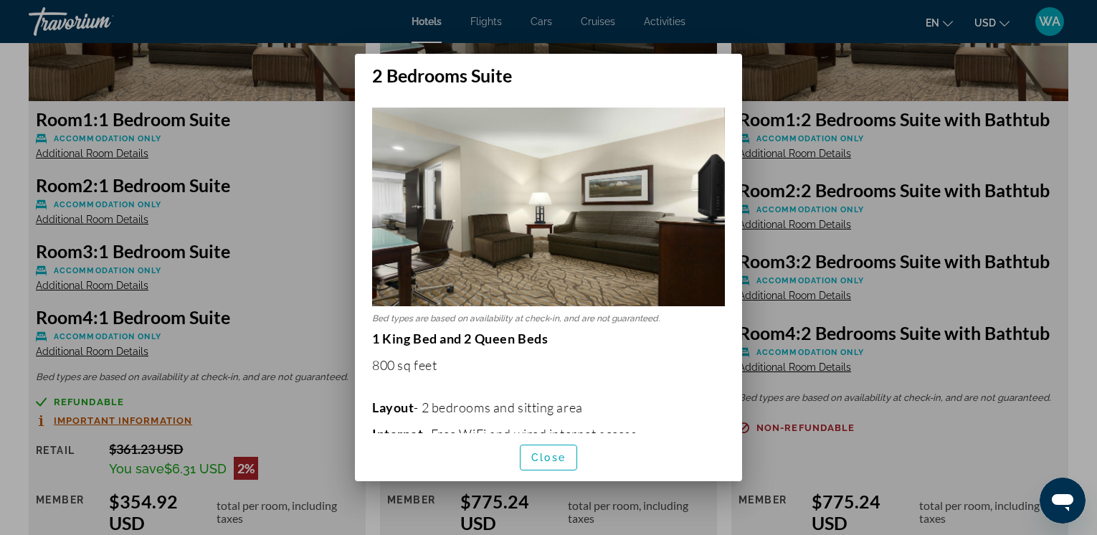
click at [779, 83] on div at bounding box center [548, 267] width 1097 height 535
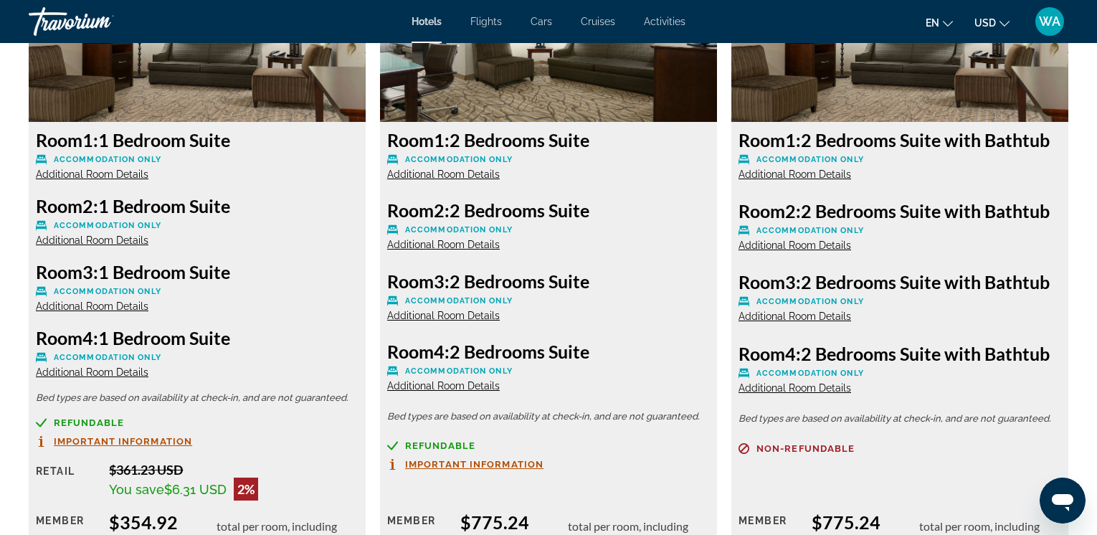
scroll to position [2093, 0]
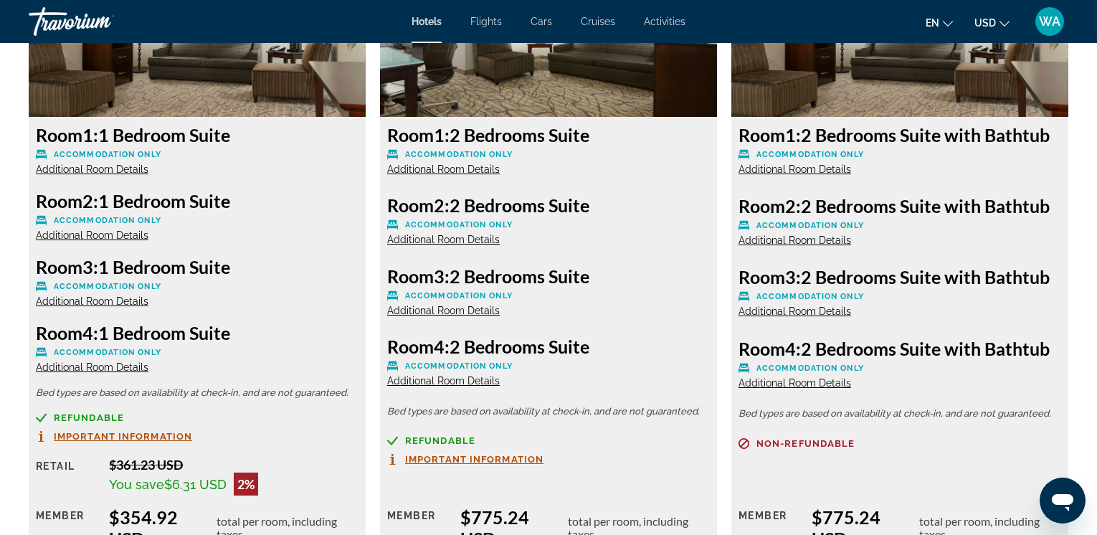
click at [93, 435] on span "Important Information" at bounding box center [123, 436] width 138 height 9
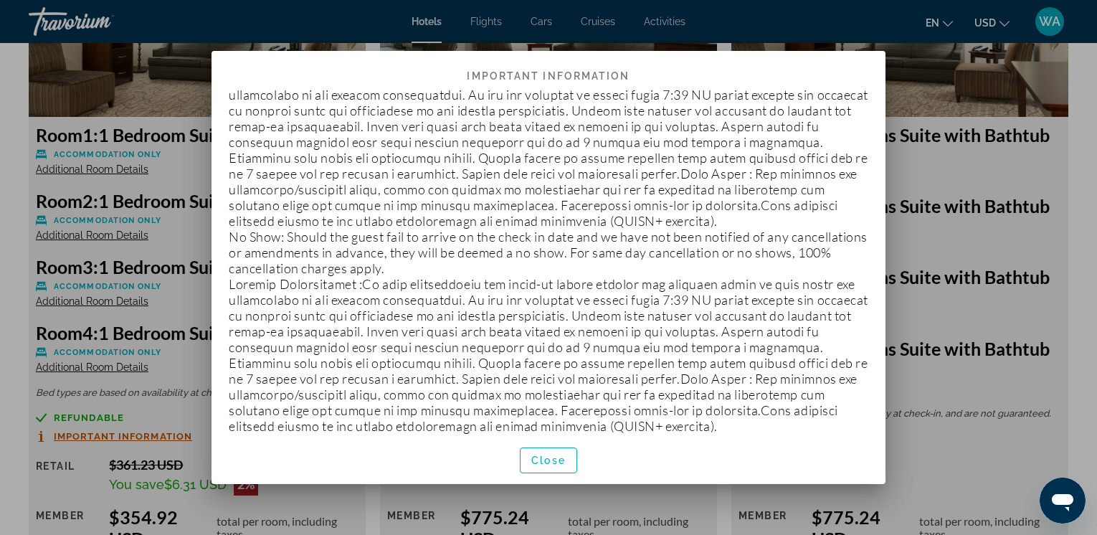
scroll to position [501, 0]
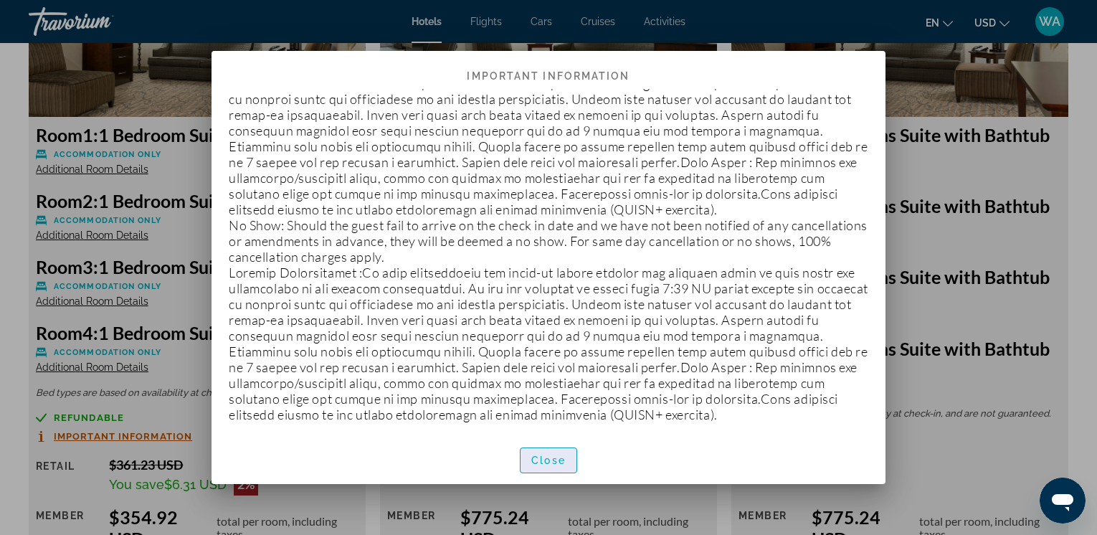
click at [545, 457] on span "Close" at bounding box center [549, 460] width 34 height 11
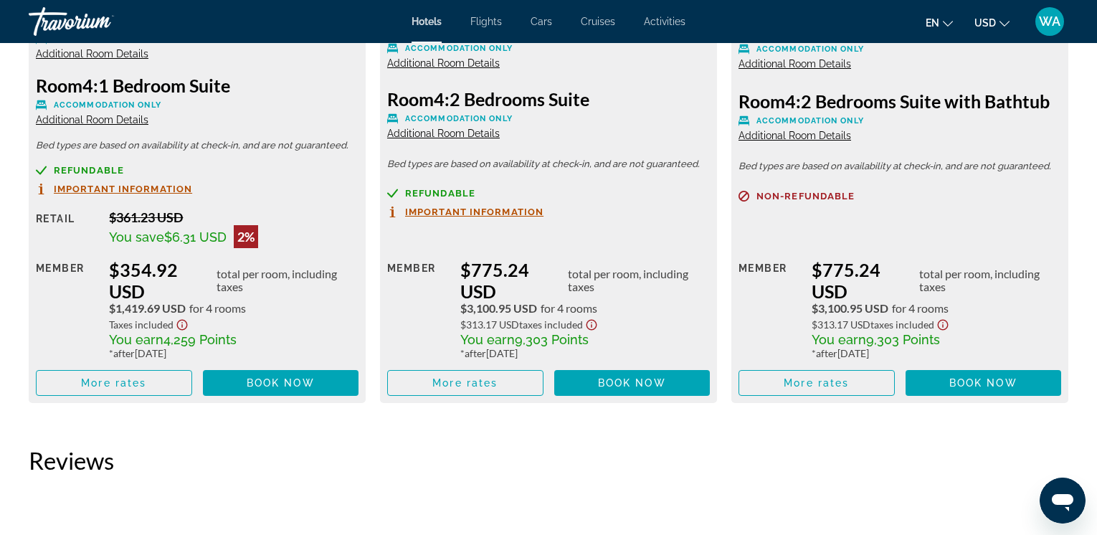
scroll to position [2330, 0]
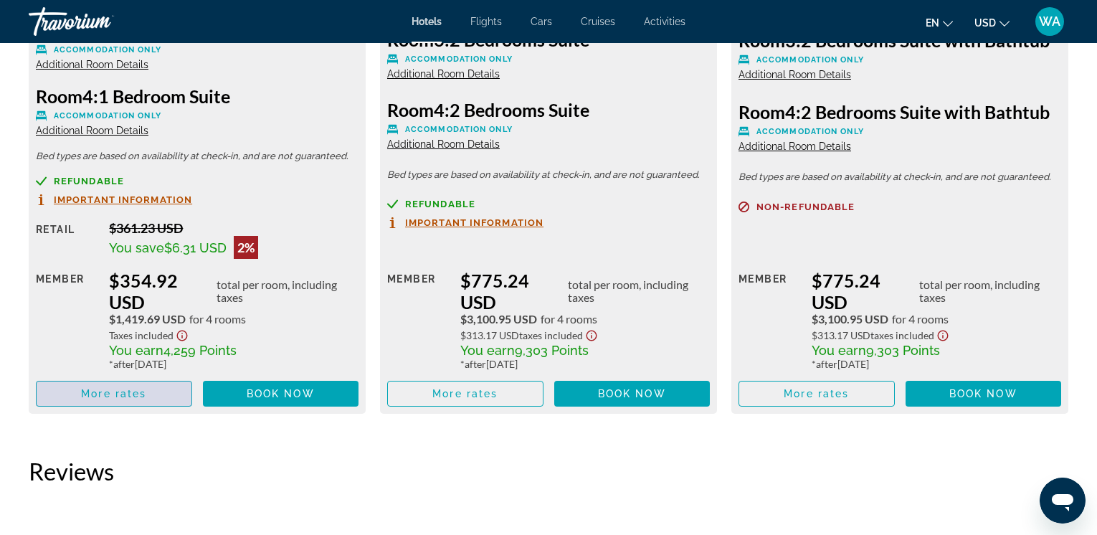
click at [100, 394] on span "More rates" at bounding box center [113, 393] width 65 height 11
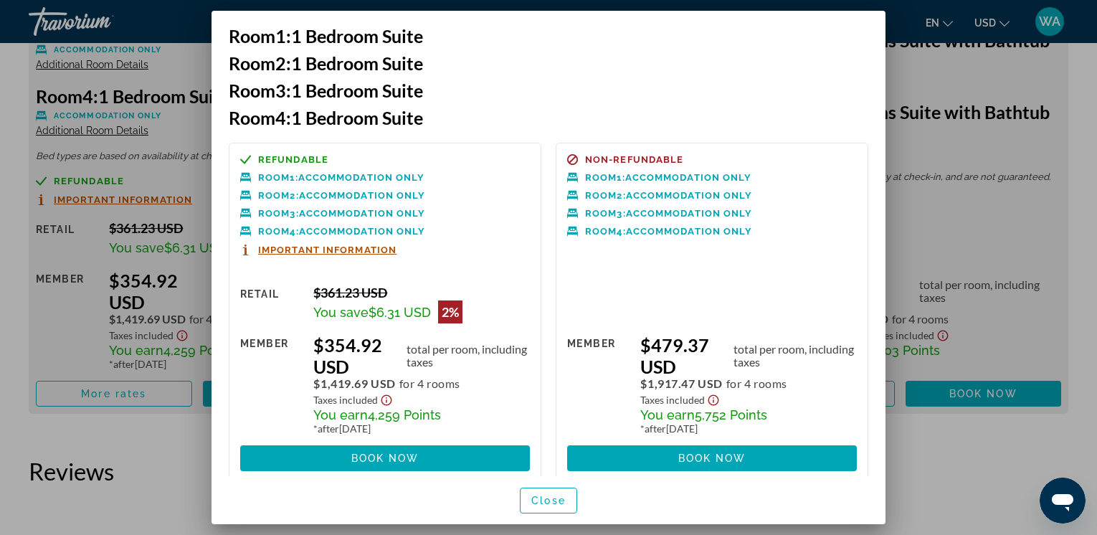
click at [161, 438] on div at bounding box center [548, 267] width 1097 height 535
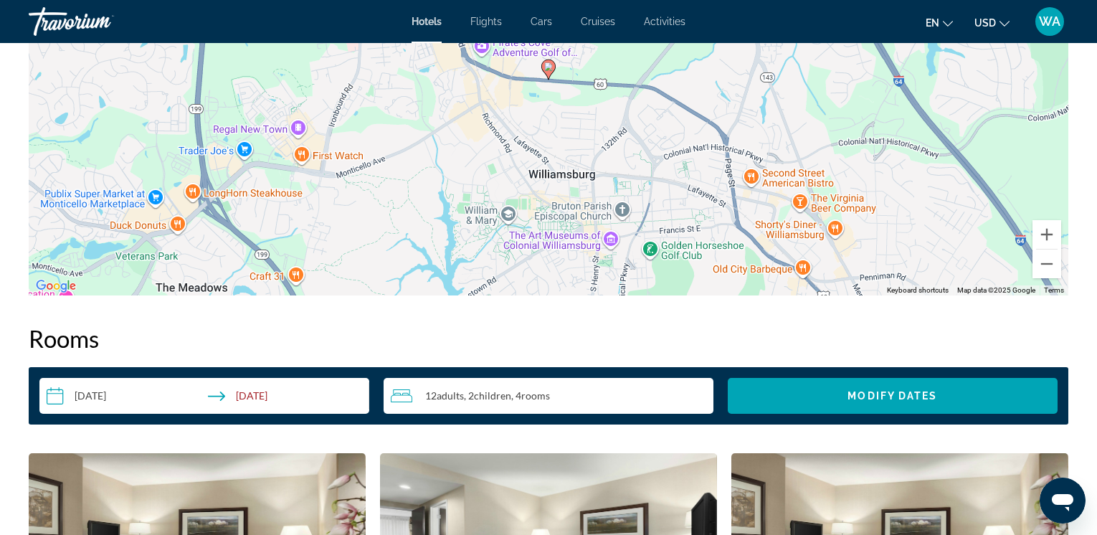
scroll to position [1472, 0]
